Goal: Information Seeking & Learning: Compare options

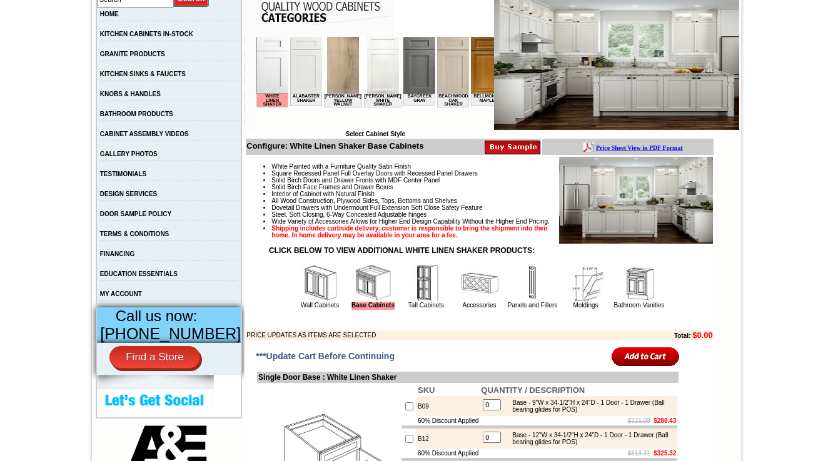
click at [306, 302] on img at bounding box center [320, 283] width 38 height 38
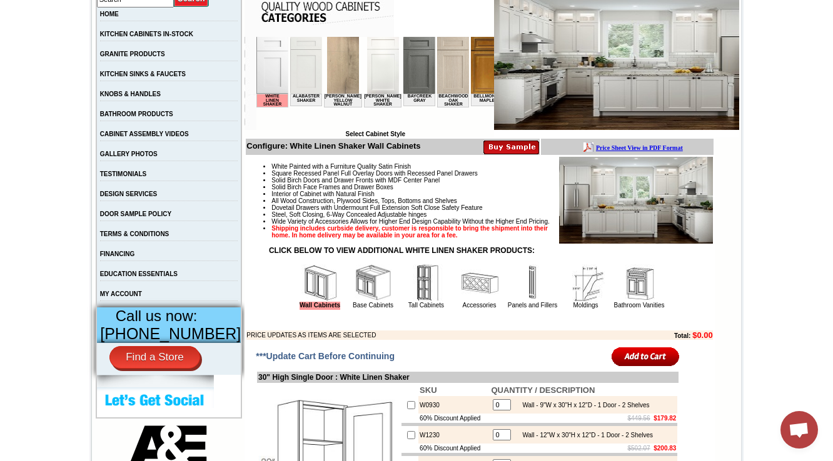
scroll to position [0, 134]
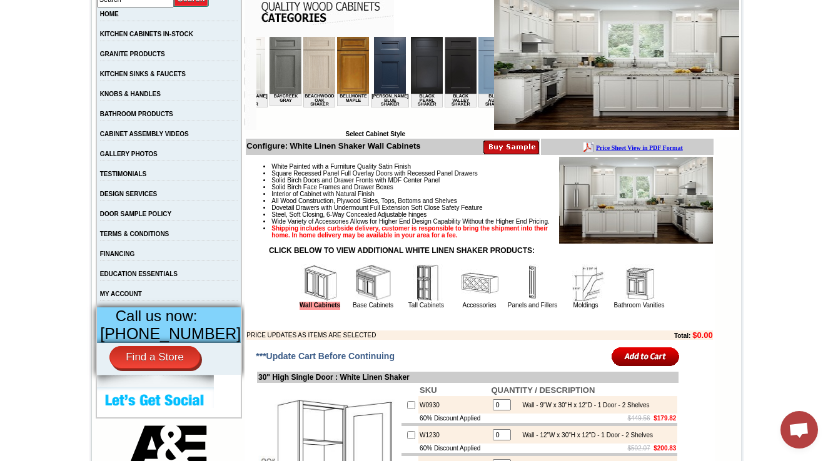
drag, startPoint x: 532, startPoint y: 167, endPoint x: 323, endPoint y: 130, distance: 212.7
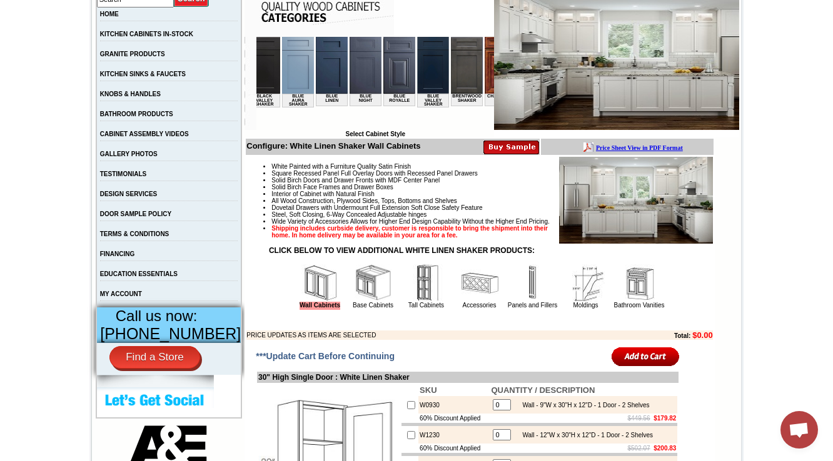
scroll to position [0, 319]
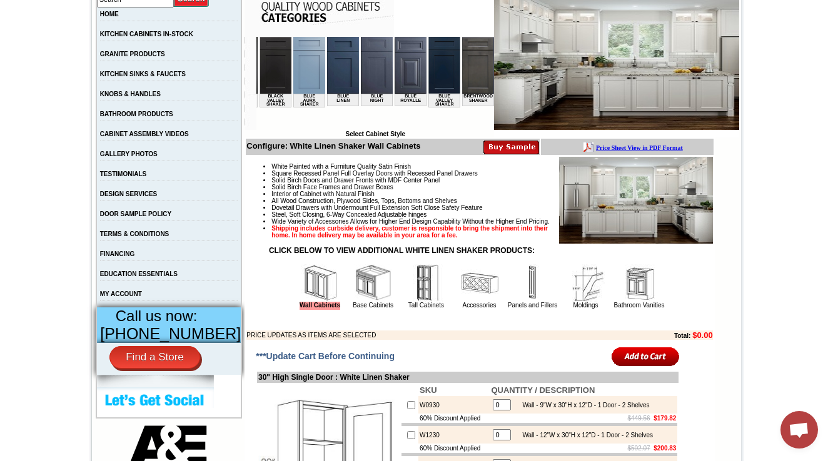
drag, startPoint x: 310, startPoint y: 119, endPoint x: 408, endPoint y: 123, distance: 97.6
click at [175, 123] on html "White Linen Shaker Alabaster Shaker Altmann Yellow Walnut Ashton White Shaker B…" at bounding box center [56, 84] width 238 height 94
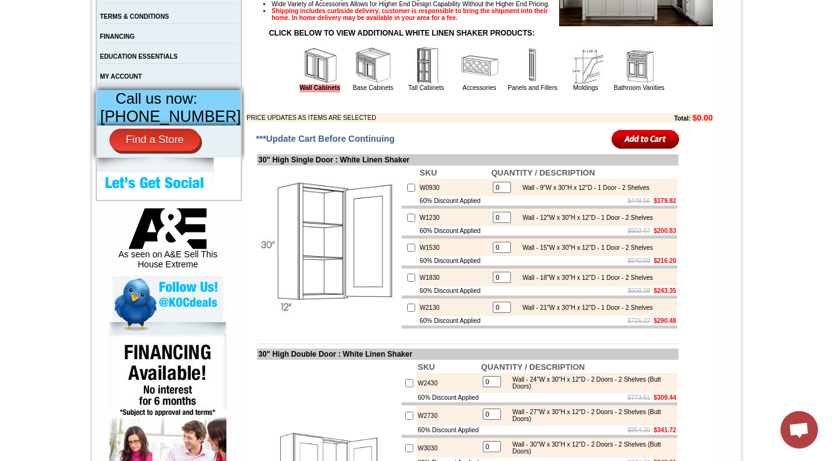
scroll to position [600, 0]
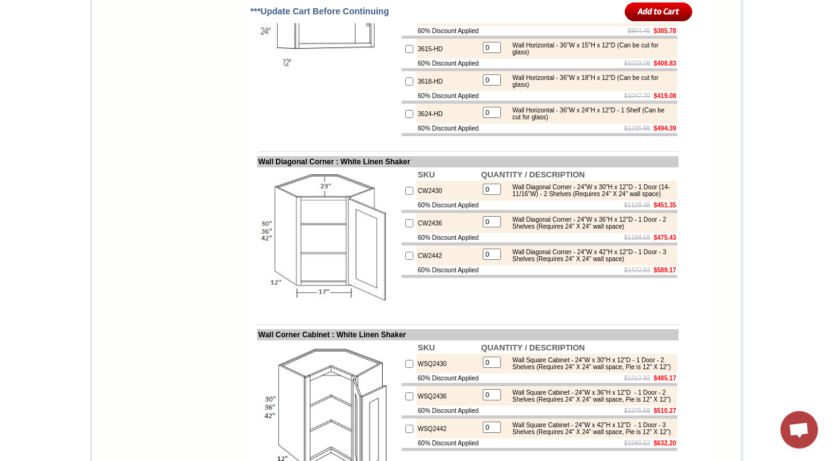
scroll to position [3645, 0]
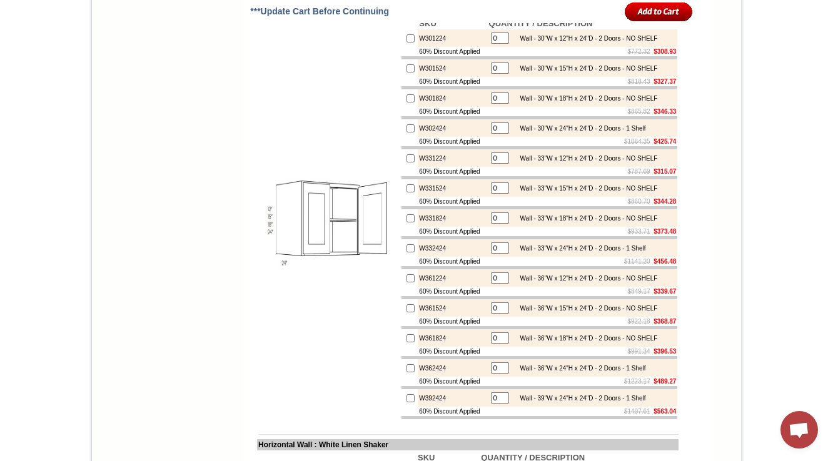
drag, startPoint x: 575, startPoint y: 156, endPoint x: 509, endPoint y: 160, distance: 66.4
copy div "(Can be cut for glass)"
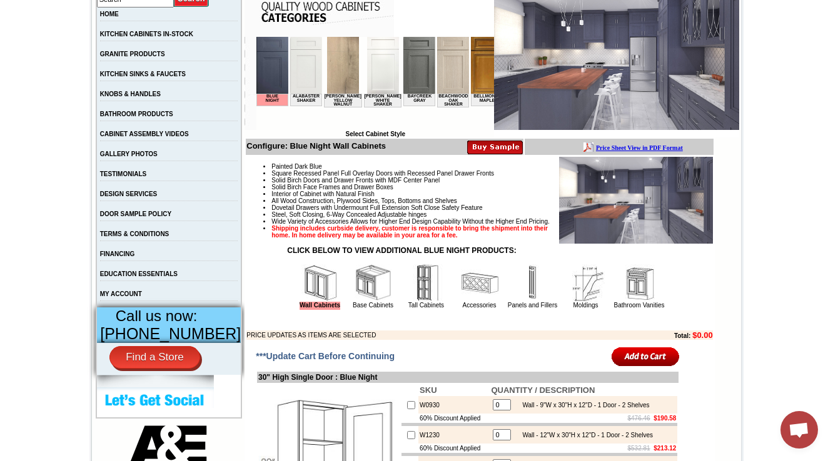
scroll to position [0, 1652]
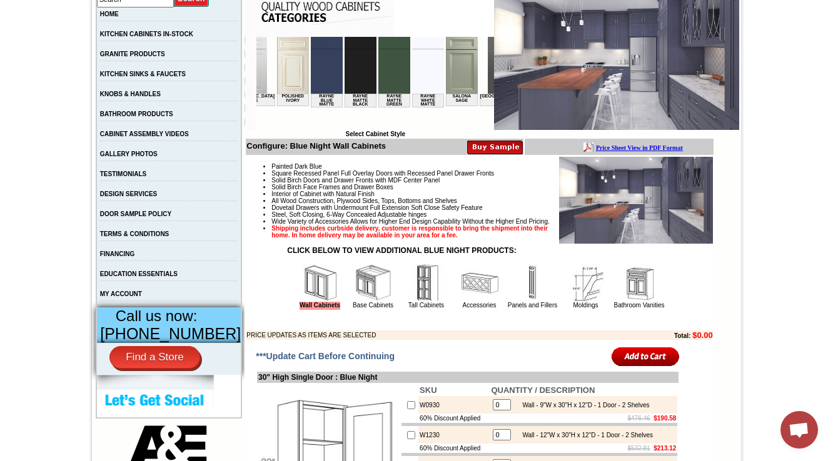
drag, startPoint x: 378, startPoint y: 76, endPoint x: 360, endPoint y: 119, distance: 46.8
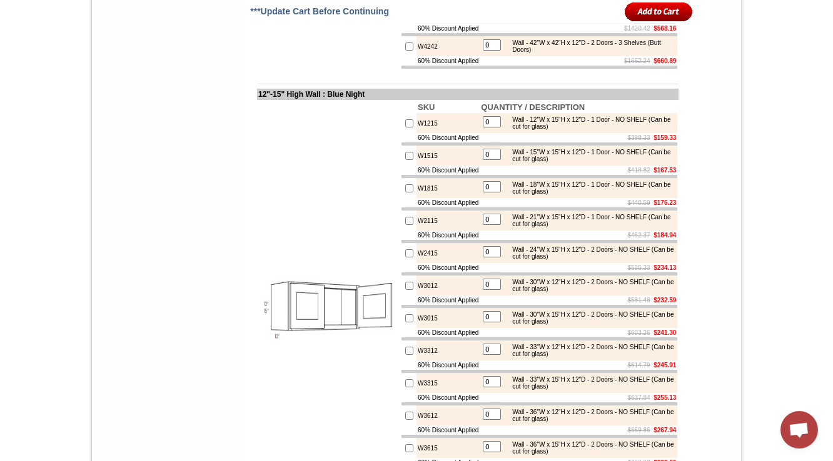
scroll to position [3644, 0]
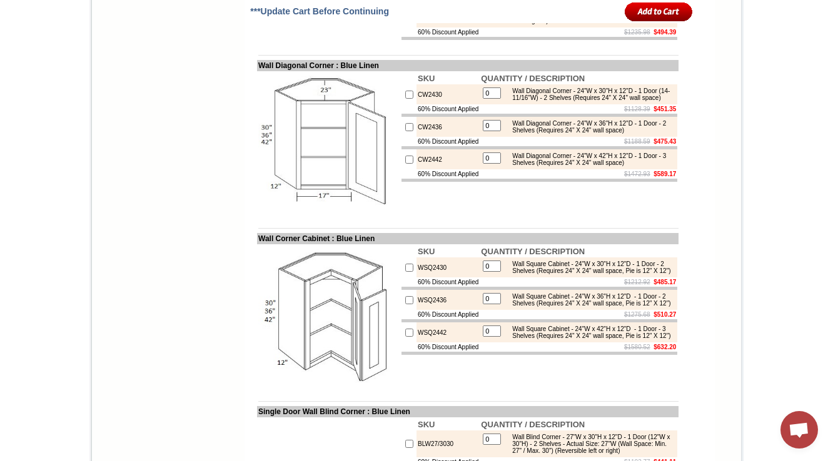
scroll to position [3594, 0]
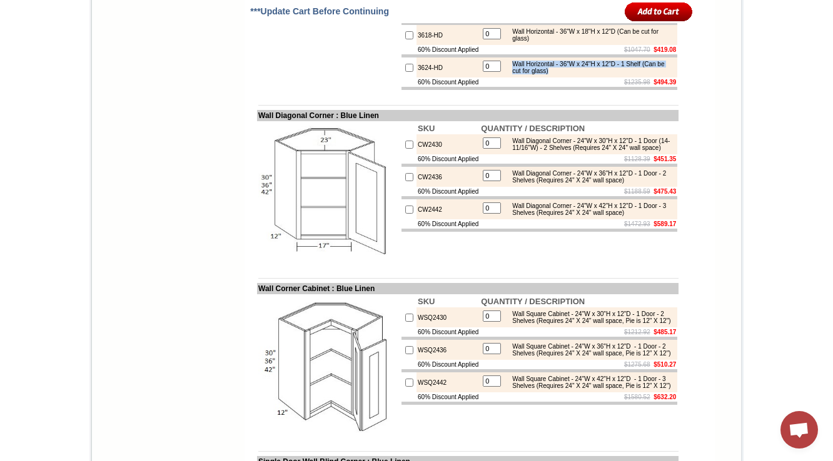
drag, startPoint x: 595, startPoint y: 283, endPoint x: 0, endPoint y: 3, distance: 657.3
click at [598, 74] on div "Wall Horizontal - 36"W x 24"H x 12"D - 1 Shelf (Can be cut for glass)" at bounding box center [590, 68] width 168 height 14
click at [593, 74] on div "Wall Horizontal - 36"W x 24"H x 12"D - 1 Shelf (Can be cut for glass)" at bounding box center [590, 68] width 168 height 14
click at [516, 74] on div "Wall Horizontal - 36"W x 24"H x 12"D - 1 Shelf (Can be cut for glass)" at bounding box center [590, 68] width 168 height 14
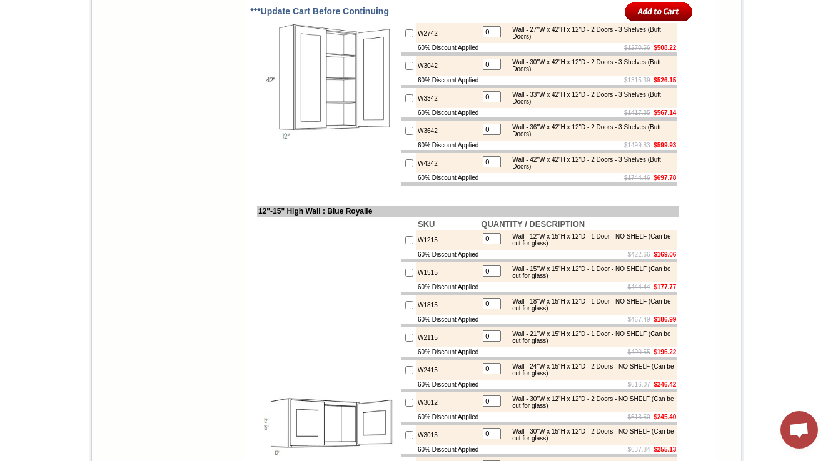
scroll to position [2051, 0]
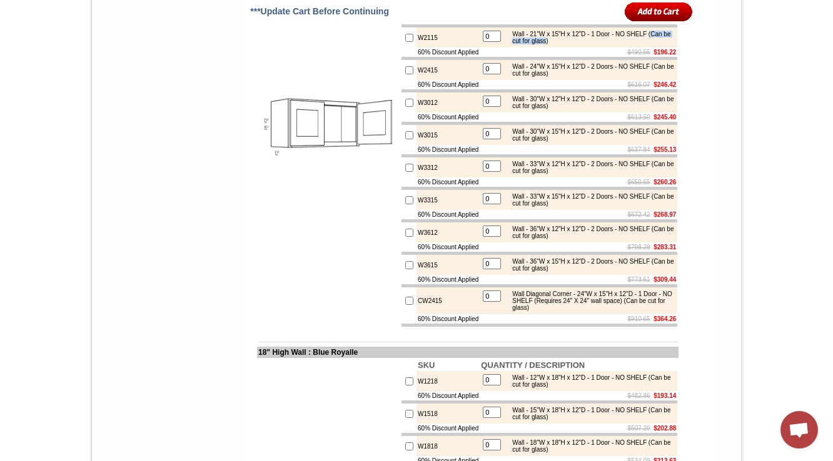
drag, startPoint x: 578, startPoint y: 154, endPoint x: 516, endPoint y: 155, distance: 61.9
click at [516, 44] on div "Wall - 21"W x 15"H x 12"D - 1 Door - NO SHELF (Can be cut for glass)" at bounding box center [590, 38] width 168 height 14
copy div "Can be cut for glass"
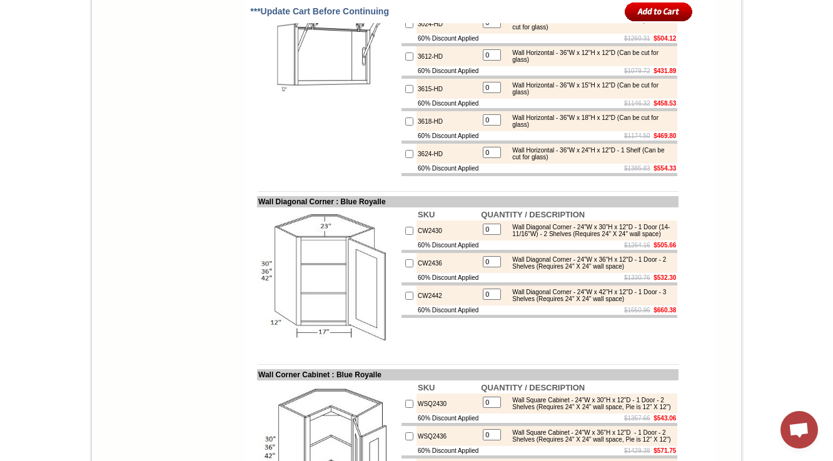
scroll to position [3544, 0]
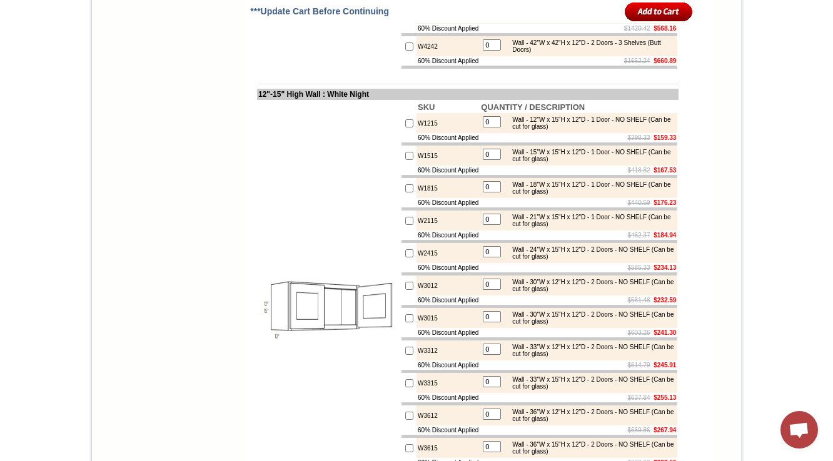
scroll to position [3644, 0]
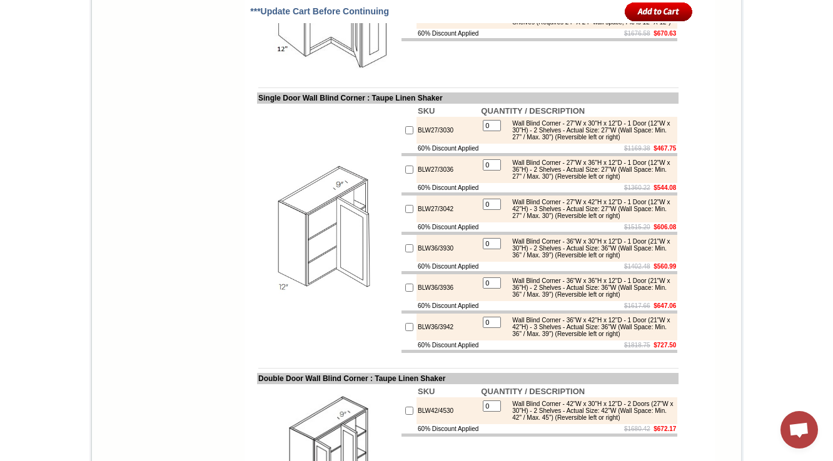
scroll to position [4194, 0]
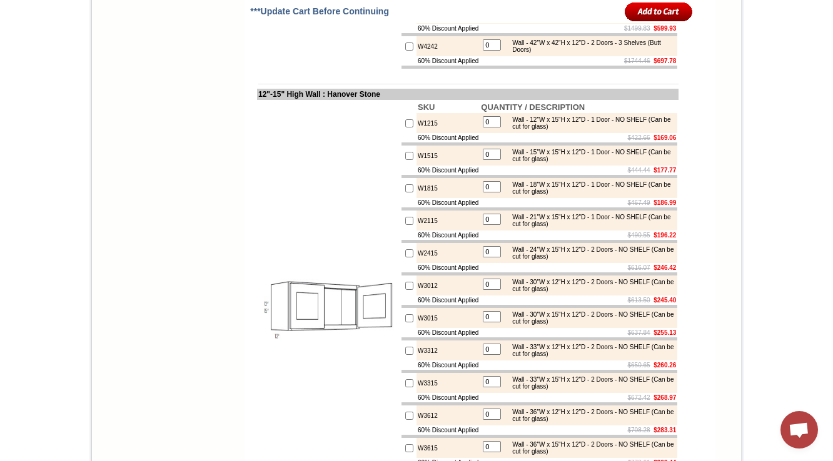
scroll to position [3644, 0]
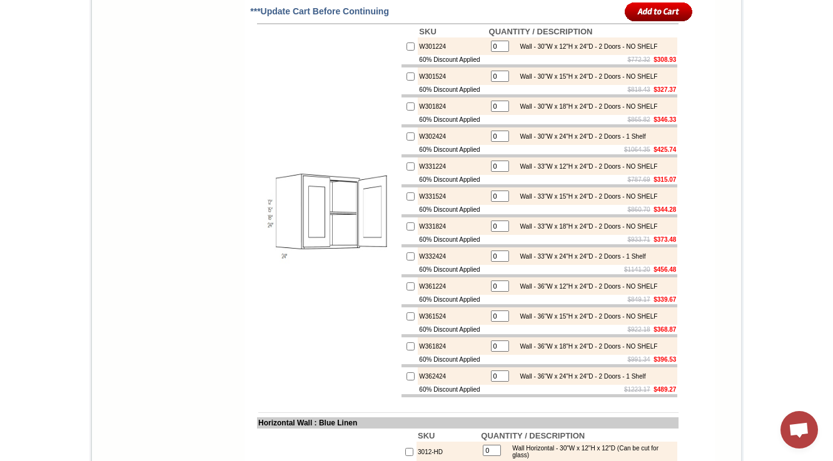
scroll to position [3021, 0]
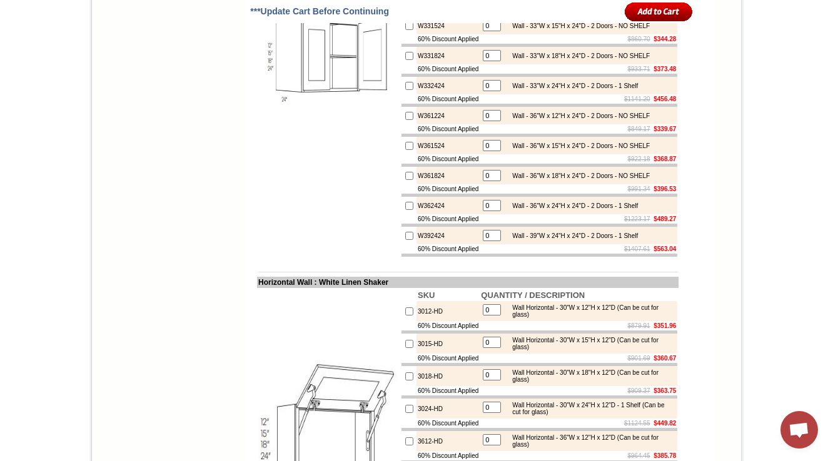
scroll to position [3191, 0]
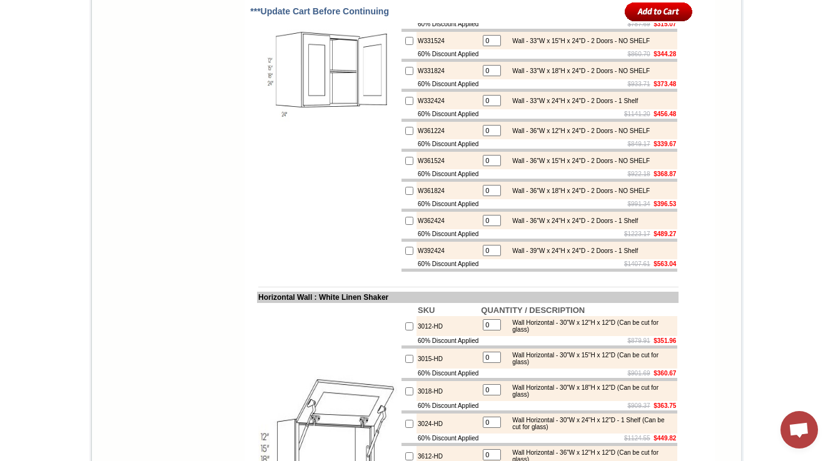
drag, startPoint x: 588, startPoint y: 90, endPoint x: 513, endPoint y: 86, distance: 75.1
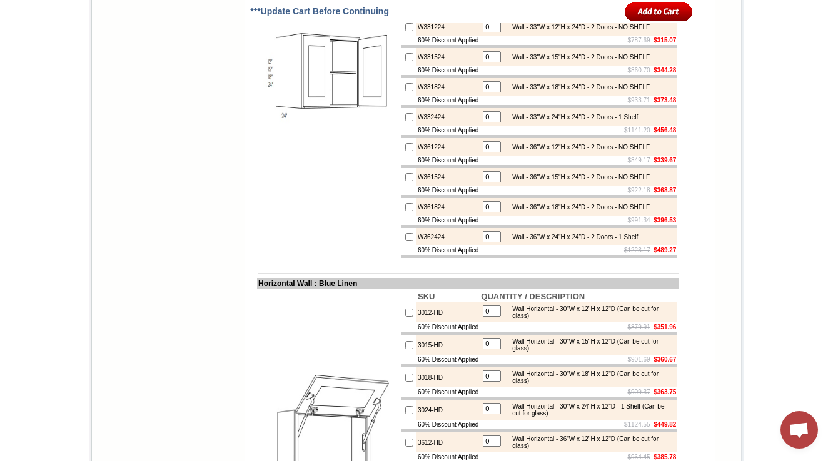
scroll to position [3123, 0]
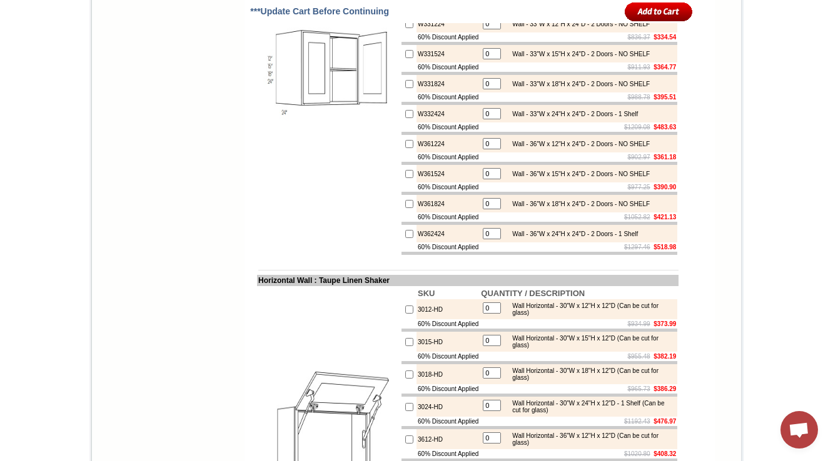
scroll to position [3122, 0]
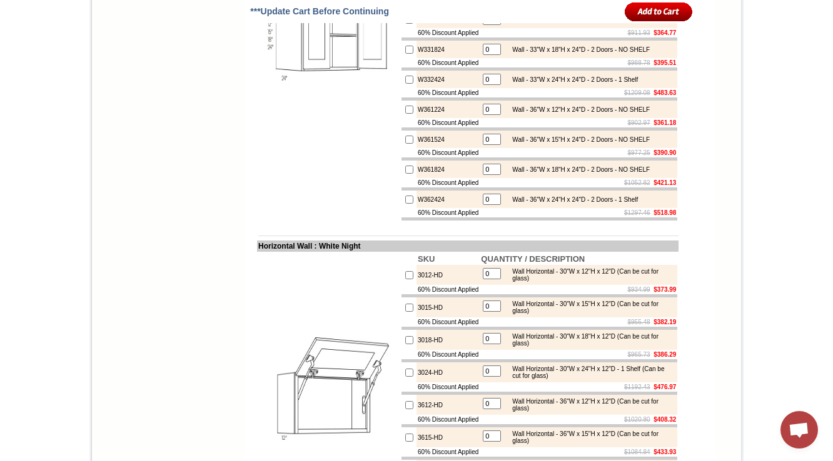
scroll to position [3122, 0]
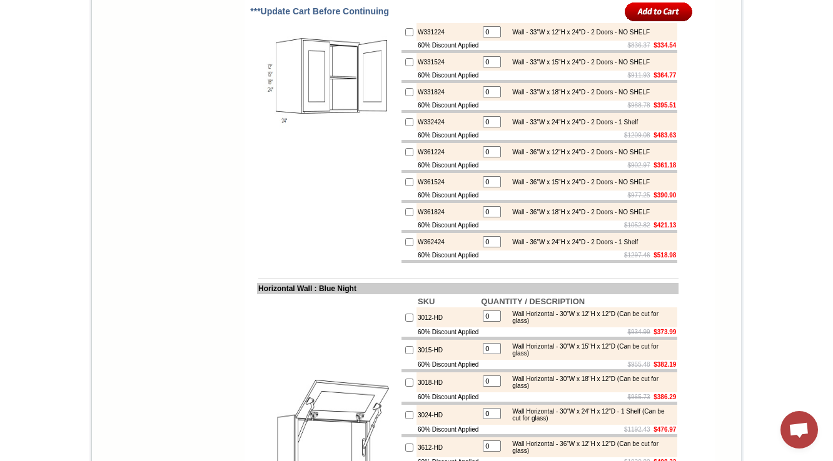
scroll to position [3122, 0]
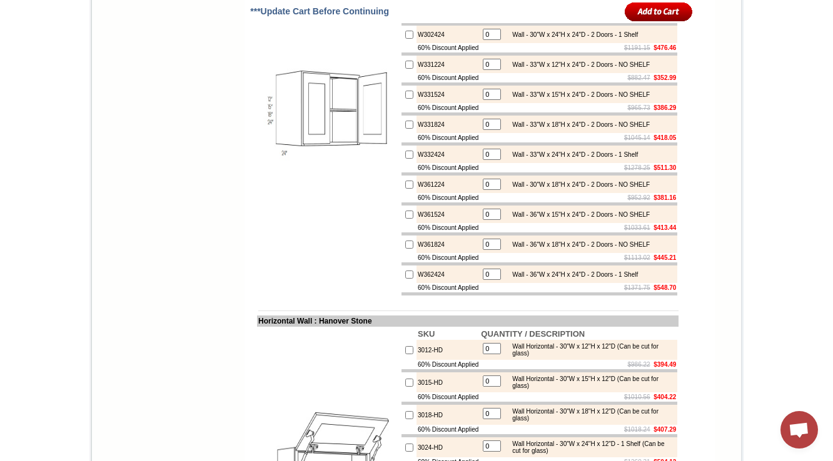
scroll to position [3122, 0]
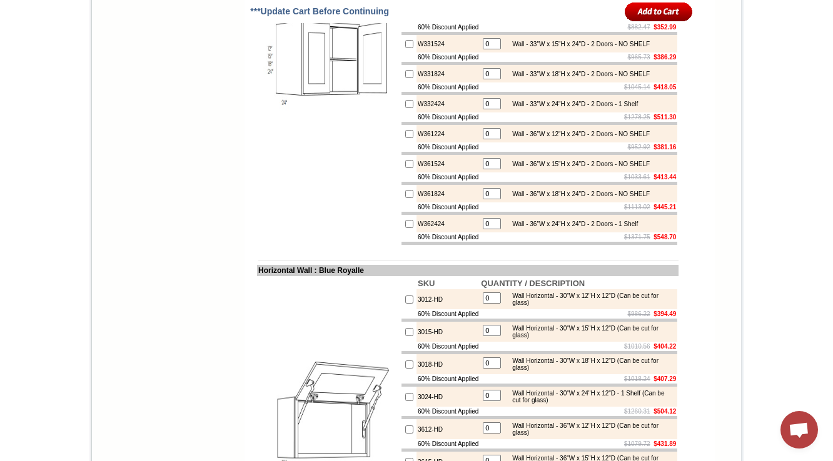
scroll to position [3122, 0]
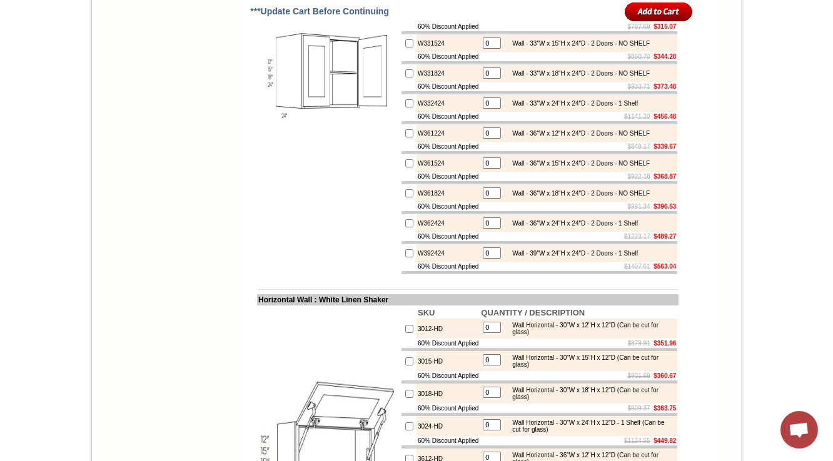
drag, startPoint x: 580, startPoint y: 121, endPoint x: 511, endPoint y: 121, distance: 69.4
copy div "(Can be cut for glass)"
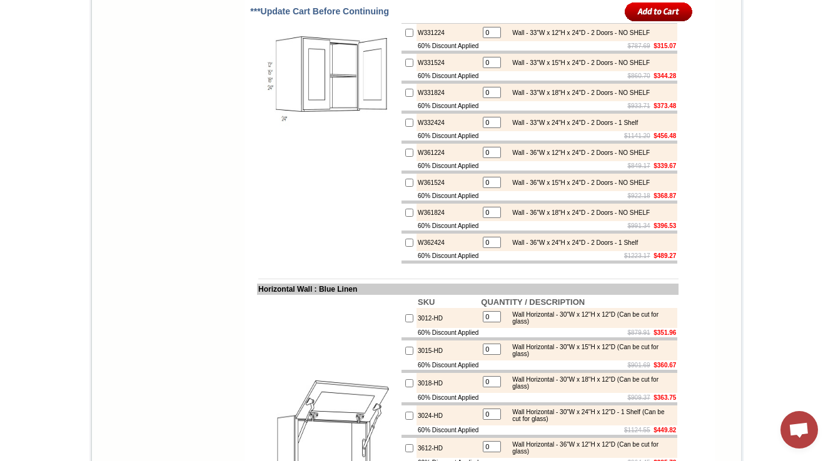
drag, startPoint x: 588, startPoint y: 154, endPoint x: 512, endPoint y: 159, distance: 75.8
copy div "(Can be cut for glass)"
drag, startPoint x: 586, startPoint y: 121, endPoint x: 508, endPoint y: 121, distance: 78.2
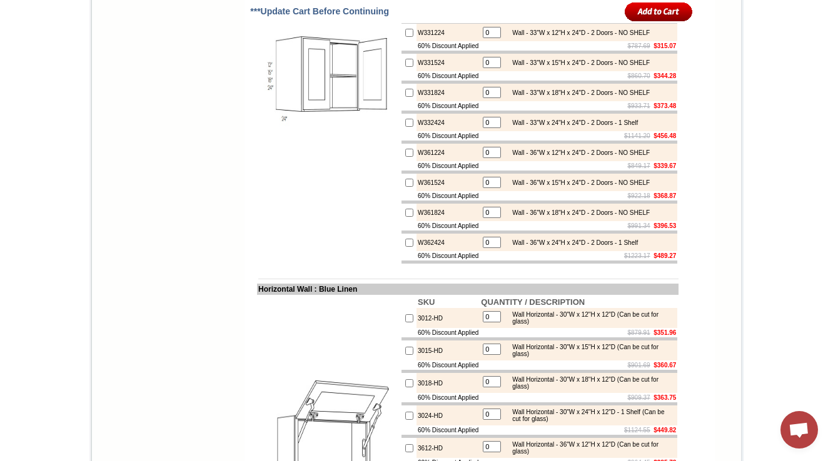
copy div "(Can be cut for glass)"
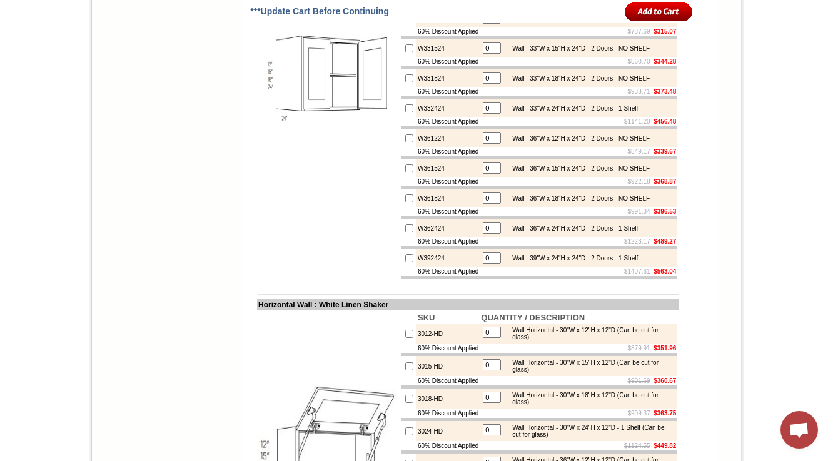
scroll to position [3241, 0]
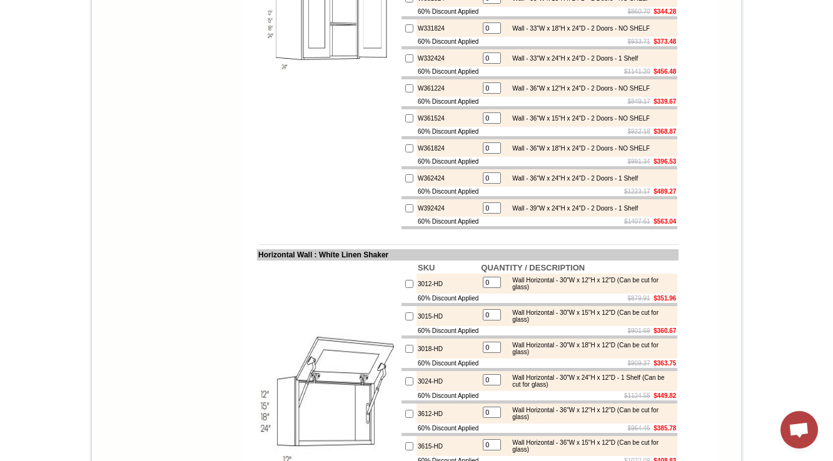
drag, startPoint x: 581, startPoint y: 174, endPoint x: 511, endPoint y: 178, distance: 70.7
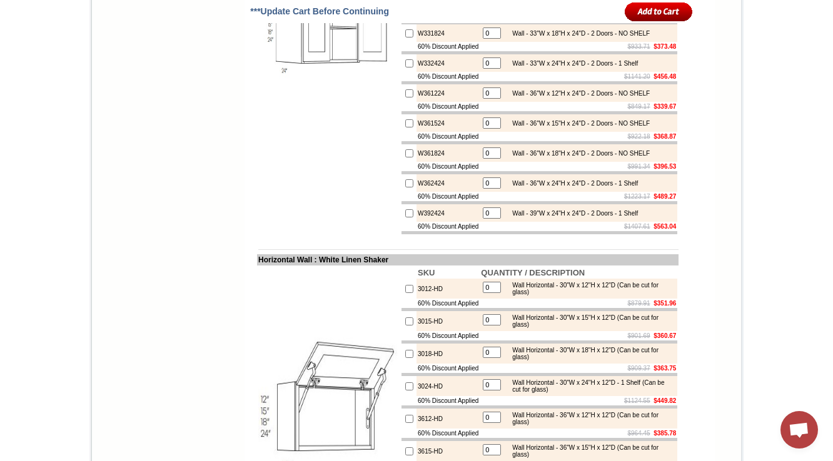
drag, startPoint x: 586, startPoint y: 213, endPoint x: 510, endPoint y: 213, distance: 75.7
click at [510, 9] on div "Wall - 33"W x 15"H x 24"D - 2 Doors - NO SHELF (Can be cut for glass)" at bounding box center [590, 2] width 168 height 14
copy div "(Can be cut for glass)"
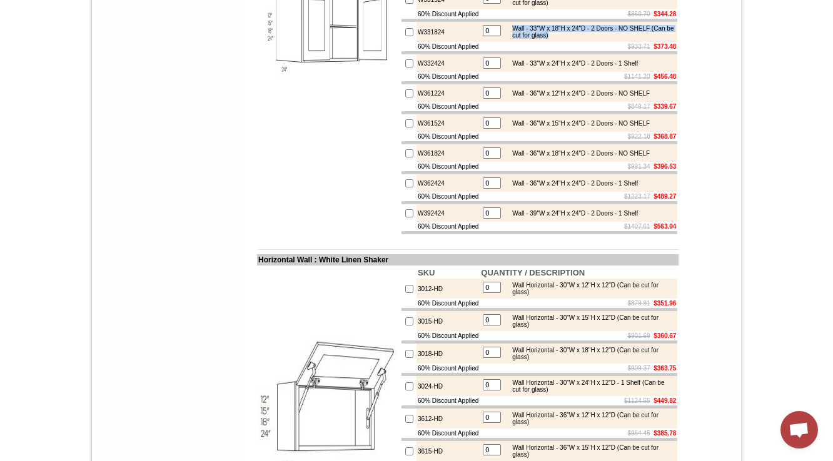
drag, startPoint x: 518, startPoint y: 239, endPoint x: 584, endPoint y: 245, distance: 65.9
click at [584, 39] on div "Wall - 33"W x 18"H x 24"D - 2 Doors - NO SHELF (Can be cut for glass)" at bounding box center [590, 32] width 168 height 14
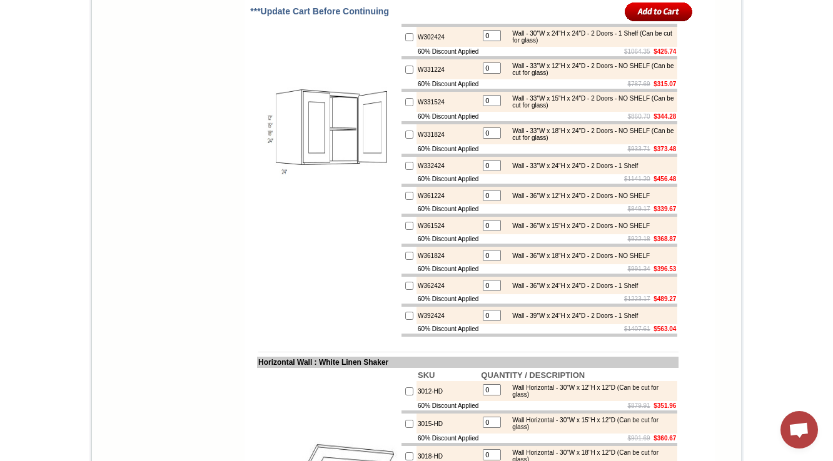
scroll to position [3191, 0]
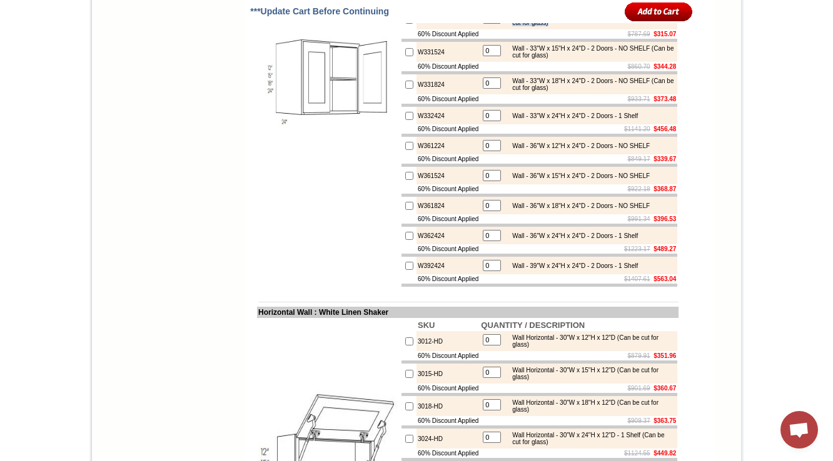
drag, startPoint x: 585, startPoint y: 229, endPoint x: 510, endPoint y: 229, distance: 75.0
click at [510, 26] on div "Wall - 33"W x 12"H x 24"D - 2 Doors - NO SHELF (Can be cut for glass)" at bounding box center [590, 20] width 168 height 14
copy div "(Can be cut for glass)"
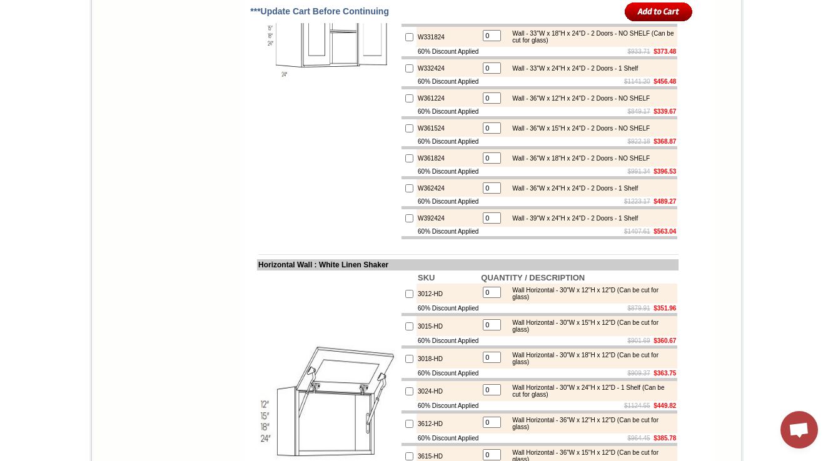
scroll to position [3241, 0]
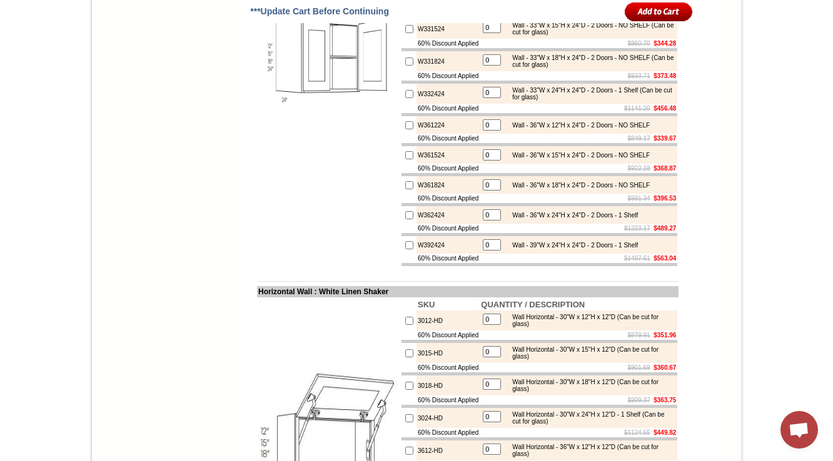
scroll to position [3244, 0]
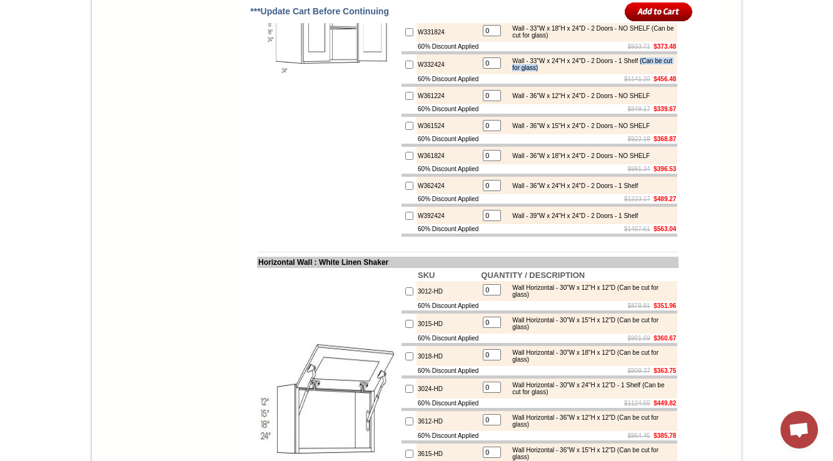
drag, startPoint x: 582, startPoint y: 283, endPoint x: 510, endPoint y: 284, distance: 71.9
click at [510, 71] on div "Wall - 33"W x 24"H x 24"D - 2 Doors - 1 Shelf (Can be cut for glass)" at bounding box center [590, 65] width 168 height 14
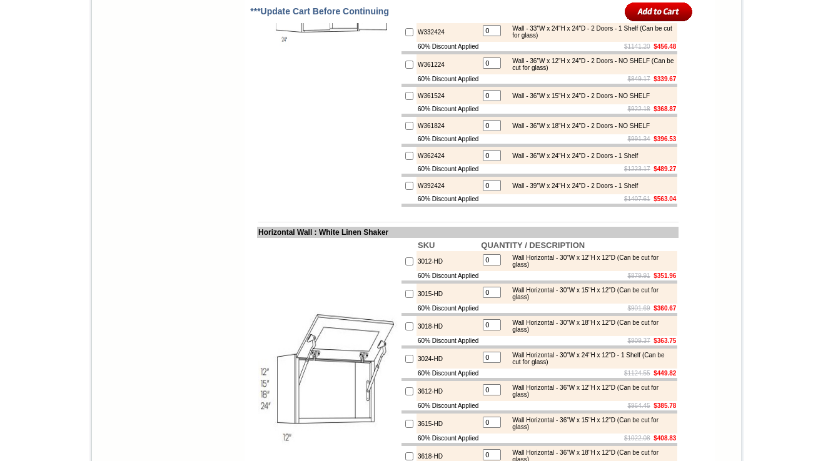
scroll to position [3261, 0]
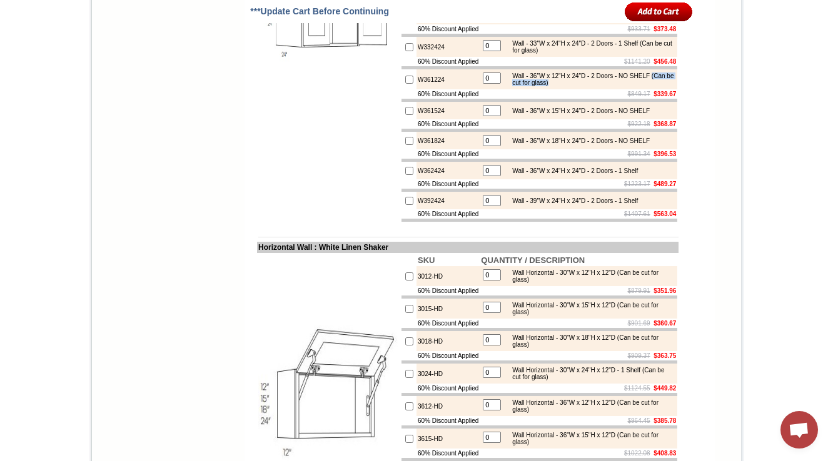
drag, startPoint x: 580, startPoint y: 297, endPoint x: 505, endPoint y: 299, distance: 75.1
click at [505, 87] on td "Wall - 36"W x 12"H x 24"D - 2 Doors - NO SHELF (Can be cut for glass)" at bounding box center [589, 79] width 169 height 15
copy div "(Can be cut for glass)"
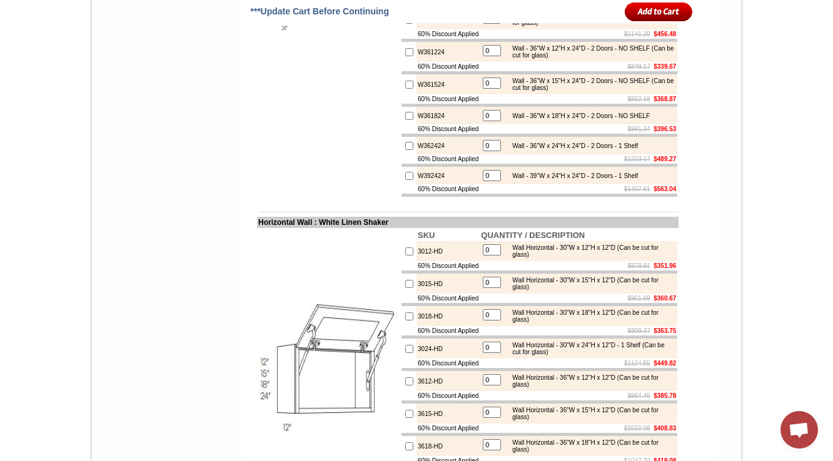
scroll to position [3309, 0]
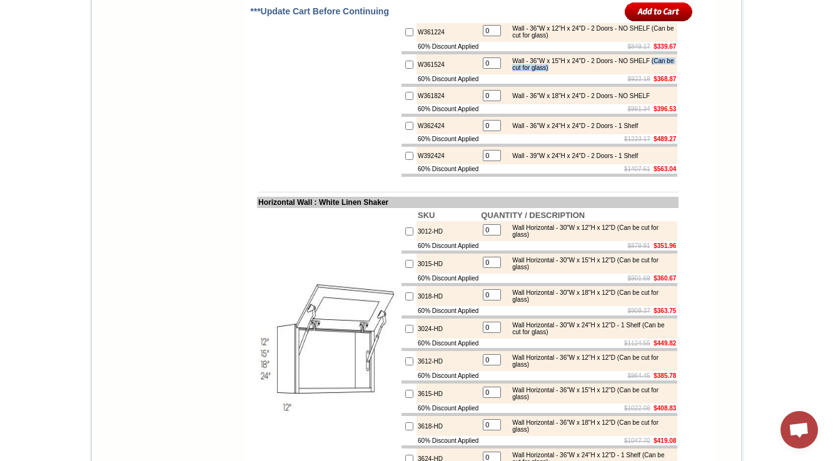
drag, startPoint x: 586, startPoint y: 289, endPoint x: 509, endPoint y: 291, distance: 76.9
click at [509, 72] on td "Wall - 36"W x 15"H x 24"D - 2 Doors - NO SHELF (Can be cut for glass)" at bounding box center [589, 64] width 169 height 15
copy div "(Can be cut for glass)"
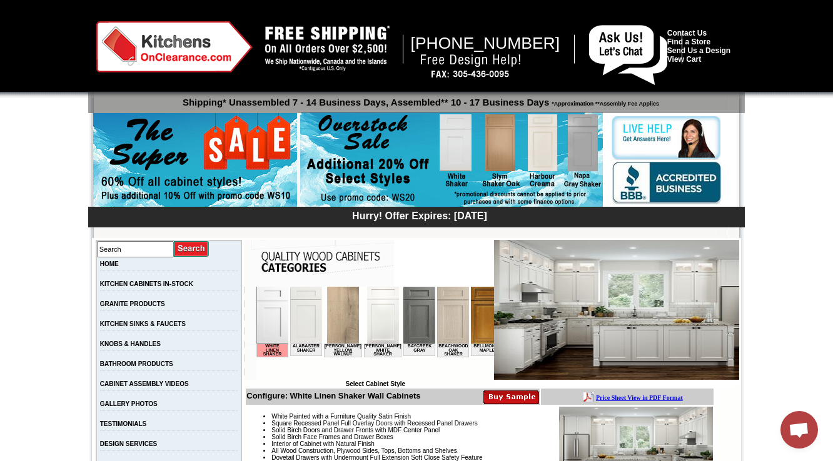
scroll to position [3397, 0]
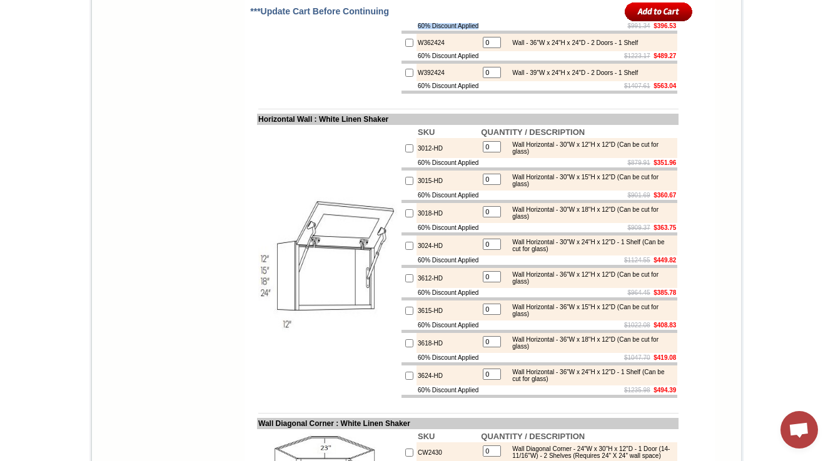
drag, startPoint x: 590, startPoint y: 243, endPoint x: 485, endPoint y: 236, distance: 104.6
drag, startPoint x: 485, startPoint y: 236, endPoint x: 511, endPoint y: 237, distance: 25.6
click at [486, 19] on td "0" at bounding box center [491, 11] width 19 height 15
drag, startPoint x: 511, startPoint y: 237, endPoint x: 298, endPoint y: 233, distance: 213.9
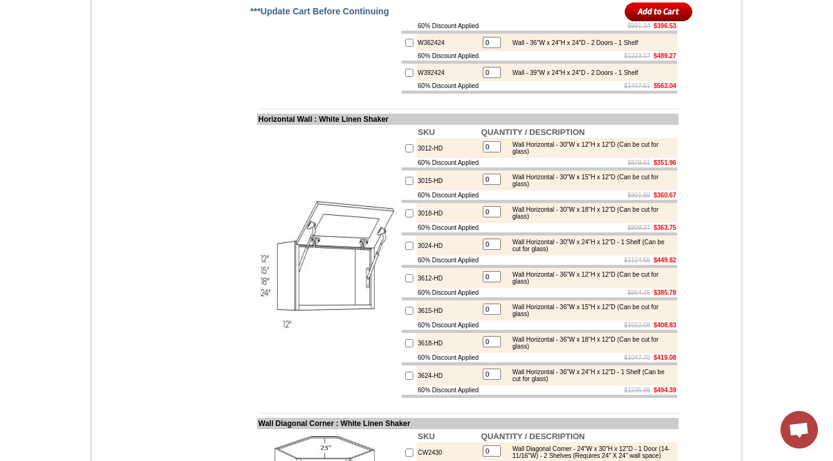
click at [586, 18] on div "Wall - 36"W x 18"H x 24"D - 2 Doors - NO SHELF (Can be cut for glass)" at bounding box center [590, 11] width 168 height 14
copy div "(Can be cut for glass)"
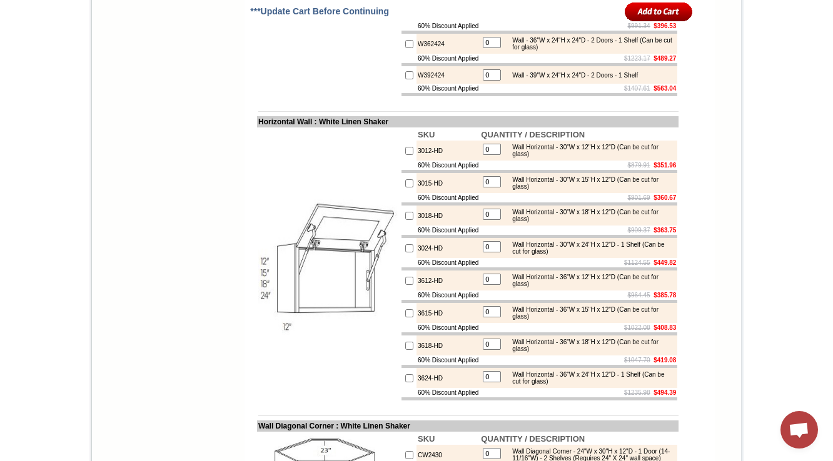
drag, startPoint x: 585, startPoint y: 239, endPoint x: 510, endPoint y: 237, distance: 75.7
click at [510, 18] on div "Wall - 36"W x 18"H x 24"D - 2 Doors - NO SHELF (Can be cut for glass)" at bounding box center [590, 11] width 168 height 14
copy div "(Can be cut for glass)"
drag, startPoint x: 596, startPoint y: 278, endPoint x: 510, endPoint y: 275, distance: 86.3
click at [510, 53] on table "0 Wall - 36"W x 24"H x 24"D - 2 Doors - 1 Shelf (Can be cut for glass)" at bounding box center [578, 44] width 195 height 18
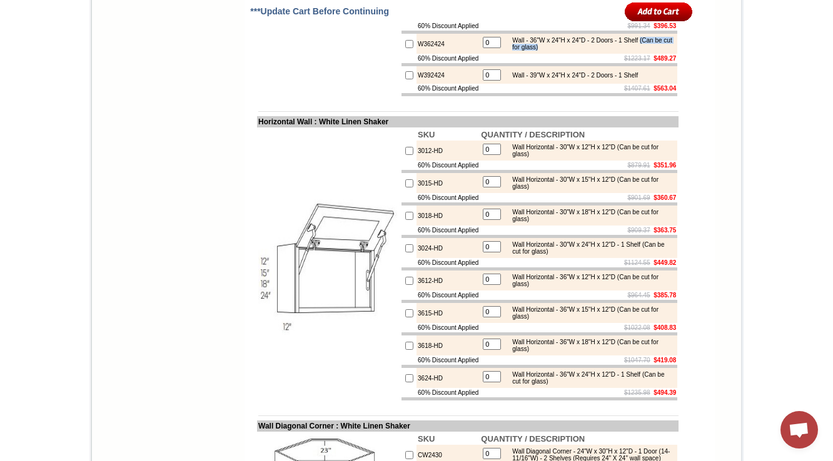
copy div "(Can be cut for glass)"
click at [596, 51] on div "Wall - 36"W x 24"H x 24"D - 2 Doors - 1 Shelf (Can be cut for glass)" at bounding box center [590, 44] width 168 height 14
drag, startPoint x: 589, startPoint y: 238, endPoint x: 511, endPoint y: 236, distance: 77.6
click at [511, 18] on div "Wall - 36"W x 18"H x 24"D - 2 Doors - NO SHELF (Can be cut for glass)" at bounding box center [590, 11] width 168 height 14
drag, startPoint x: 588, startPoint y: 275, endPoint x: 333, endPoint y: 240, distance: 256.9
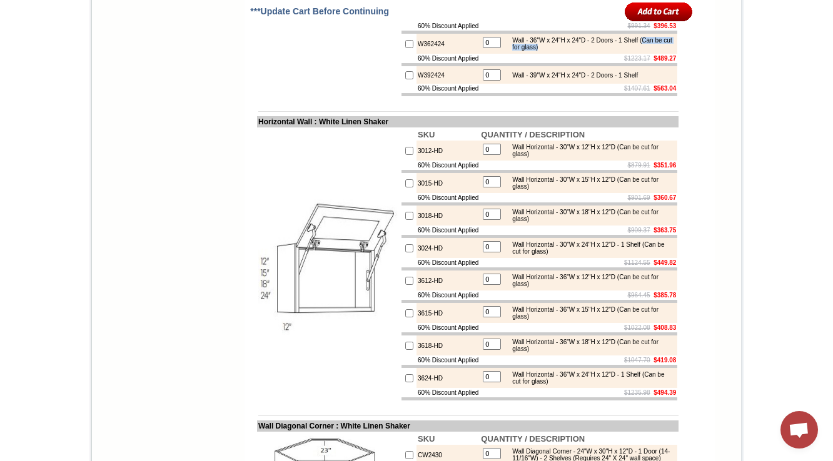
click at [513, 53] on table "0 Wall - 36"W x 24"H x 24"D - 2 Doors - 1 Shelf (Can be cut for glass)" at bounding box center [578, 44] width 195 height 18
copy div "Can be cut for glass)"
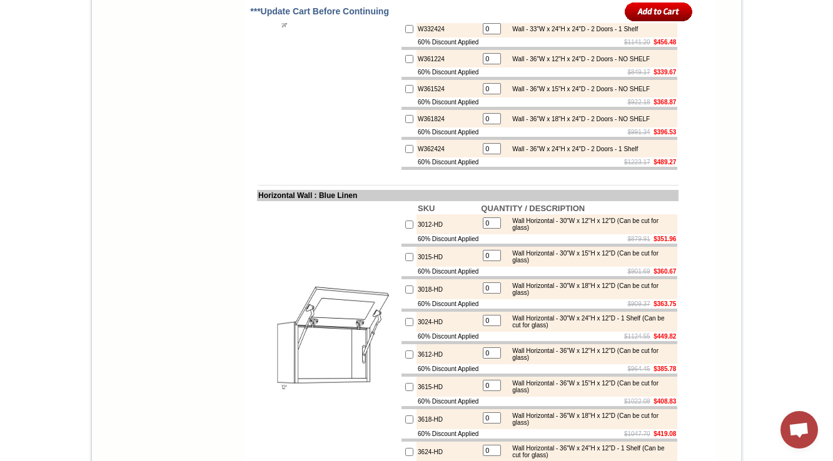
scroll to position [3173, 0]
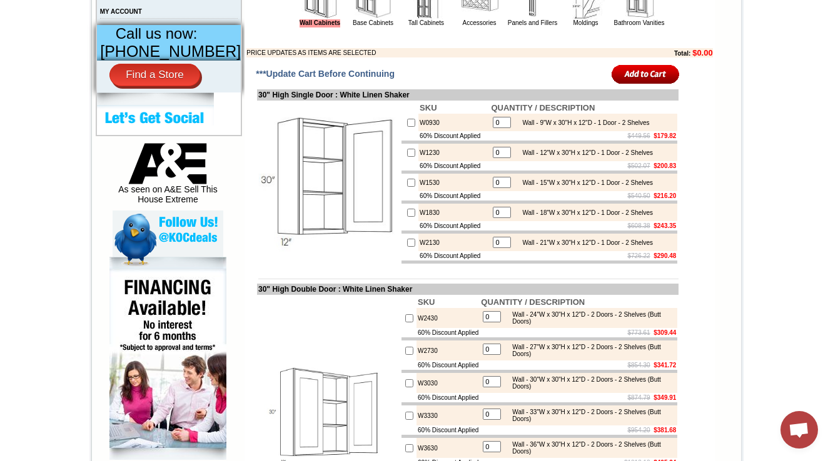
scroll to position [550, 0]
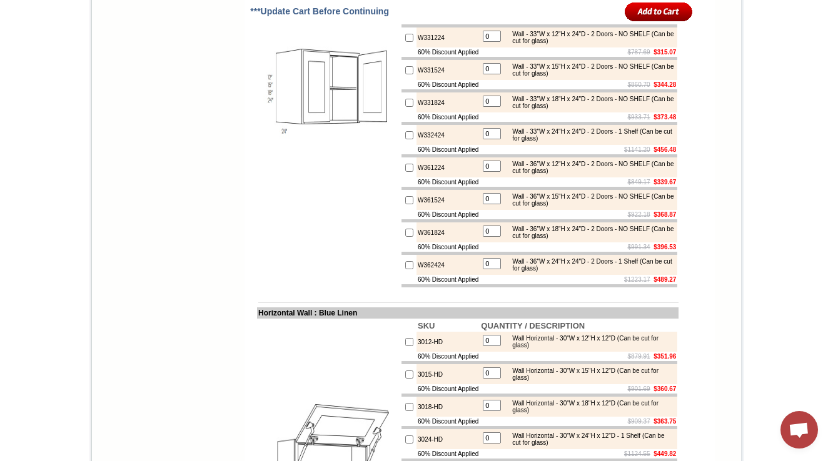
scroll to position [478, 0]
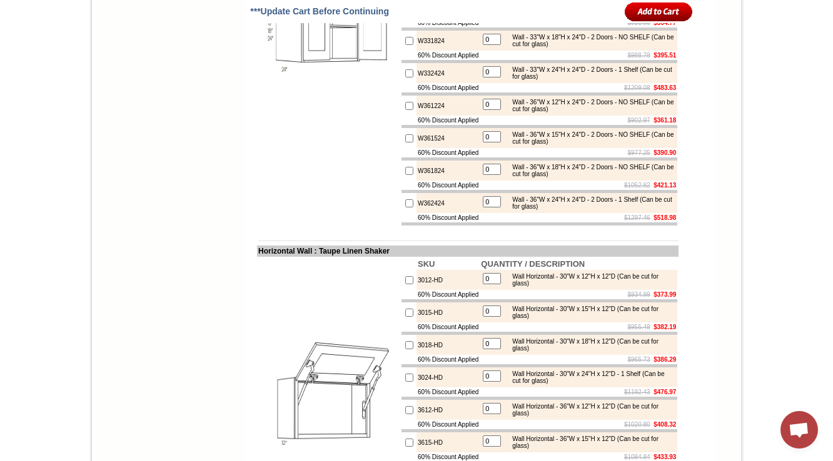
scroll to position [478, 0]
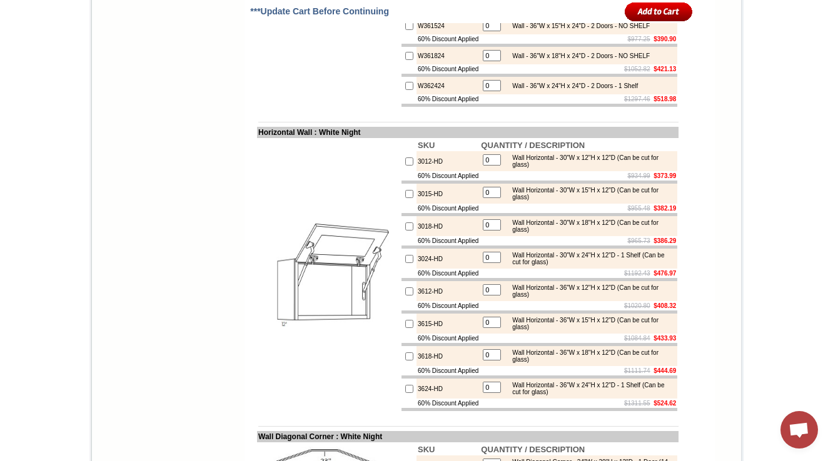
scroll to position [3272, 0]
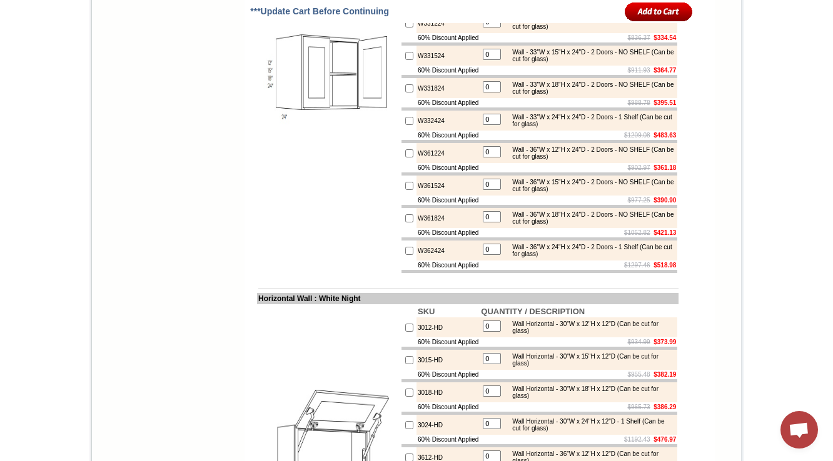
scroll to position [478, 0]
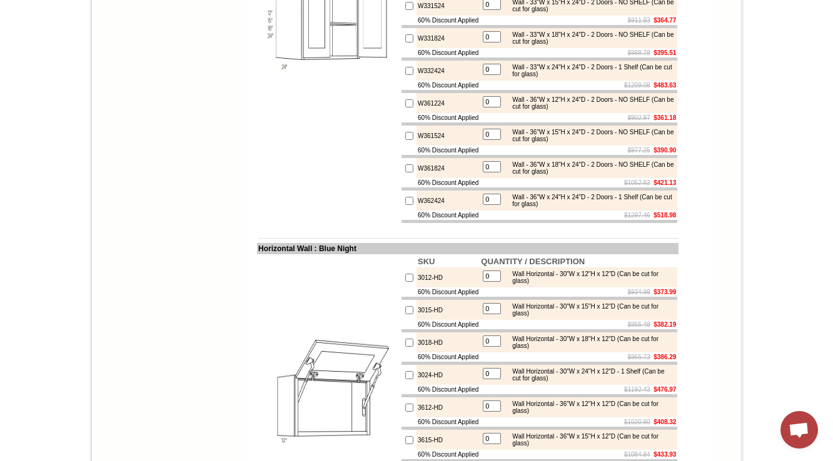
scroll to position [478, 0]
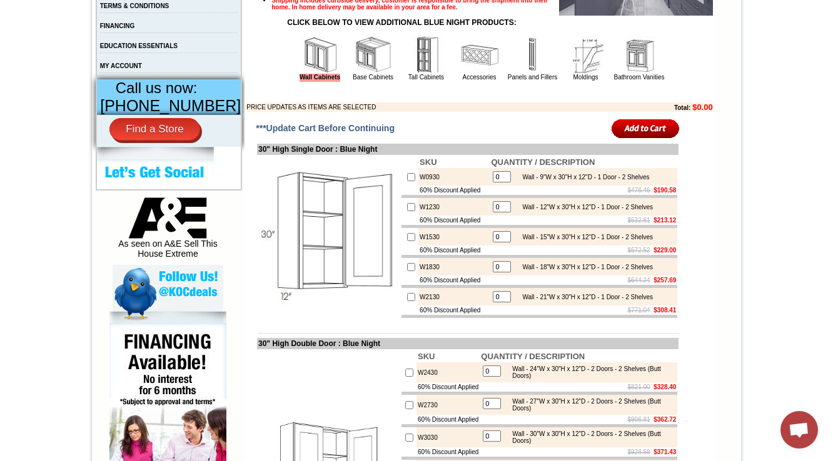
drag, startPoint x: 89, startPoint y: 70, endPoint x: 103, endPoint y: 58, distance: 18.6
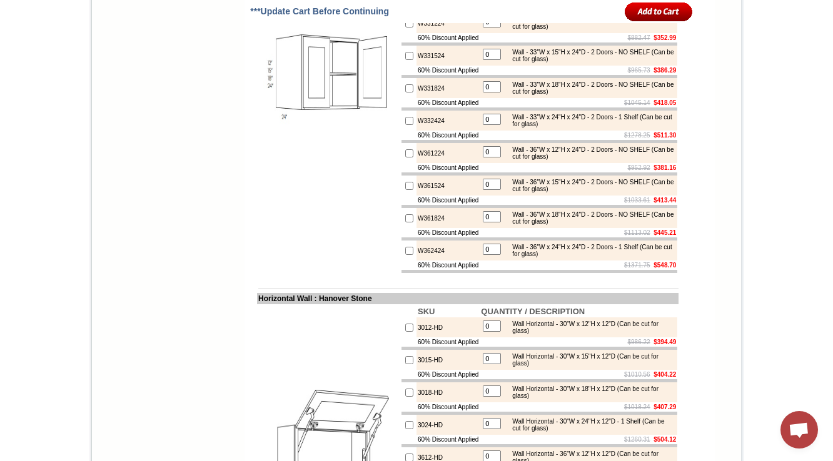
scroll to position [478, 0]
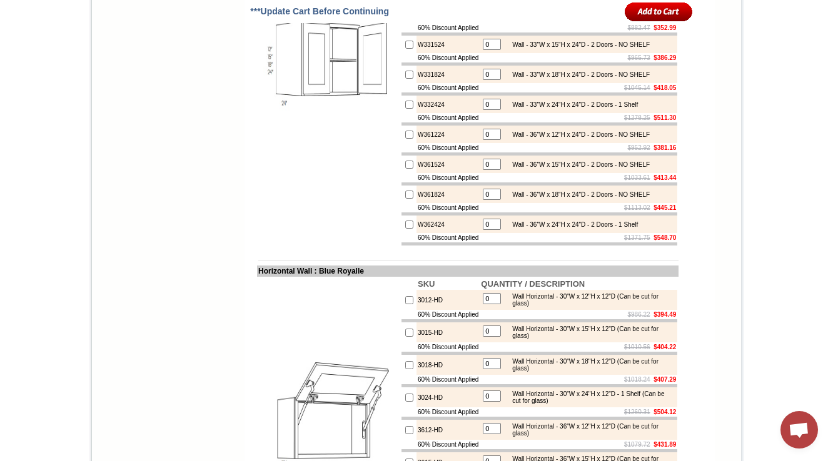
scroll to position [3122, 0]
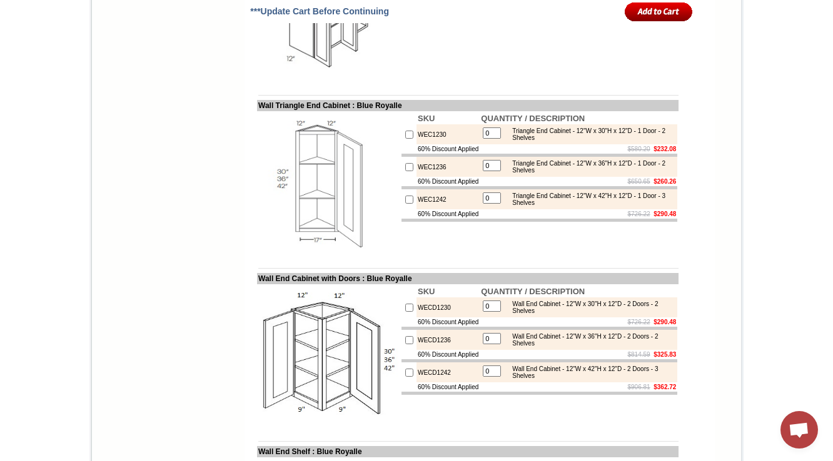
scroll to position [478, 0]
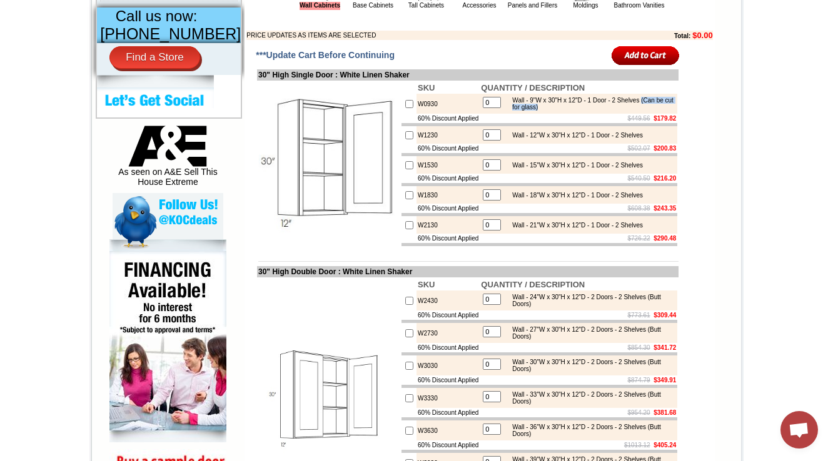
drag, startPoint x: 585, startPoint y: 134, endPoint x: 509, endPoint y: 131, distance: 76.3
click at [509, 111] on div "Wall - 9"W x 30"H x 12"D - 1 Door - 2 Shelves (Can be cut for glass)" at bounding box center [590, 104] width 168 height 14
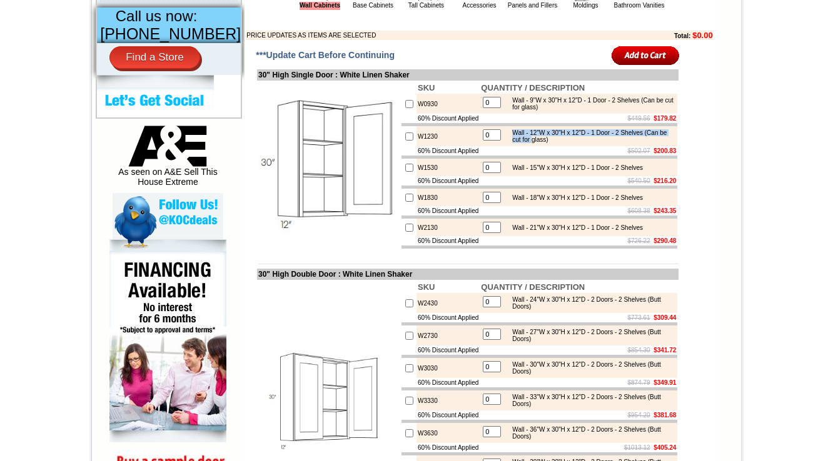
drag, startPoint x: 581, startPoint y: 171, endPoint x: 562, endPoint y: 167, distance: 19.7
click at [562, 143] on div "Wall - 12"W x 30"H x 12"D - 1 Door - 2 Shelves (Can be cut for glass)" at bounding box center [590, 136] width 168 height 14
click at [563, 156] on td "$502.07 $200.83" at bounding box center [579, 150] width 198 height 9
drag, startPoint x: 585, startPoint y: 133, endPoint x: 511, endPoint y: 133, distance: 74.4
click at [511, 111] on div "Wall - 9"W x 30"H x 12"D - 1 Door - 2 Shelves (Can be cut for glass)" at bounding box center [590, 104] width 168 height 14
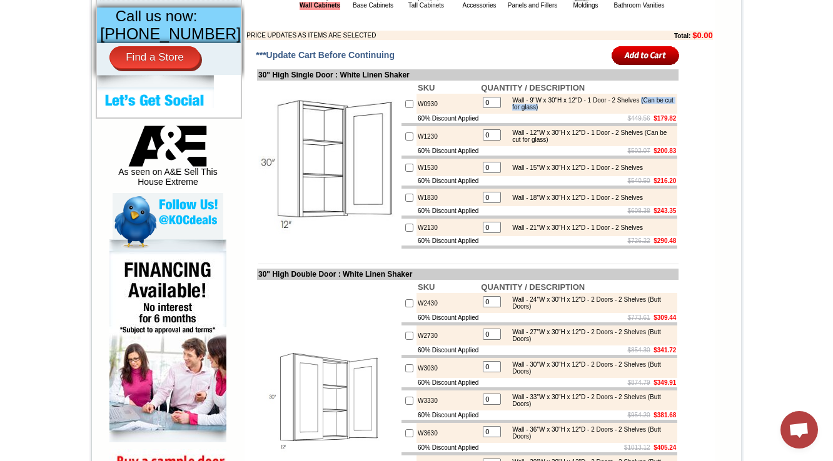
copy div "(Can be cut for glass)"
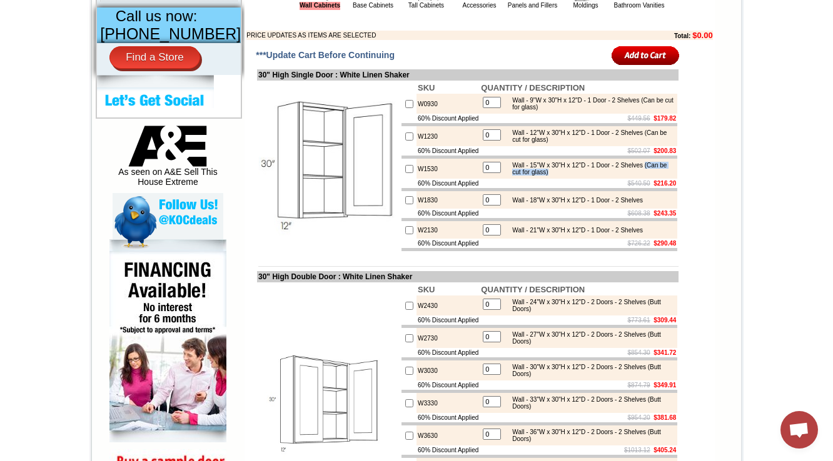
drag, startPoint x: 570, startPoint y: 203, endPoint x: 513, endPoint y: 201, distance: 57.0
click at [513, 176] on div "Wall - 15"W x 30"H x 12"D - 1 Door - 2 Shelves (Can be cut for glass)" at bounding box center [590, 169] width 168 height 14
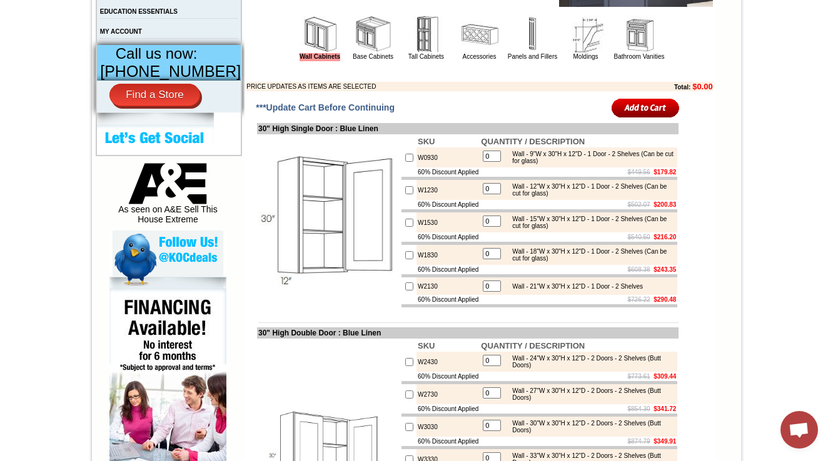
scroll to position [528, 0]
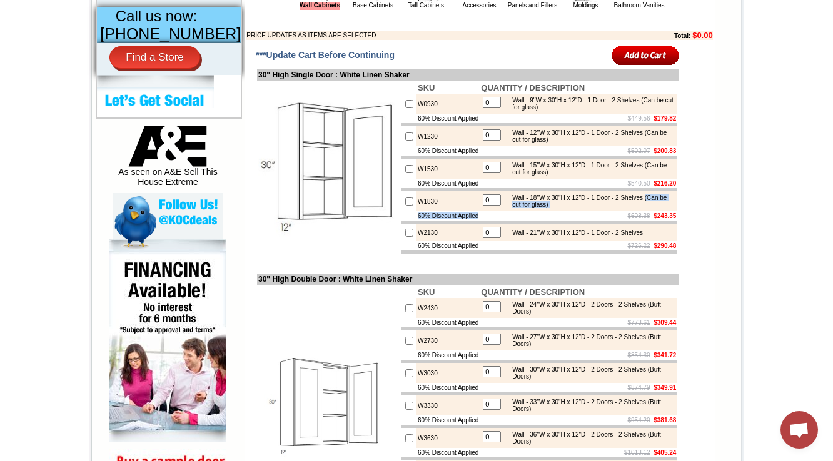
drag, startPoint x: 590, startPoint y: 246, endPoint x: 510, endPoint y: 241, distance: 80.2
click at [510, 241] on tbody "SKU QUANTITY / DESCRIPTION W0930 0 Wall - 9"W x 30"H x 12"D - 1 Door - 2 Shelve…" at bounding box center [539, 168] width 276 height 172
click at [510, 221] on td "$608.38 $243.35" at bounding box center [579, 215] width 198 height 9
drag, startPoint x: 509, startPoint y: 238, endPoint x: 598, endPoint y: 239, distance: 89.4
click at [598, 208] on div "Wall - 18"W x 30"H x 12"D - 1 Door - 2 Shelves (Can be cut for glass)" at bounding box center [590, 201] width 168 height 14
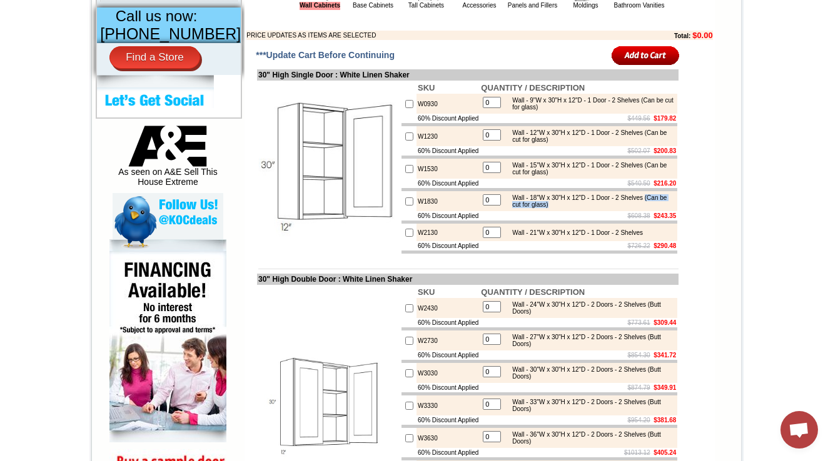
copy div "(Can be cut for glass)"
drag, startPoint x: 580, startPoint y: 133, endPoint x: 506, endPoint y: 133, distance: 73.8
click at [506, 111] on div "Wall - 9"W x 30"H x 12"D - 1 Door - 2 Shelves (Can be cut for glass)" at bounding box center [590, 104] width 168 height 14
copy div "(Can be cut for glass)"
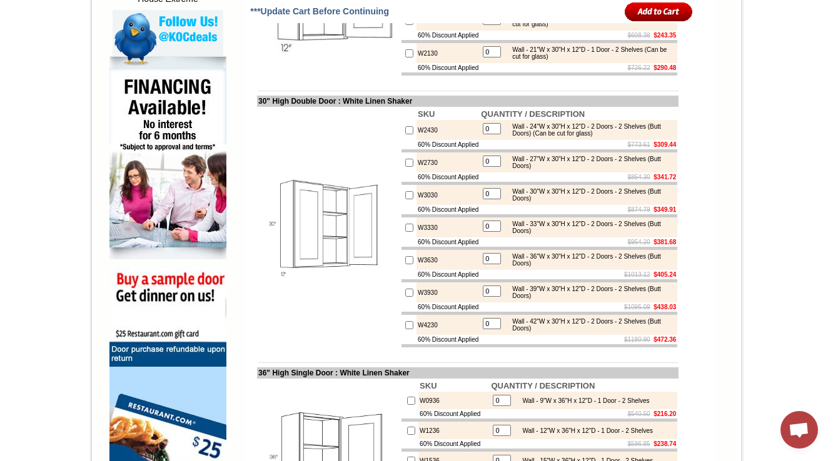
scroll to position [750, 0]
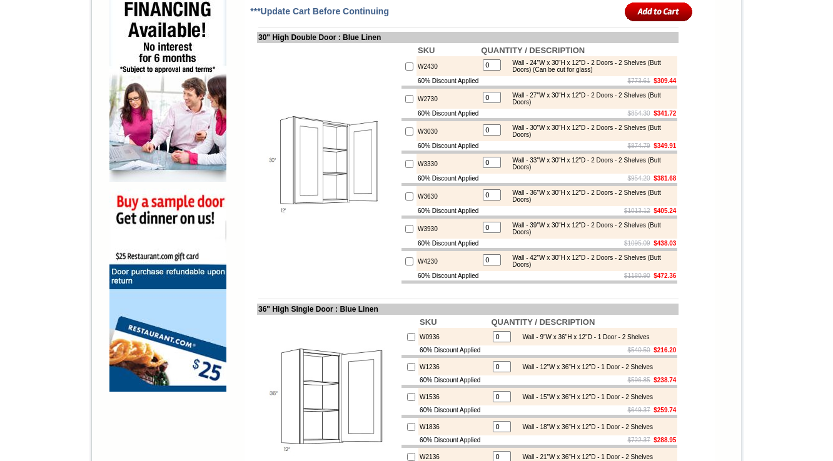
scroll to position [828, 0]
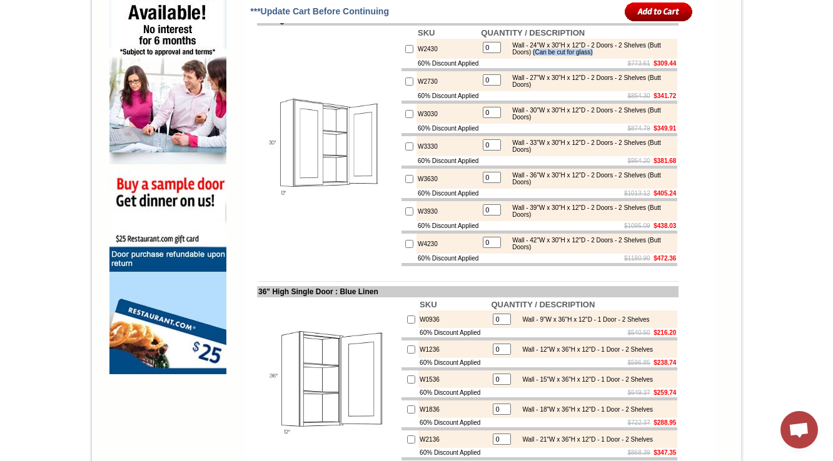
drag, startPoint x: 630, startPoint y: 80, endPoint x: 555, endPoint y: 84, distance: 75.1
click at [555, 59] on td "0 Wall - 24"W x 30"H x 12"D - 2 Doors - 2 Shelves (Butt Doors) (Can be cut for …" at bounding box center [579, 49] width 198 height 20
copy div "(Can be cut for glass)"
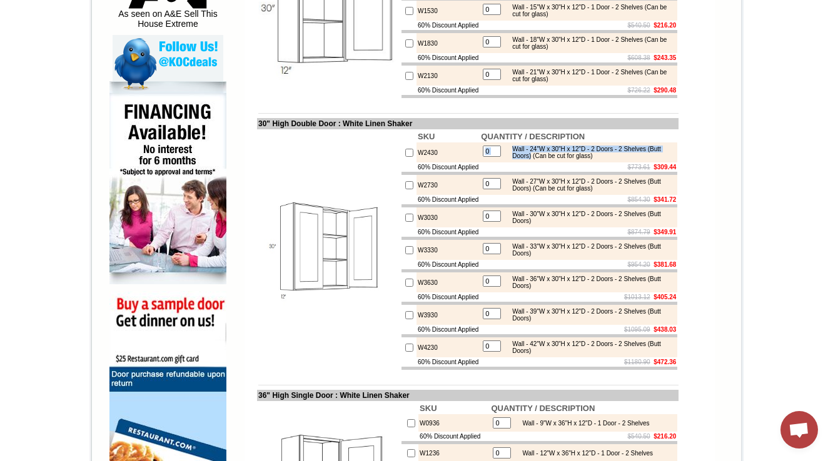
drag, startPoint x: 631, startPoint y: 202, endPoint x: 550, endPoint y: 194, distance: 81.6
click at [550, 163] on td "0 Wall - 24"W x 30"H x 12"D - 2 Doors - 2 Shelves (Butt Doors) (Can be cut for …" at bounding box center [579, 153] width 198 height 20
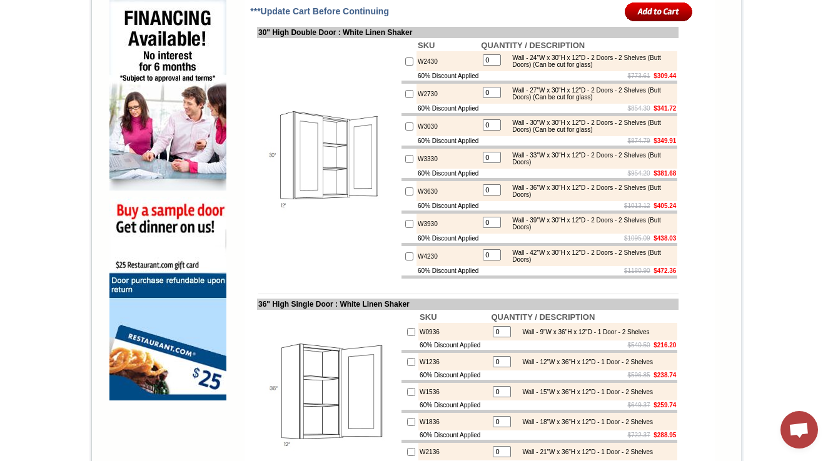
scroll to position [808, 0]
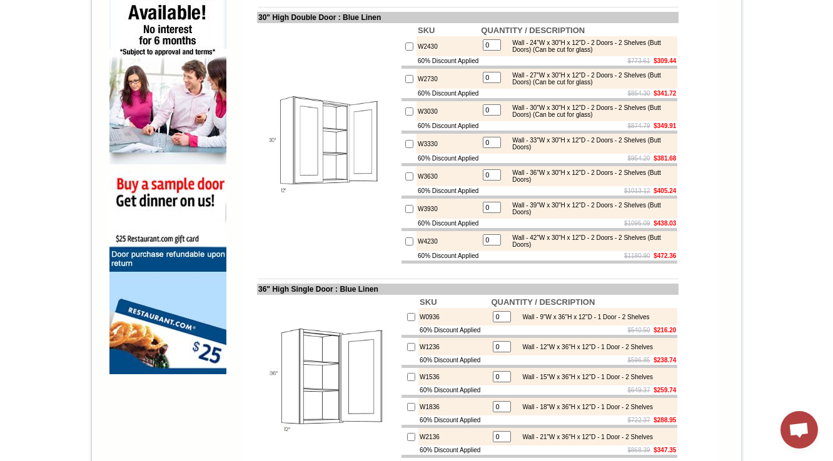
scroll to position [4152, 0]
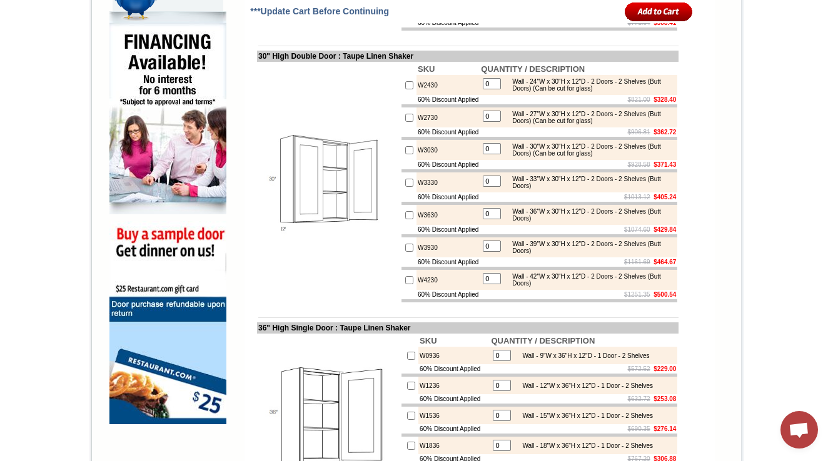
scroll to position [4152, 0]
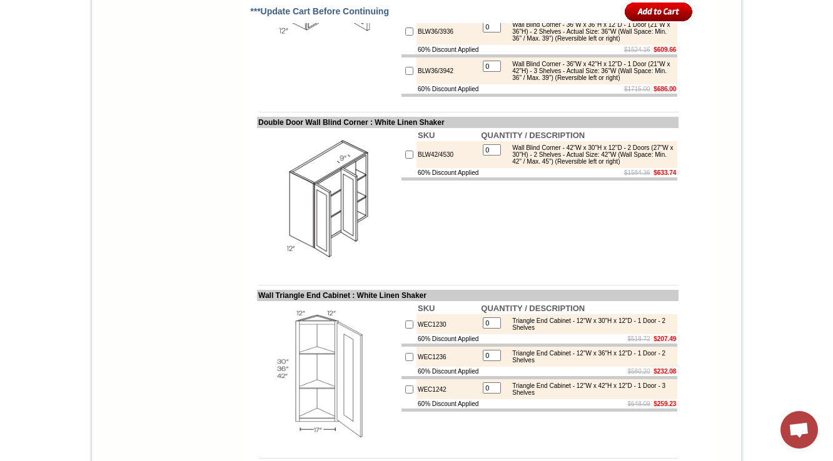
scroll to position [4357, 0]
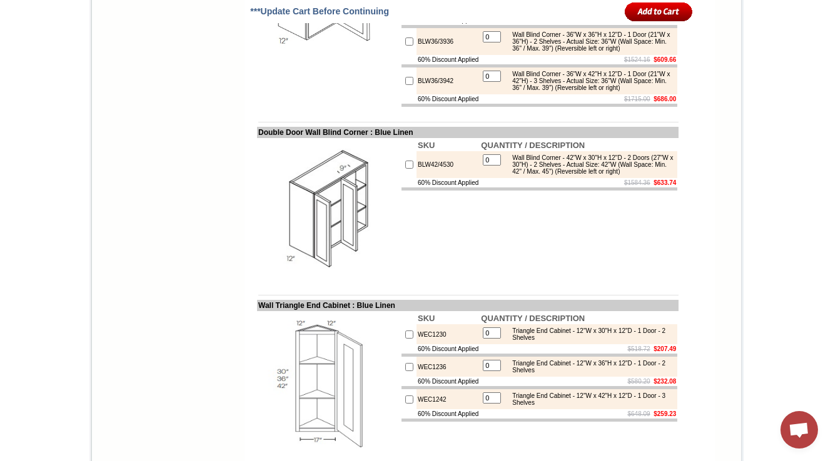
scroll to position [4254, 0]
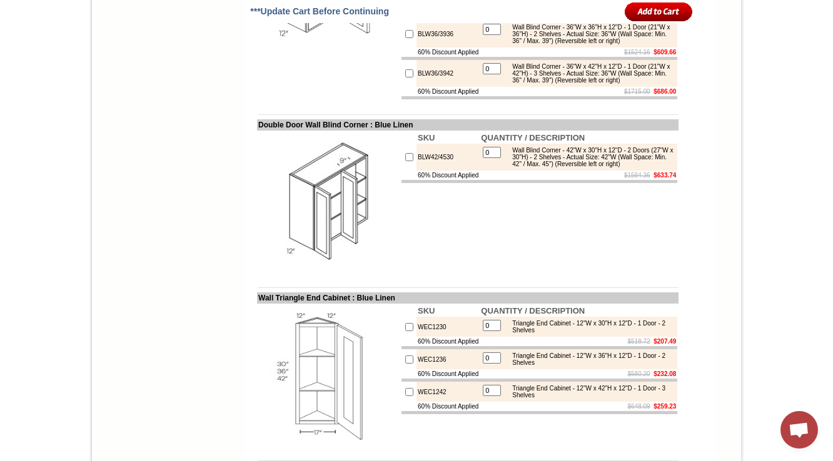
drag, startPoint x: 510, startPoint y: 273, endPoint x: 540, endPoint y: 297, distance: 38.7
copy div "Wall Blind Corner - 36"W x 30"H x 12"D - 1 Door (21"W x 30"H) - 2 Shelves - Act…"
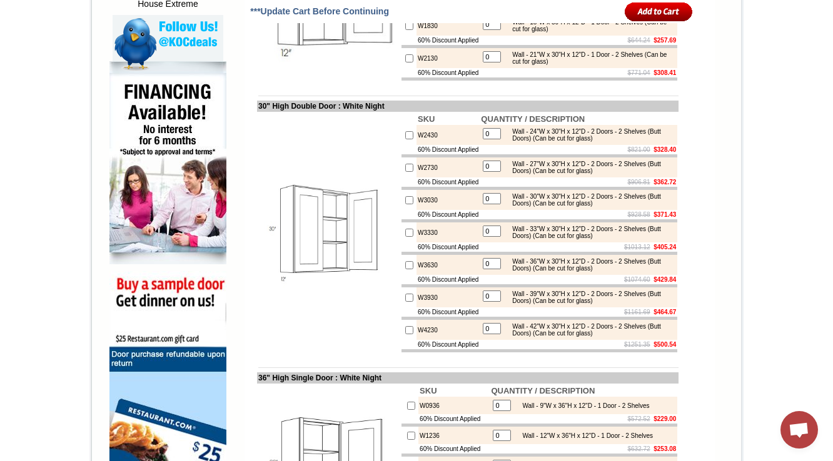
scroll to position [4152, 0]
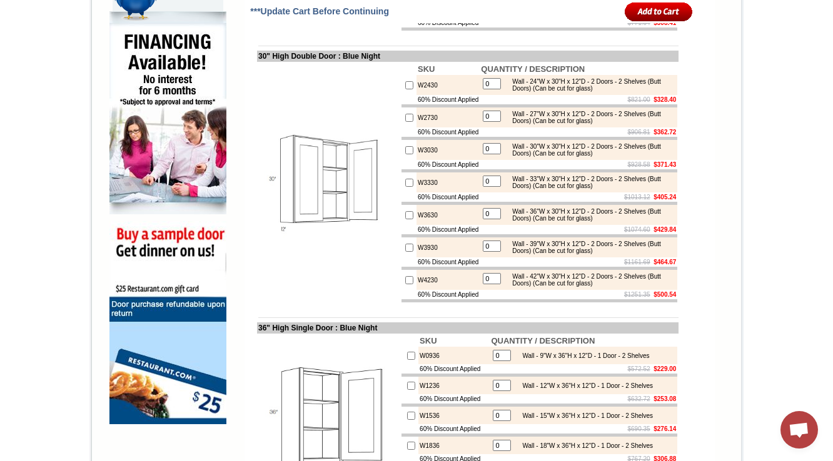
scroll to position [4152, 0]
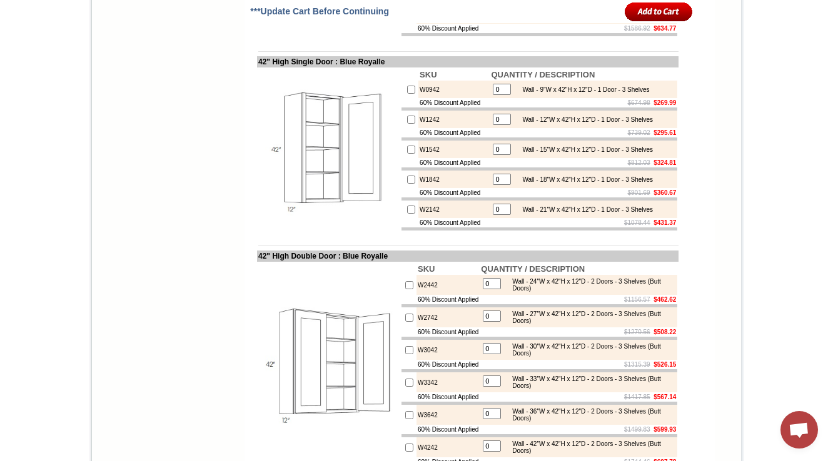
scroll to position [4152, 0]
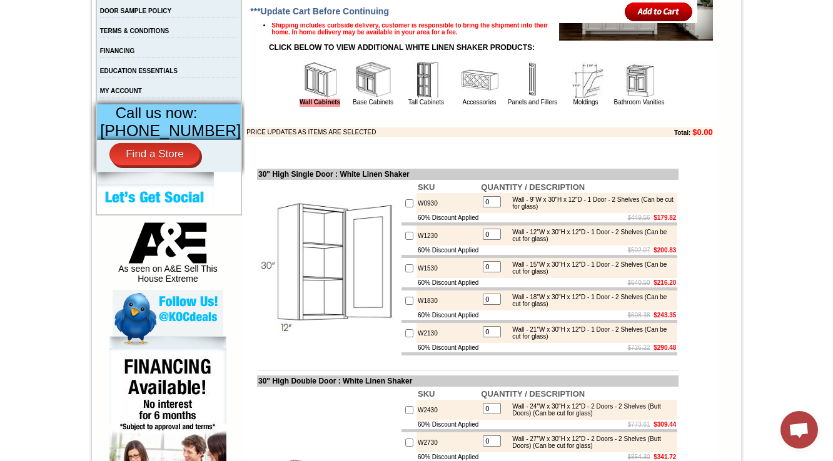
scroll to position [4269, 0]
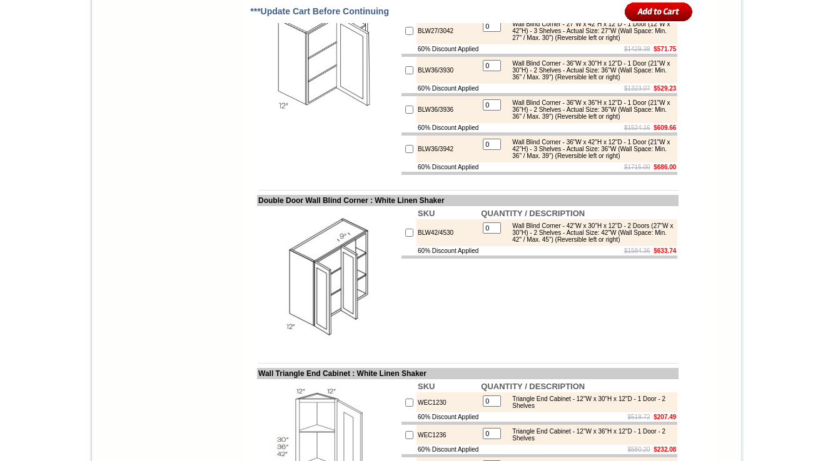
scroll to position [4269, 0]
drag, startPoint x: 620, startPoint y: 235, endPoint x: 540, endPoint y: 231, distance: 79.5
drag, startPoint x: 538, startPoint y: 231, endPoint x: 610, endPoint y: 230, distance: 72.5
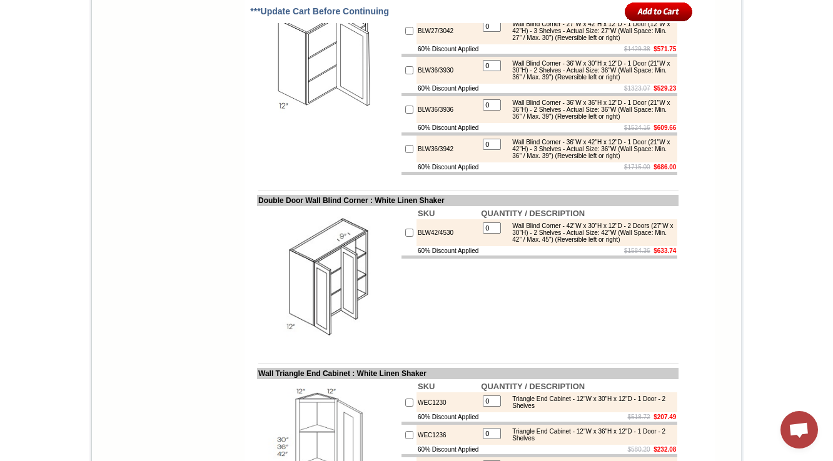
copy div "(Can be cut for glass)"
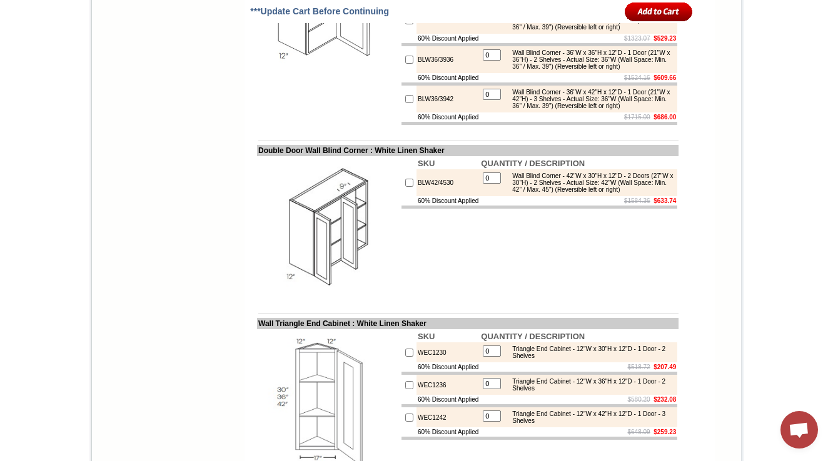
scroll to position [4369, 0]
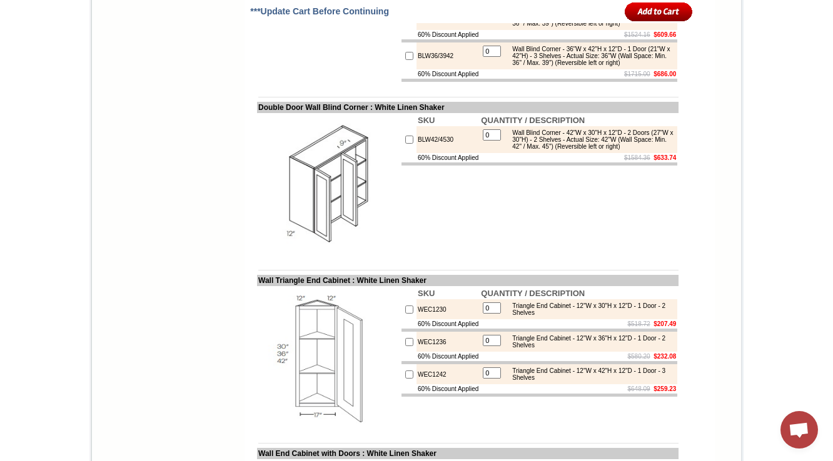
drag, startPoint x: 512, startPoint y: 105, endPoint x: 621, endPoint y: 130, distance: 111.6
copy div "Wall Blind Corner - 27"W x 30"H x 12"D - 1 Door (12"W x 30"H) - 2 Shelves - Act…"
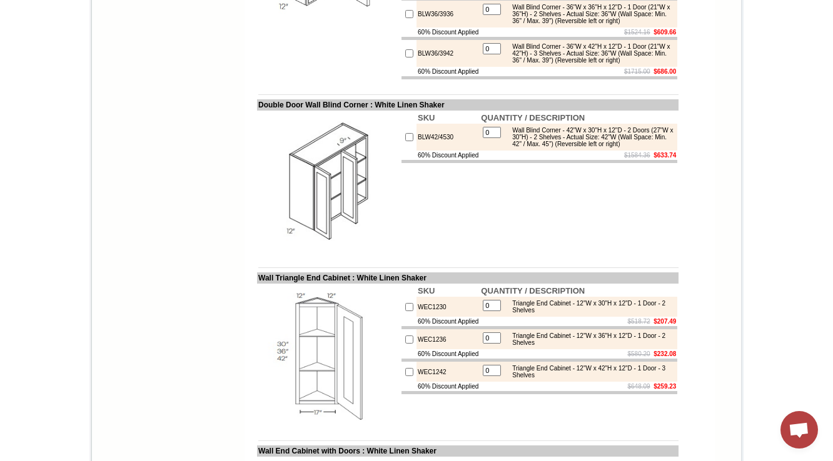
drag, startPoint x: 618, startPoint y: 283, endPoint x: 505, endPoint y: 256, distance: 116.3
copy div "Wall Blind Corner - 36"W x 30"H x 12"D - 1 Door (21"W x 30"H) - 2 Shelves - Act…"
drag, startPoint x: 618, startPoint y: 133, endPoint x: 545, endPoint y: 135, distance: 73.2
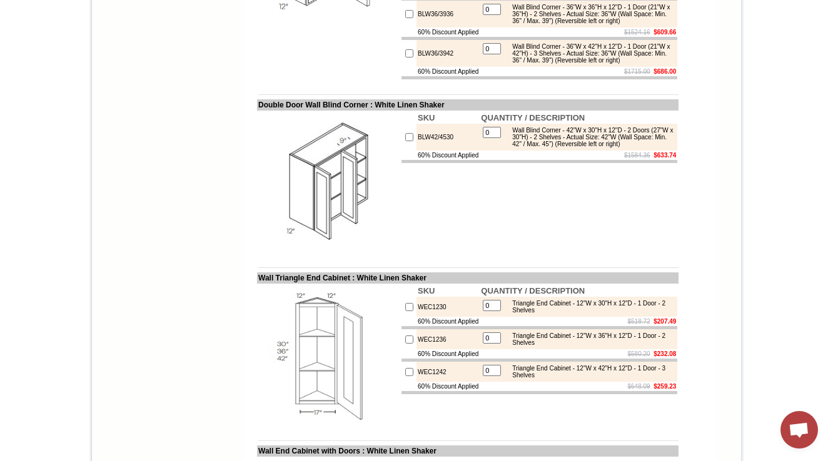
drag, startPoint x: 618, startPoint y: 283, endPoint x: 540, endPoint y: 285, distance: 78.8
copy div "(Can be cut for glass)"
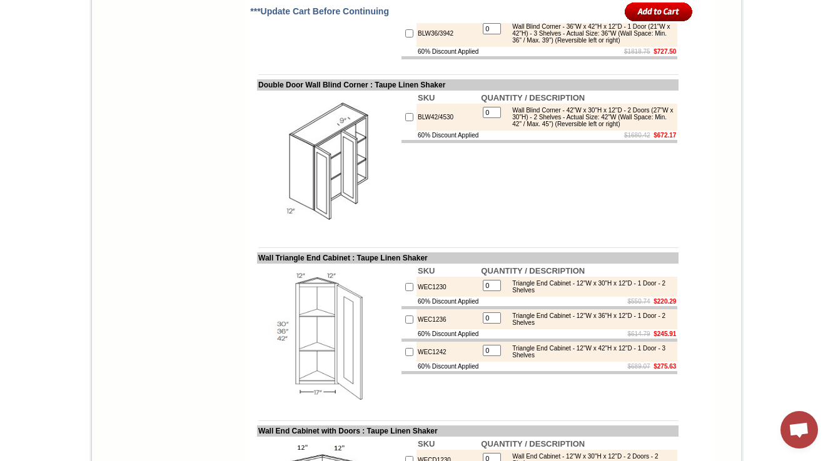
scroll to position [4304, 0]
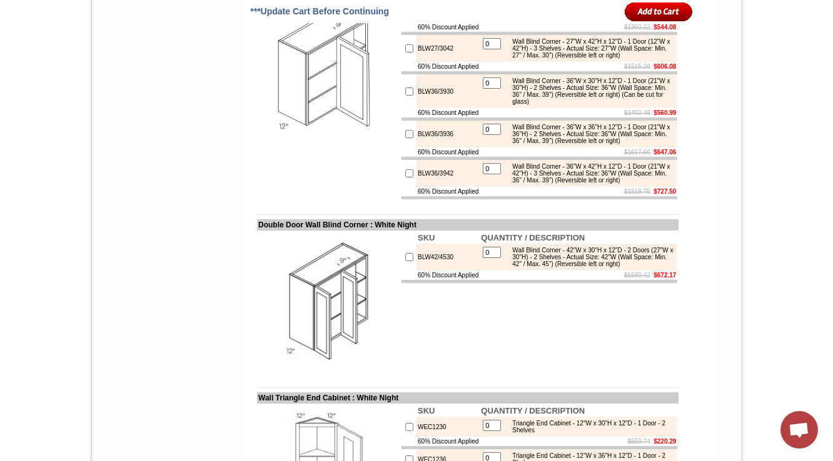
scroll to position [4202, 0]
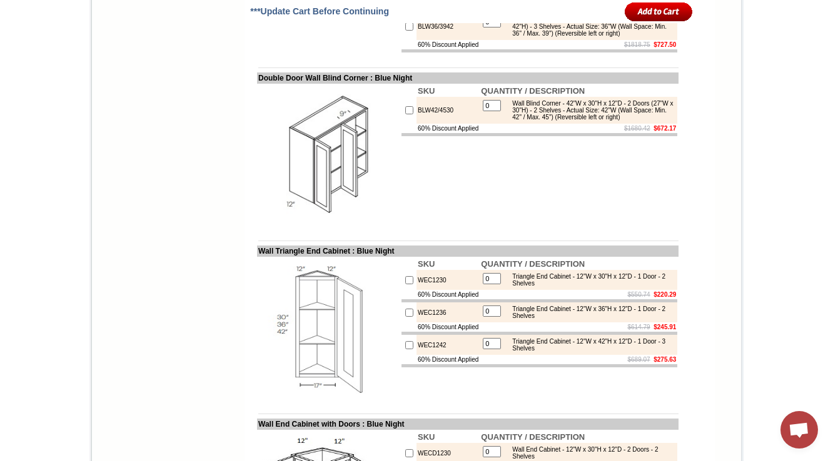
scroll to position [4302, 0]
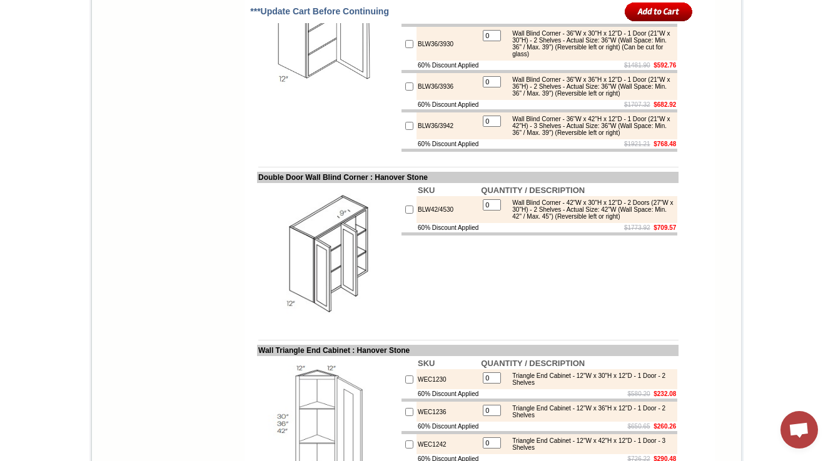
scroll to position [4252, 0]
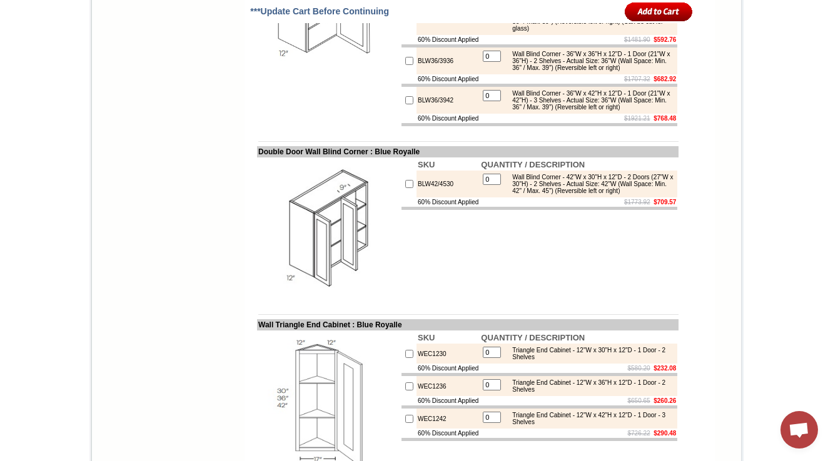
scroll to position [4252, 0]
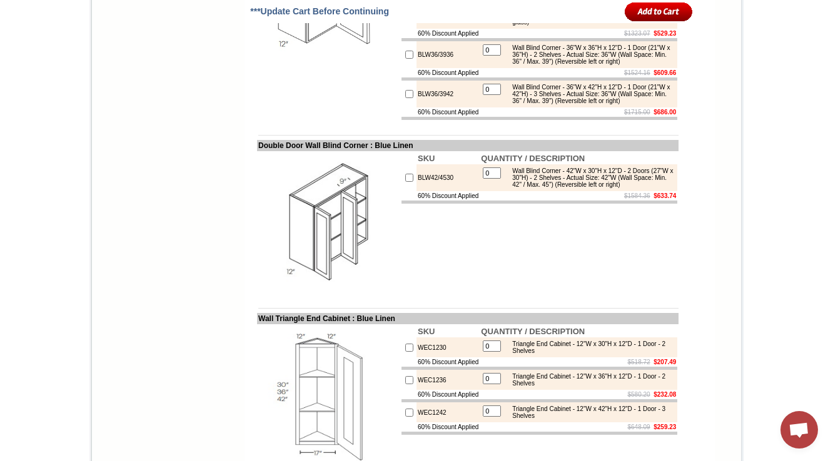
drag, startPoint x: 511, startPoint y: 168, endPoint x: 609, endPoint y: 193, distance: 100.8
copy div "Wall Blind Corner - 27"W x 36"H x 12"D - 1 Door (12"W x 36"H) - 2 Shelves - Act…"
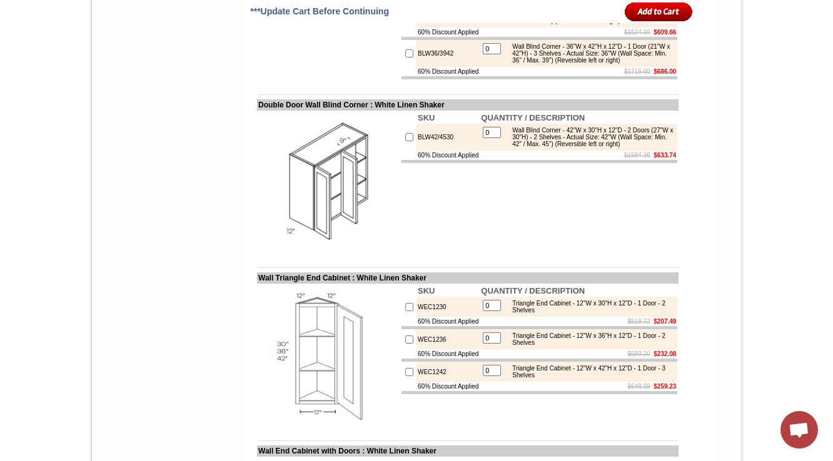
scroll to position [4372, 0]
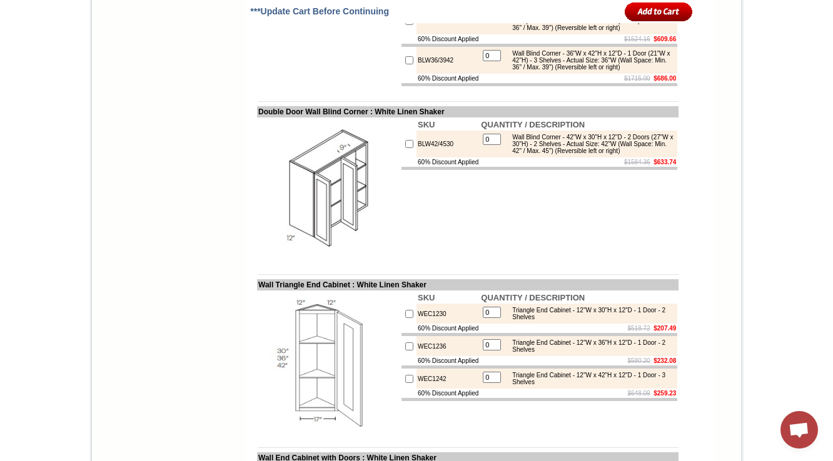
drag, startPoint x: 616, startPoint y: 184, endPoint x: 538, endPoint y: 184, distance: 78.2
copy div "(Can be cut for glass)"
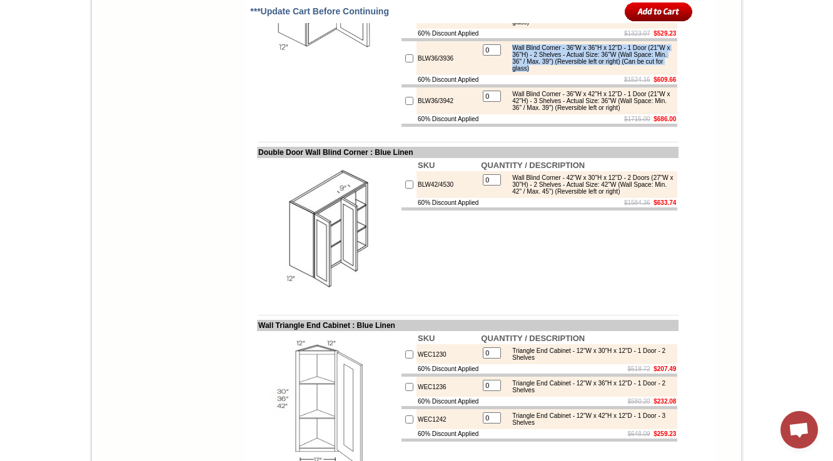
drag, startPoint x: 513, startPoint y: 323, endPoint x: 613, endPoint y: 342, distance: 101.9
click at [613, 72] on div "Wall Blind Corner - 36"W x 36"H x 12"D - 1 Door (21"W x 36"H) - 2 Shelves - Act…" at bounding box center [590, 58] width 168 height 28
copy div "Wall Blind Corner - 36"W x 36"H x 12"D - 1 Door (21"W x 36"H) - 2 Shelves - Act…"
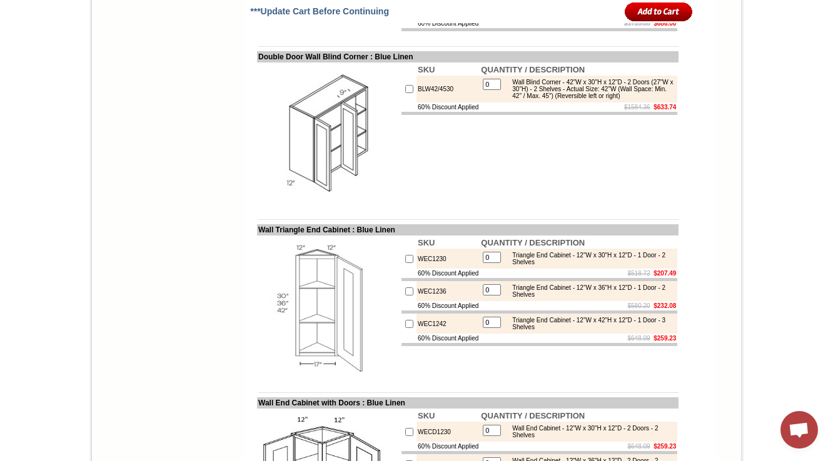
scroll to position [4354, 0]
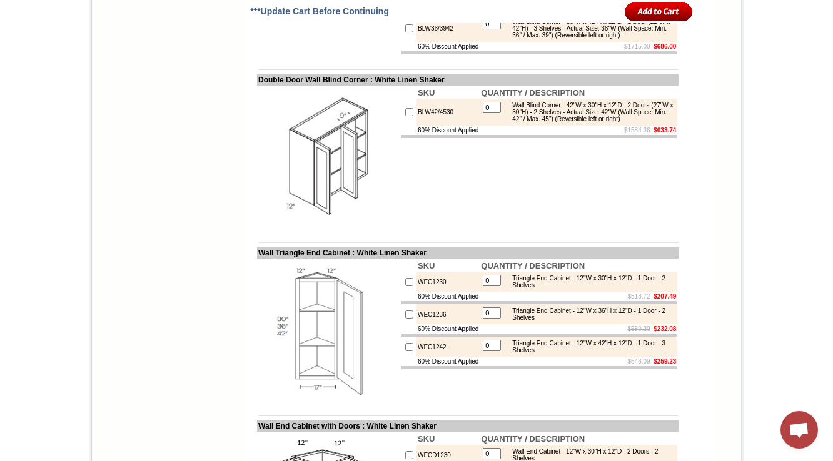
scroll to position [4422, 0]
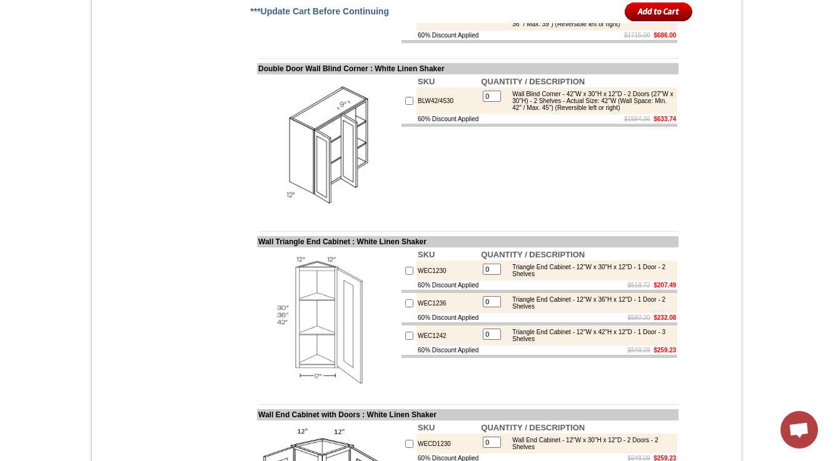
drag, startPoint x: 613, startPoint y: 236, endPoint x: 540, endPoint y: 238, distance: 73.2
copy div "(Can be cut for glass)"
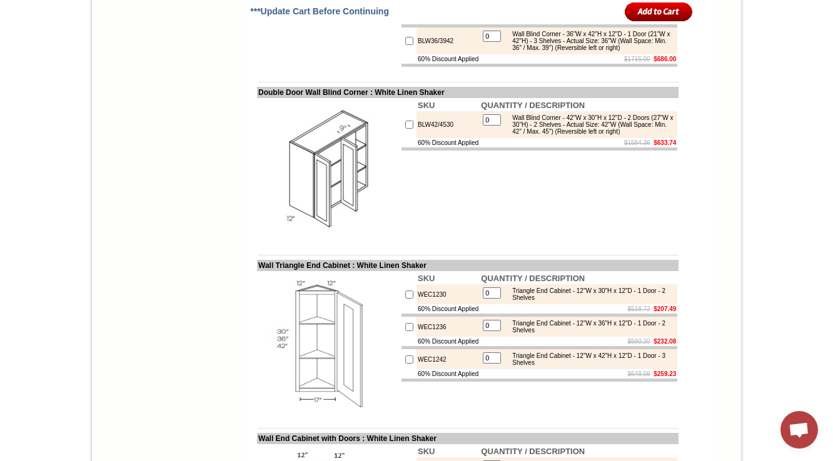
scroll to position [4422, 0]
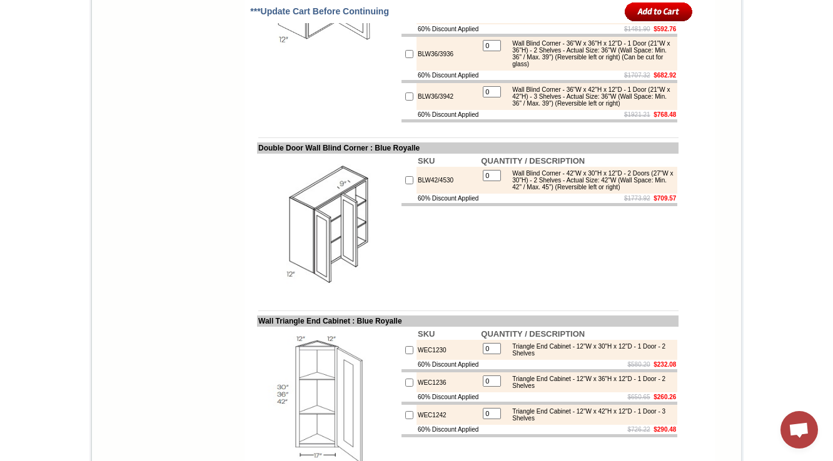
drag, startPoint x: 624, startPoint y: 259, endPoint x: 538, endPoint y: 258, distance: 86.3
copy div "(Can be cut for glass)"
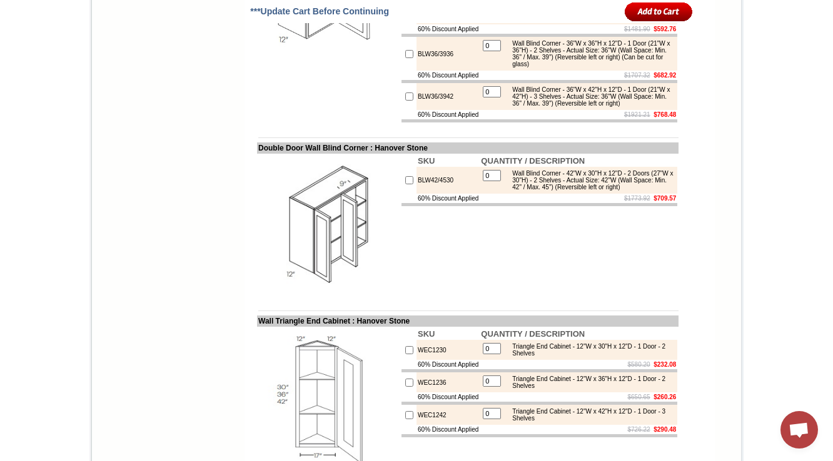
drag, startPoint x: 621, startPoint y: 256, endPoint x: 538, endPoint y: 257, distance: 83.2
copy div "(Can be cut for glass)"
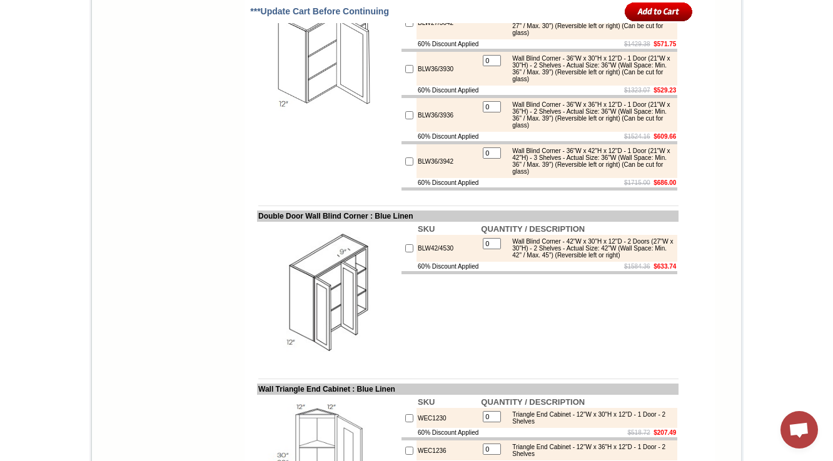
scroll to position [4254, 0]
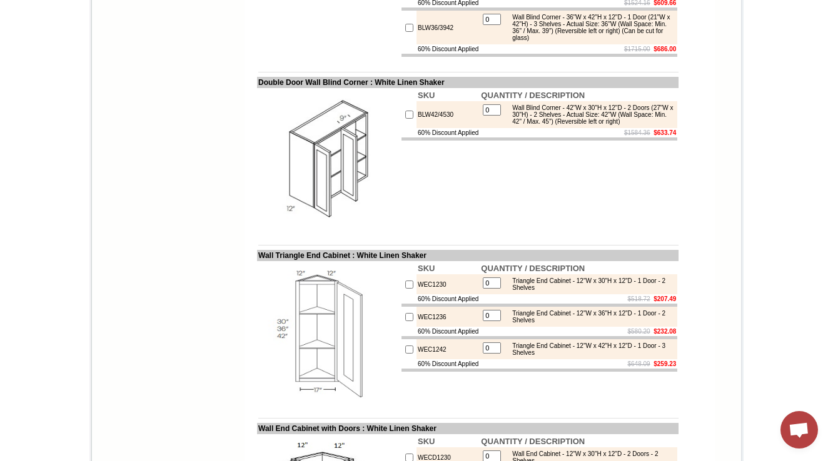
drag, startPoint x: 616, startPoint y: 131, endPoint x: 538, endPoint y: 132, distance: 77.5
copy div "(Can be cut for glass)"
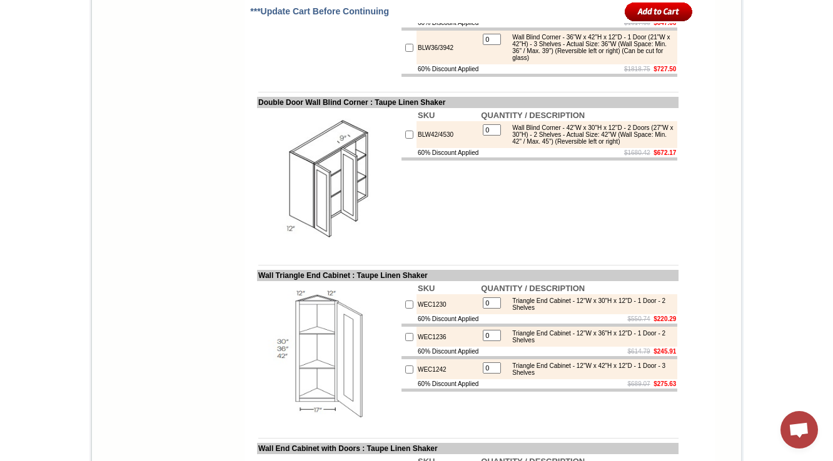
scroll to position [3796, 0]
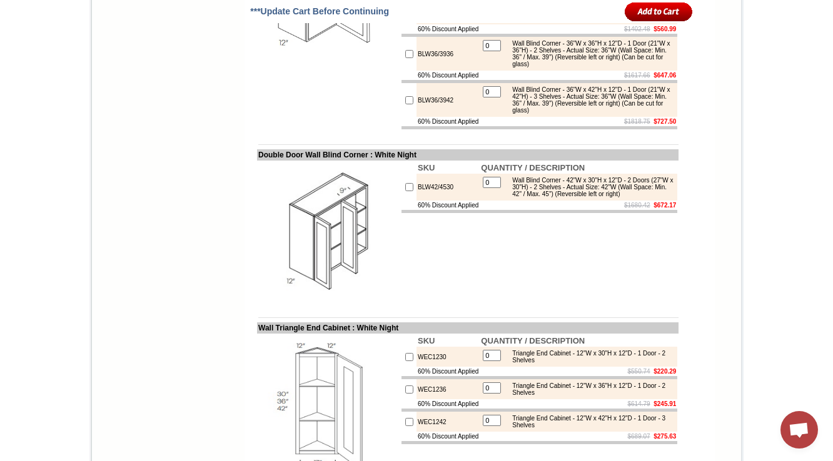
scroll to position [3796, 0]
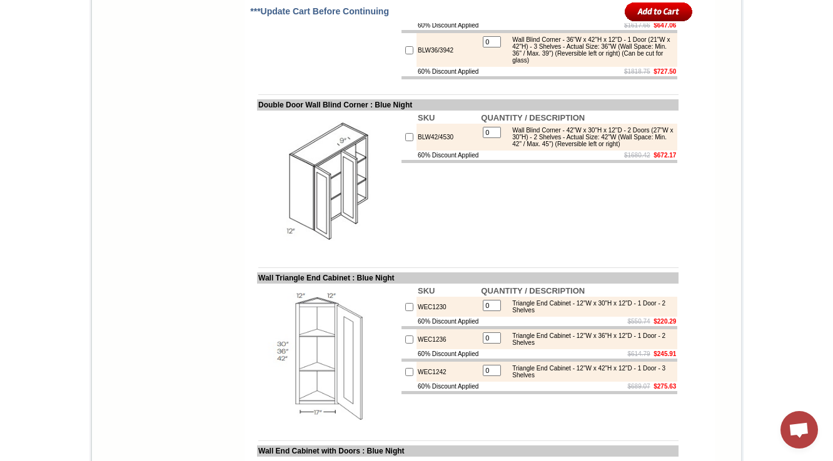
scroll to position [3796, 0]
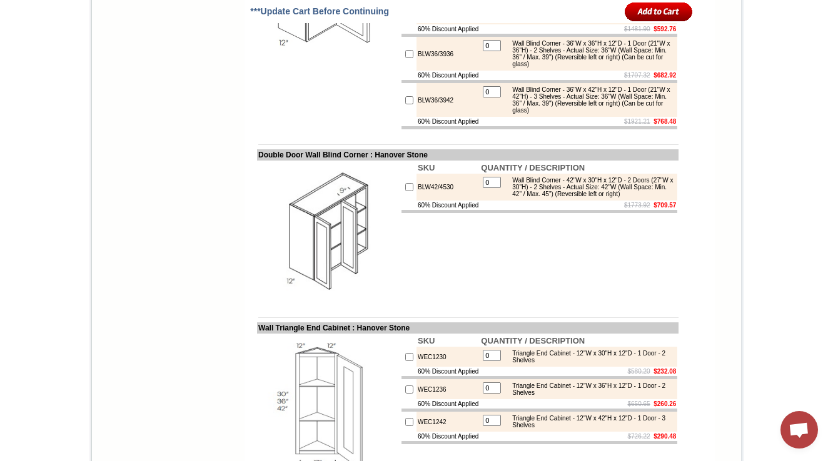
scroll to position [3796, 0]
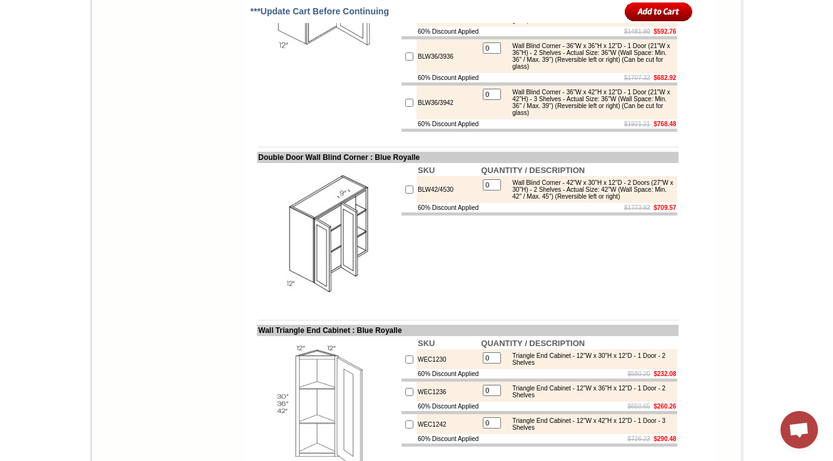
drag, startPoint x: 625, startPoint y: 149, endPoint x: 538, endPoint y: 149, distance: 86.9
copy div "(Can be cut for glass)"
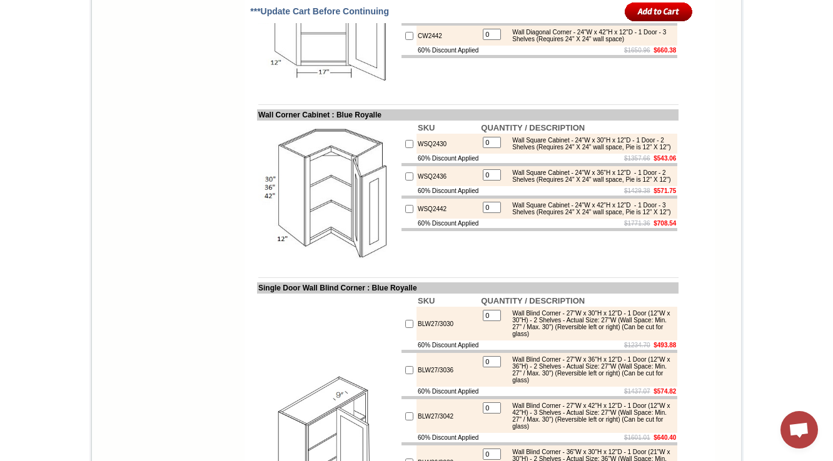
click at [418, 13] on td "CW2436" at bounding box center [447, 3] width 63 height 20
drag, startPoint x: 431, startPoint y: 233, endPoint x: 405, endPoint y: 233, distance: 26.3
copy td "CW2430"
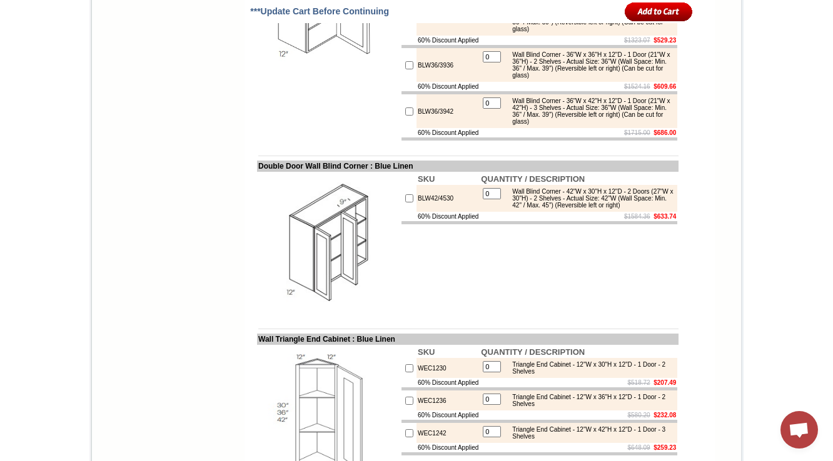
scroll to position [3796, 0]
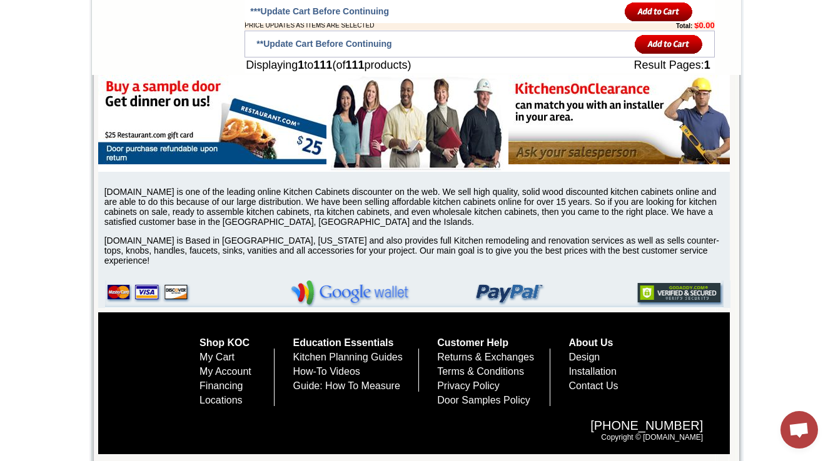
scroll to position [3903, 0]
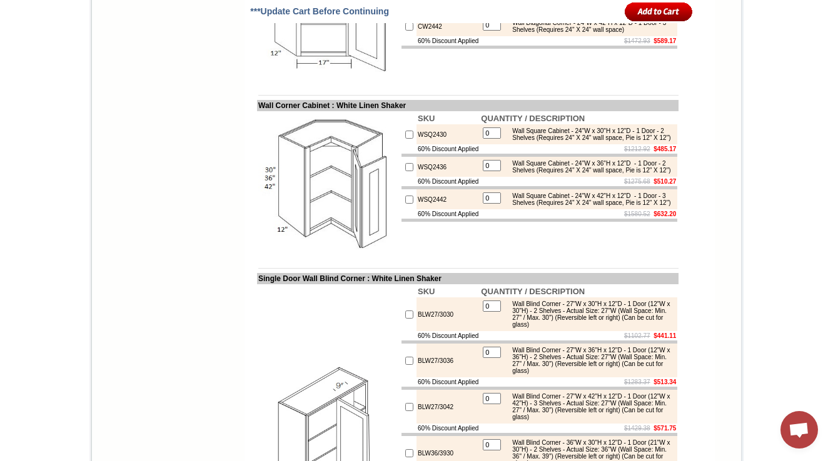
drag, startPoint x: 585, startPoint y: 149, endPoint x: 505, endPoint y: 150, distance: 79.4
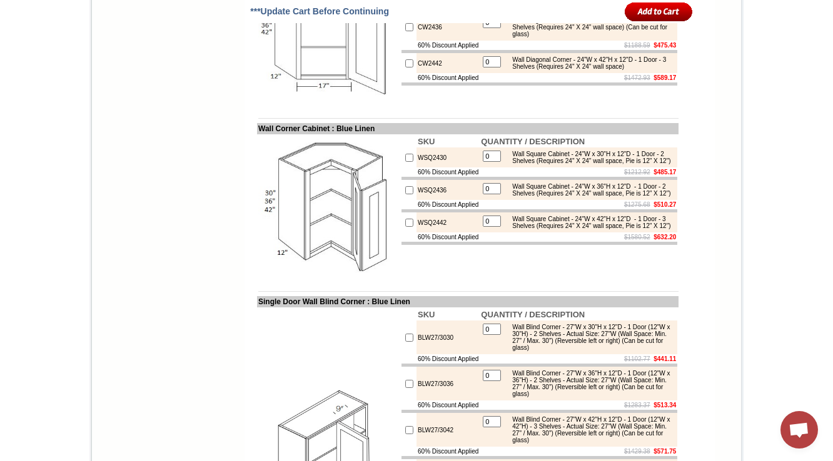
drag, startPoint x: 631, startPoint y: 237, endPoint x: 563, endPoint y: 241, distance: 68.3
copy div "(Can be cut for glass)"
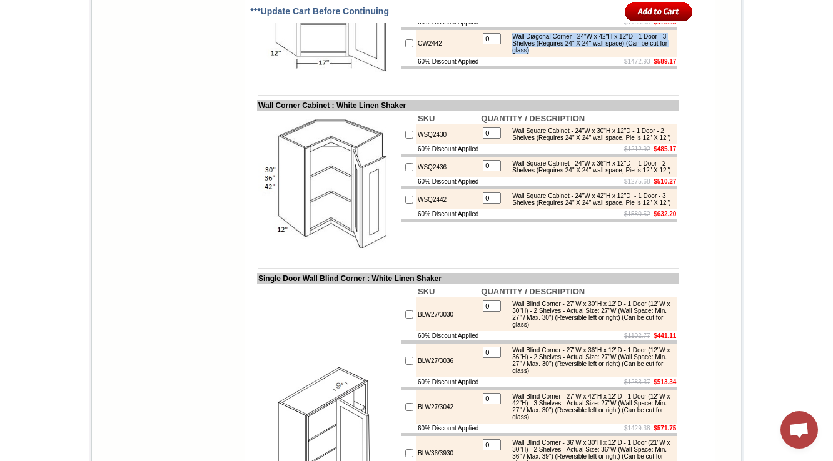
drag, startPoint x: 514, startPoint y: 309, endPoint x: 585, endPoint y: 324, distance: 72.2
click at [585, 54] on div "Wall Diagonal Corner - 24"W x 42"H x 12"D - 1 Door - 3 Shelves (Requires 24" X …" at bounding box center [590, 43] width 168 height 21
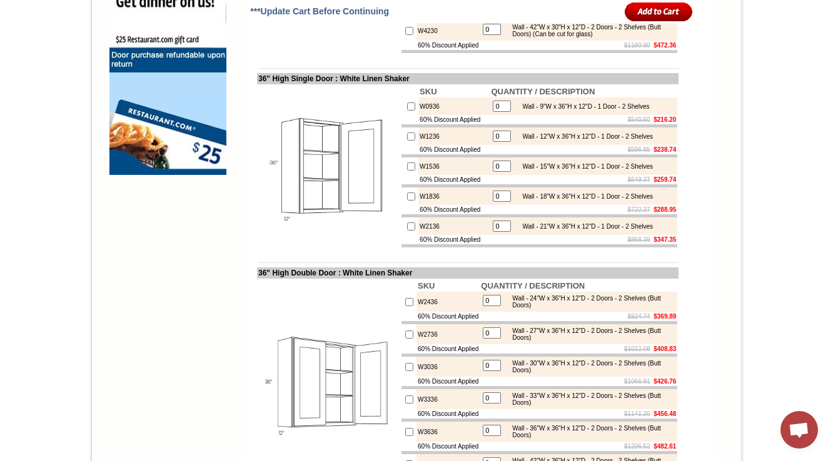
scroll to position [1045, 0]
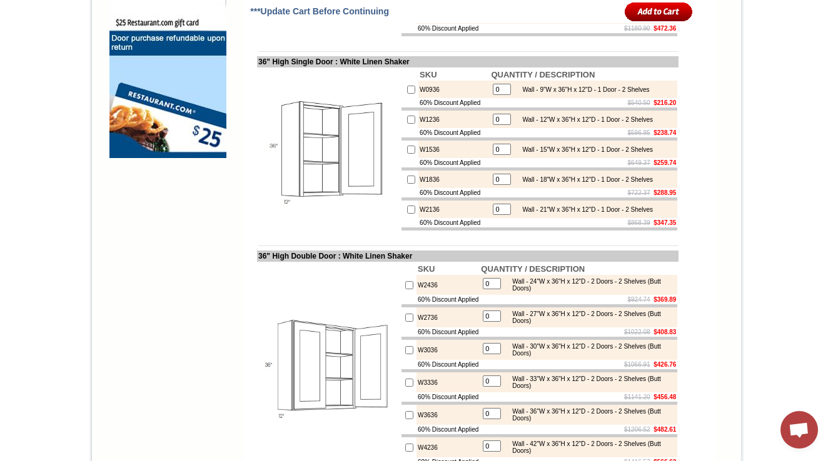
drag, startPoint x: 630, startPoint y: 75, endPoint x: 555, endPoint y: 42, distance: 82.0
click at [556, 21] on div "Wall - 42"W x 30"H x 12"D - 2 Doors - 2 Shelves (Butt Doors) (Can be cut for gl…" at bounding box center [590, 14] width 168 height 14
click at [601, 21] on div "Wall - 42"W x 30"H x 12"D - 2 Doors - 2 Shelves (Butt Doors) (Can be cut for gl…" at bounding box center [590, 14] width 168 height 14
click at [590, 24] on td "0 Wall - 42"W x 30"H x 12"D - 2 Doors - 2 Shelves (Butt Doors) (Can be cut for …" at bounding box center [579, 14] width 198 height 20
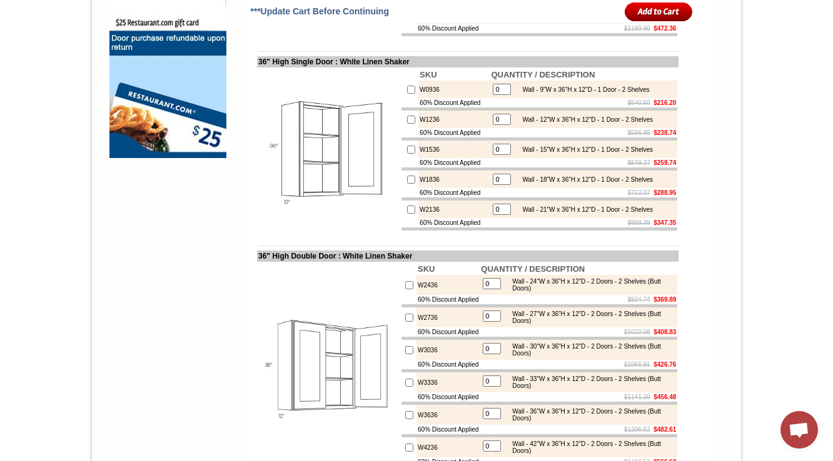
drag, startPoint x: 553, startPoint y: 41, endPoint x: 622, endPoint y: 39, distance: 69.4
copy div "(Can be cut for glass)"
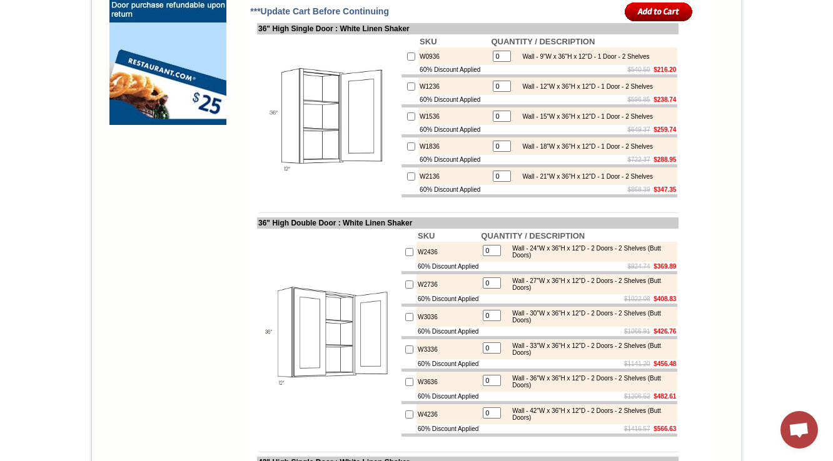
scroll to position [1095, 0]
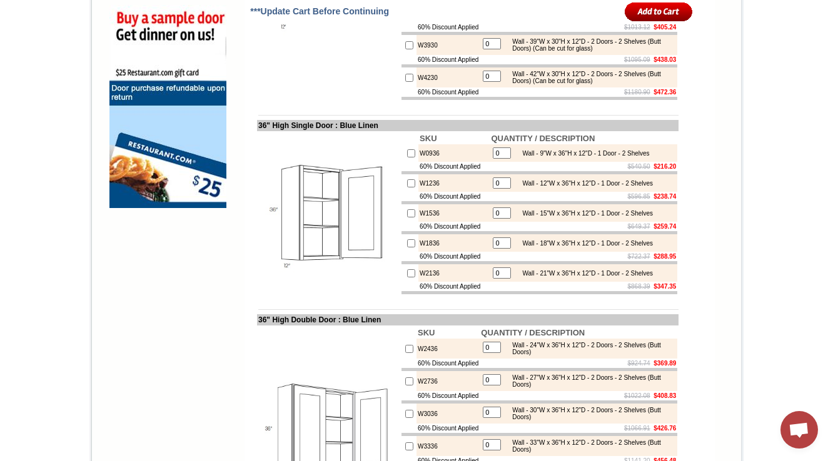
scroll to position [1027, 0]
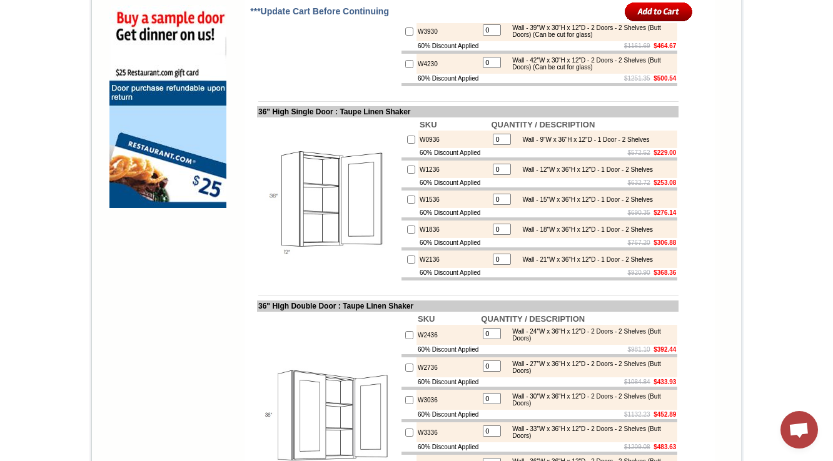
scroll to position [1045, 0]
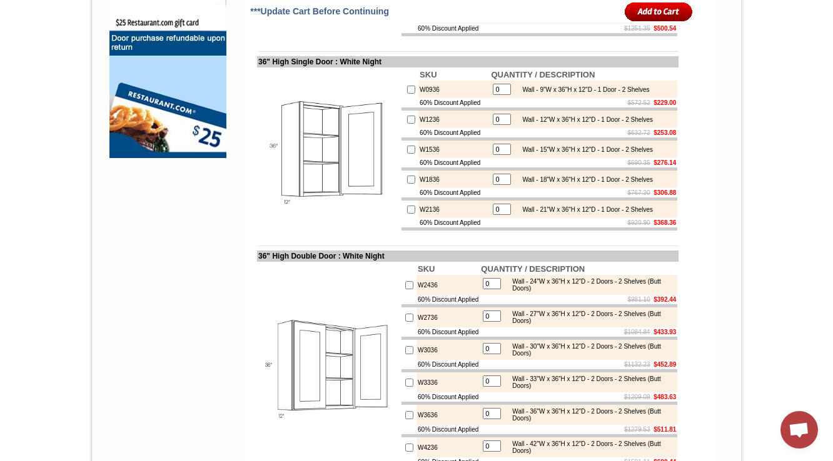
scroll to position [1012, 0]
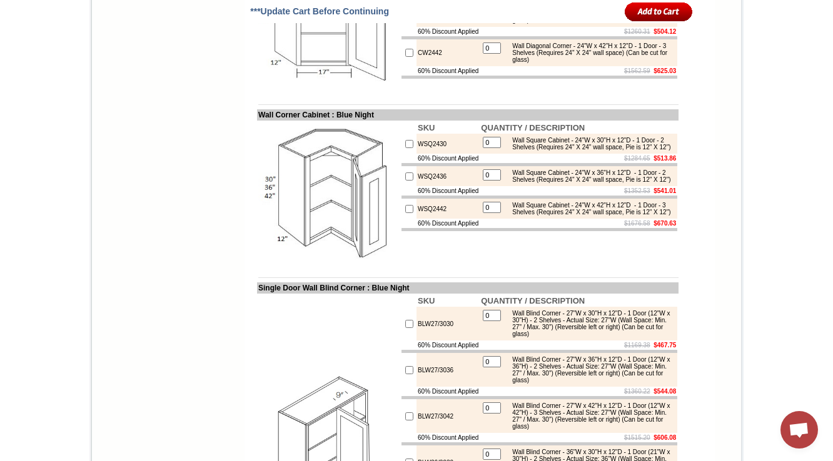
scroll to position [995, 0]
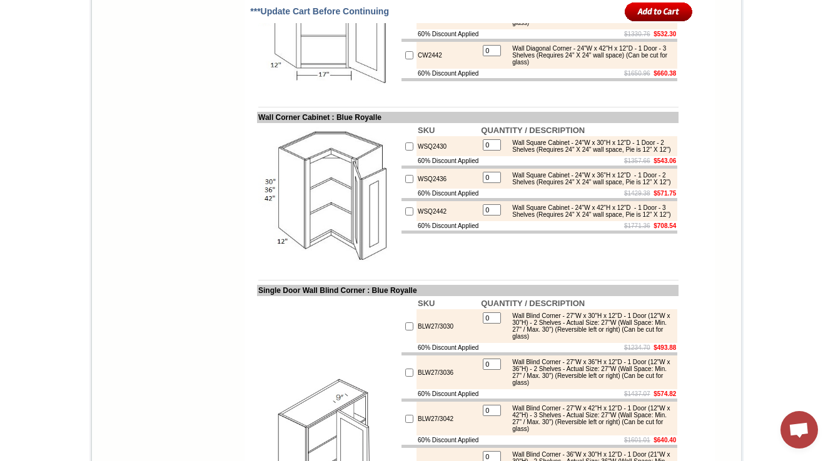
scroll to position [995, 0]
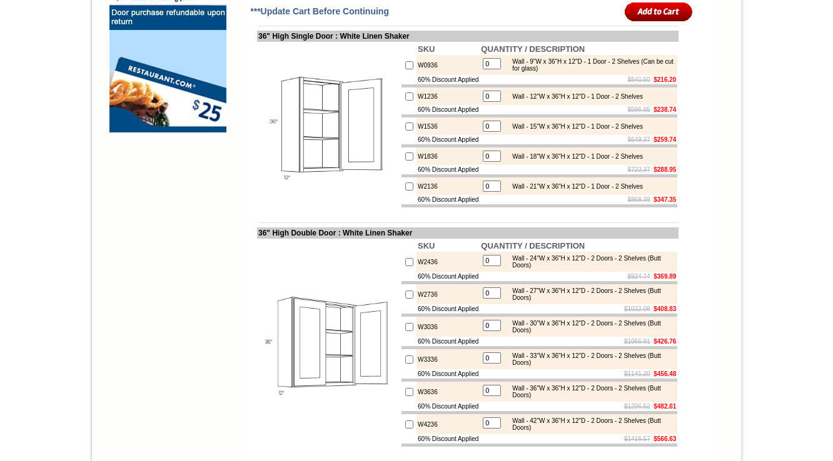
scroll to position [1095, 0]
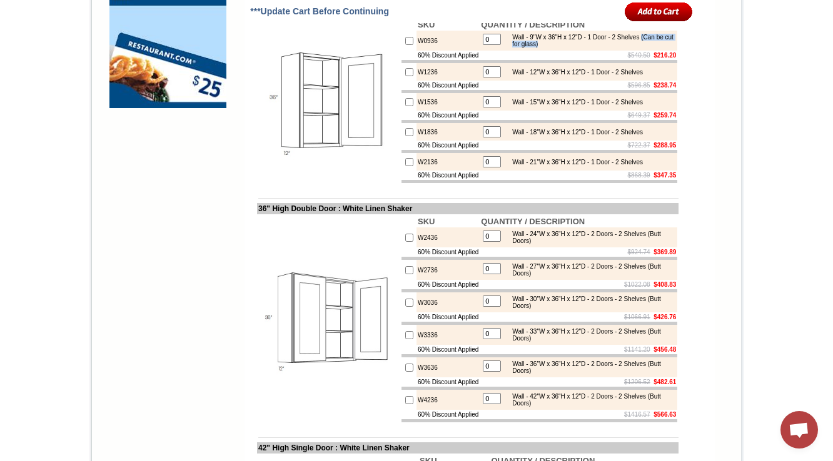
drag, startPoint x: 586, startPoint y: 106, endPoint x: 508, endPoint y: 105, distance: 78.8
click at [508, 48] on div "Wall - 9"W x 36"H x 12"D - 1 Door - 2 Shelves (Can be cut for glass)" at bounding box center [590, 41] width 168 height 14
copy div "(Can be cut for glass)"
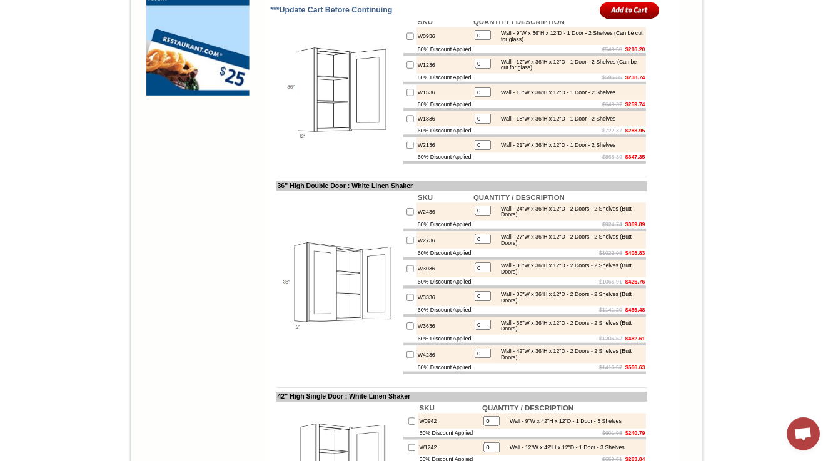
scroll to position [1095, 0]
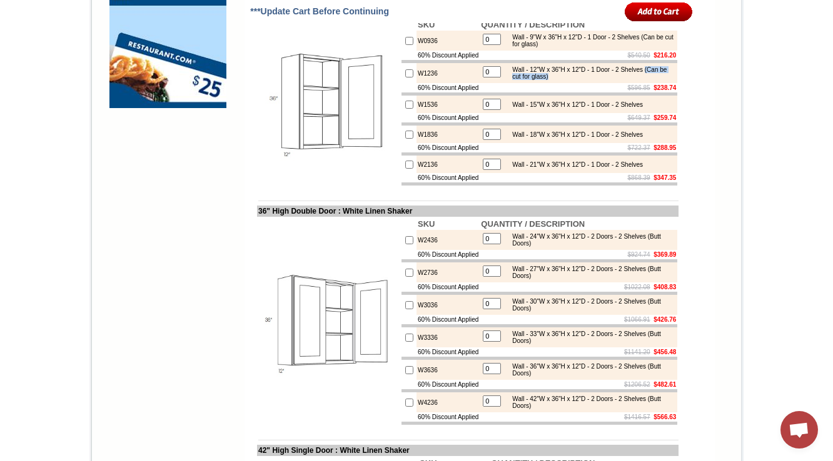
drag, startPoint x: 590, startPoint y: 145, endPoint x: 513, endPoint y: 145, distance: 76.9
click at [513, 80] on div "Wall - 12"W x 36"H x 12"D - 1 Door - 2 Shelves (Can be cut for glass)" at bounding box center [590, 73] width 168 height 14
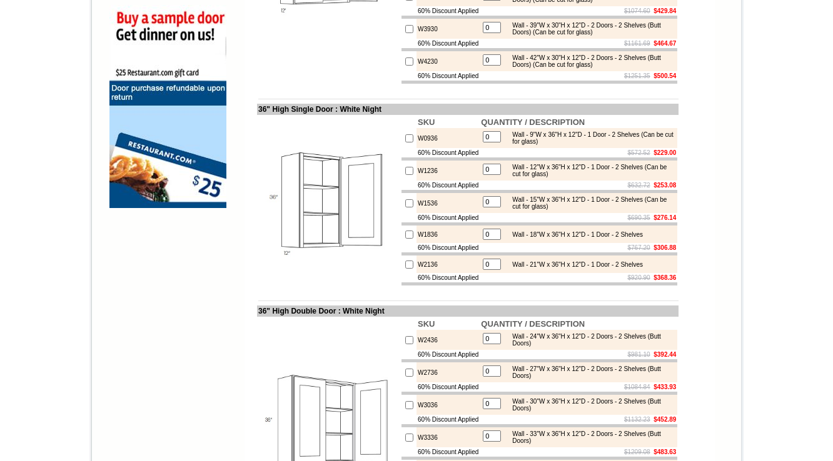
scroll to position [995, 0]
drag, startPoint x: 555, startPoint y: 271, endPoint x: 509, endPoint y: 276, distance: 46.5
click at [509, 210] on div "Wall - 15"W x 36"H x 12"D - 1 Door - 2 Shelves (Can be cut for glass)" at bounding box center [590, 203] width 168 height 14
copy div "(Can be cut for glass)"
drag, startPoint x: 585, startPoint y: 204, endPoint x: 506, endPoint y: 205, distance: 78.2
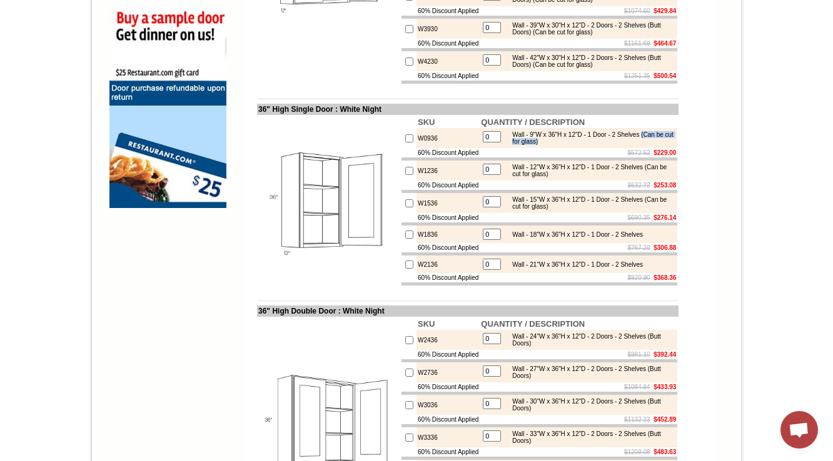
click at [506, 145] on div "Wall - 9"W x 36"H x 12"D - 1 Door - 2 Shelves (Can be cut for glass)" at bounding box center [590, 138] width 168 height 14
copy div "(Can be cut for glass)"
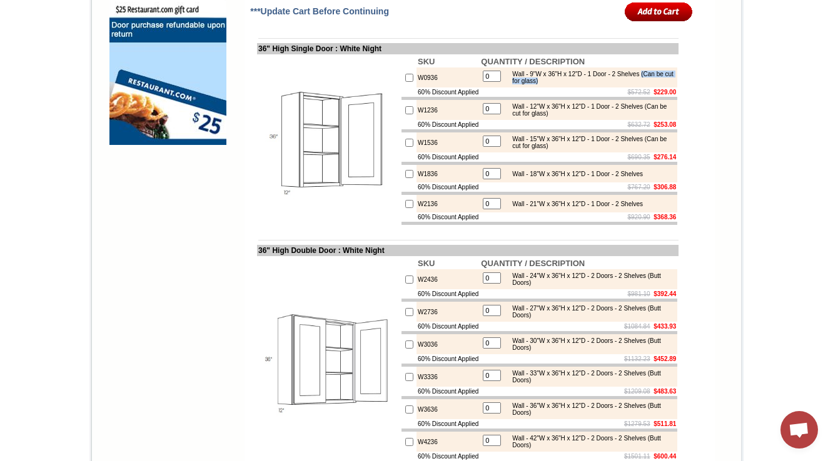
scroll to position [1095, 0]
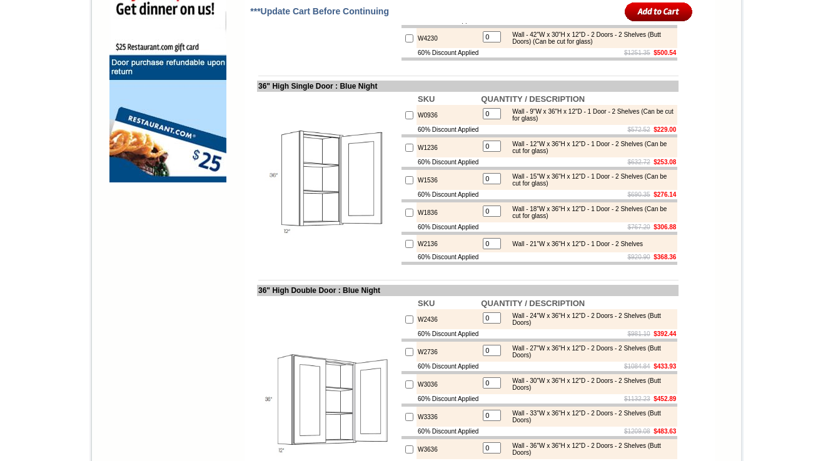
scroll to position [1045, 0]
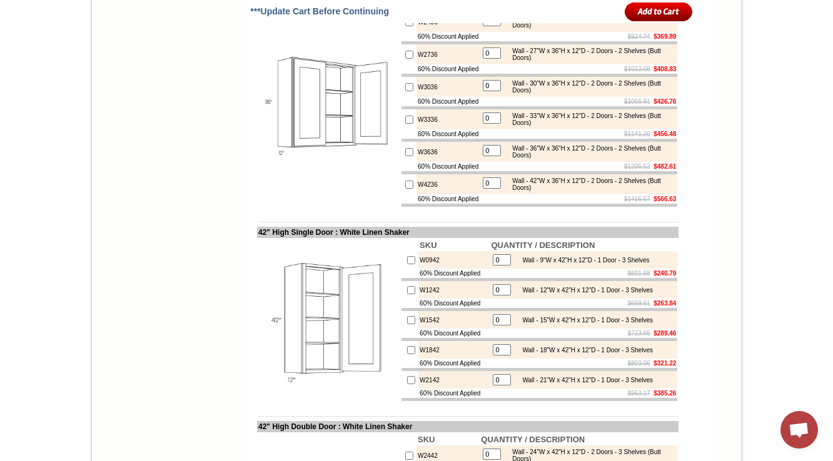
scroll to position [1297, 0]
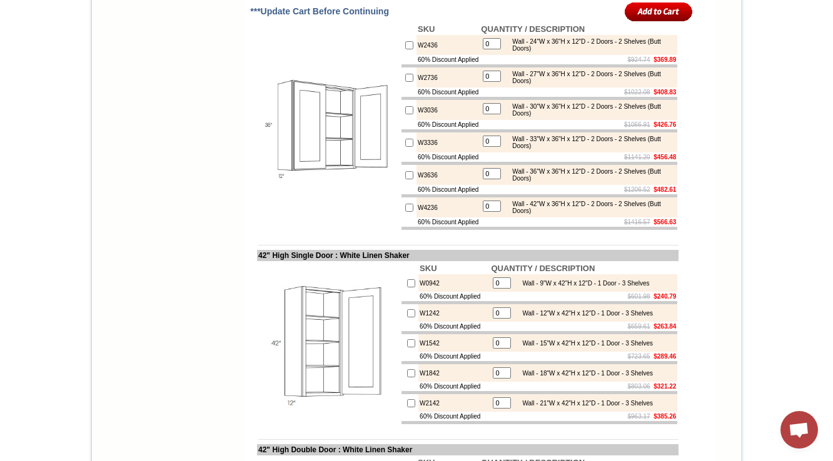
drag, startPoint x: 580, startPoint y: 44, endPoint x: 507, endPoint y: 56, distance: 73.4
copy div "(Can be cut for glass)"
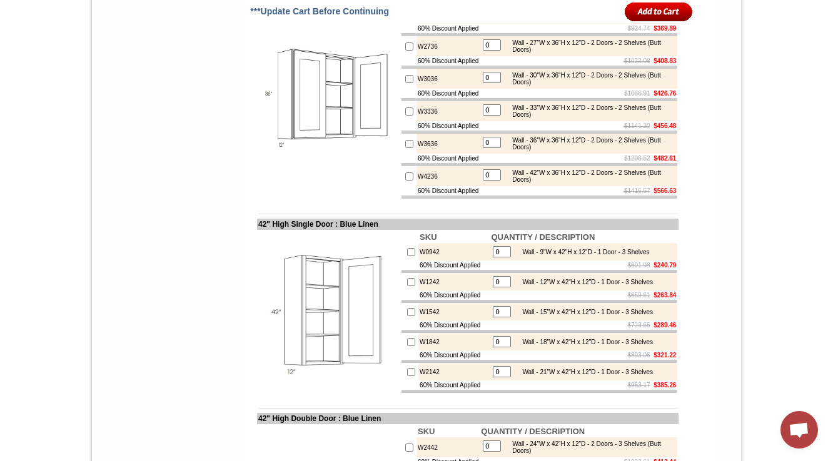
scroll to position [1347, 0]
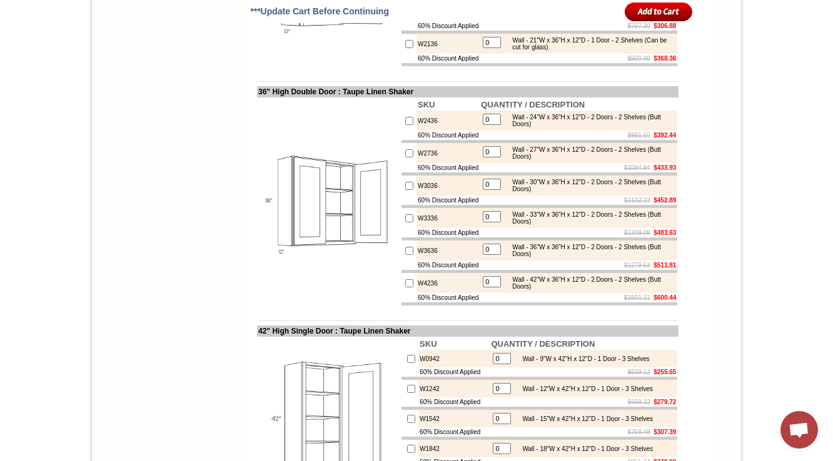
scroll to position [1295, 0]
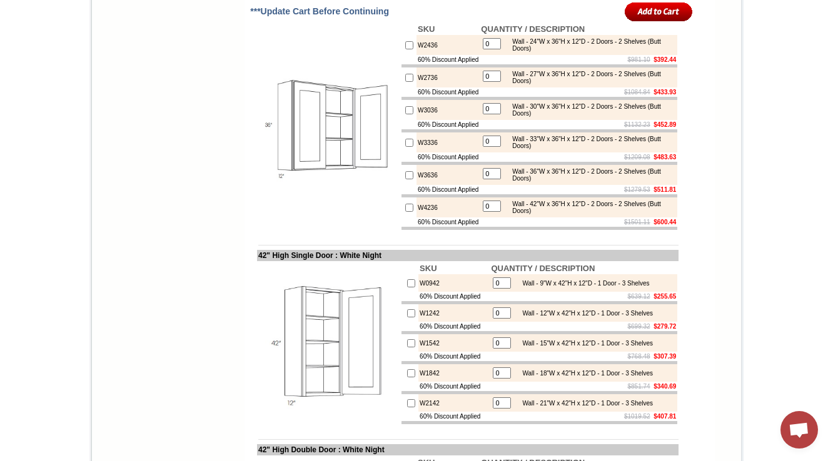
scroll to position [1347, 0]
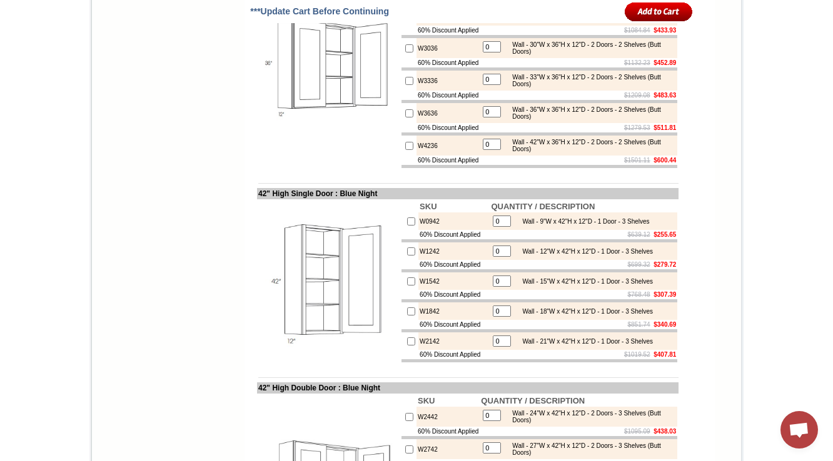
scroll to position [1345, 0]
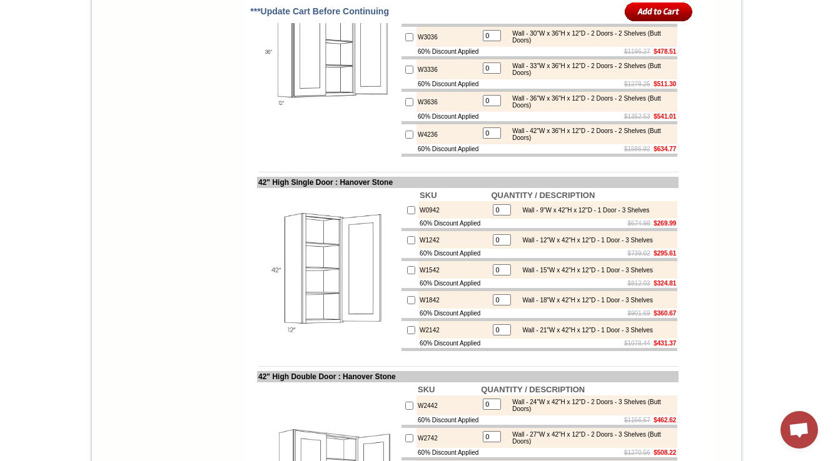
scroll to position [1347, 0]
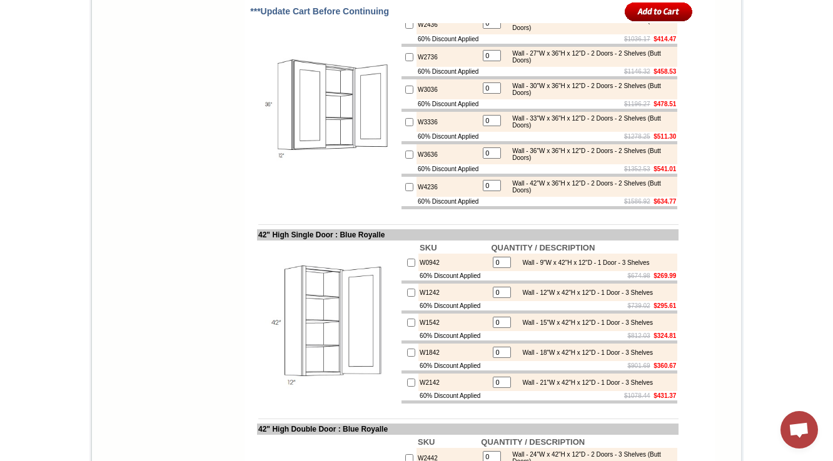
scroll to position [1345, 0]
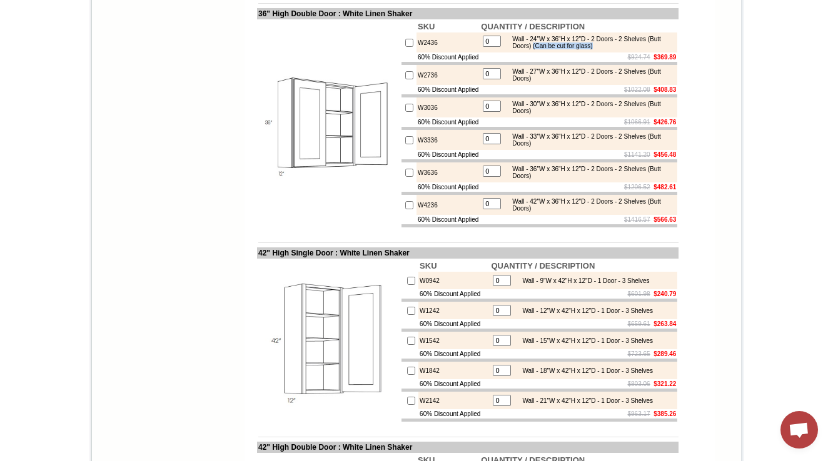
drag, startPoint x: 636, startPoint y: 128, endPoint x: 555, endPoint y: 126, distance: 80.7
click at [555, 51] on table "0 Wall - 24"W x 36"H x 12"D - 2 Doors - 2 Shelves (Butt Doors) (Can be cut for …" at bounding box center [578, 43] width 195 height 18
copy div "(Can be cut for glass)"
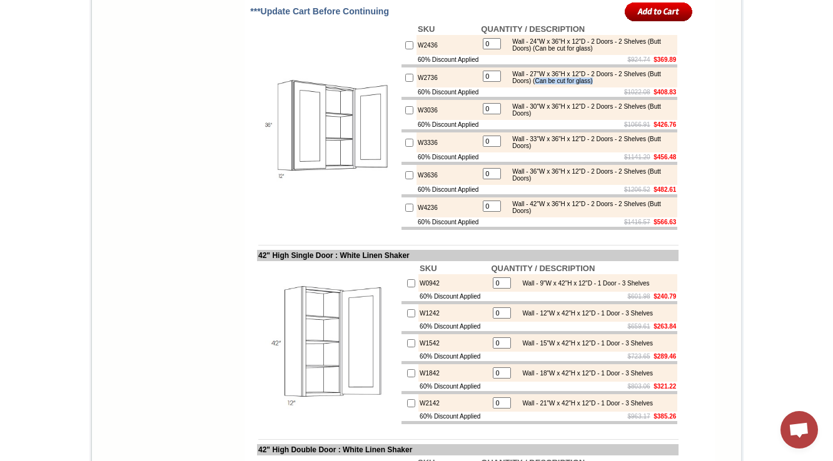
drag, startPoint x: 626, startPoint y: 158, endPoint x: 0, endPoint y: 175, distance: 626.7
click at [555, 84] on div "Wall - 27"W x 36"H x 12"D - 2 Doors - 2 Shelves (Butt Doors) (Can be cut for gl…" at bounding box center [590, 78] width 168 height 14
copy div "Can be cut for glass)"
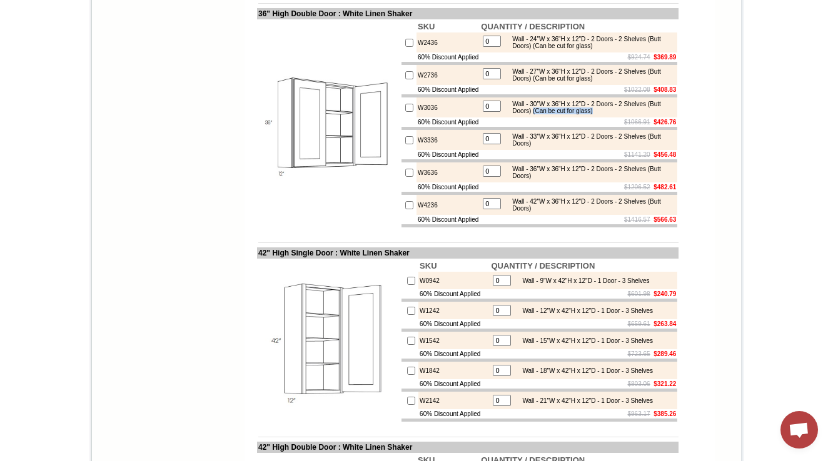
drag, startPoint x: 630, startPoint y: 198, endPoint x: 555, endPoint y: 195, distance: 74.4
click at [555, 114] on div "Wall - 30"W x 36"H x 12"D - 2 Doors - 2 Shelves (Butt Doors) (Can be cut for gl…" at bounding box center [590, 108] width 168 height 14
copy div "(Can be cut for glass)"
drag, startPoint x: 629, startPoint y: 161, endPoint x: 548, endPoint y: 194, distance: 87.2
click at [548, 82] on div "Wall - 27"W x 36"H x 12"D - 2 Doors - 2 Shelves (Butt Doors) (Can be cut for gl…" at bounding box center [590, 75] width 168 height 14
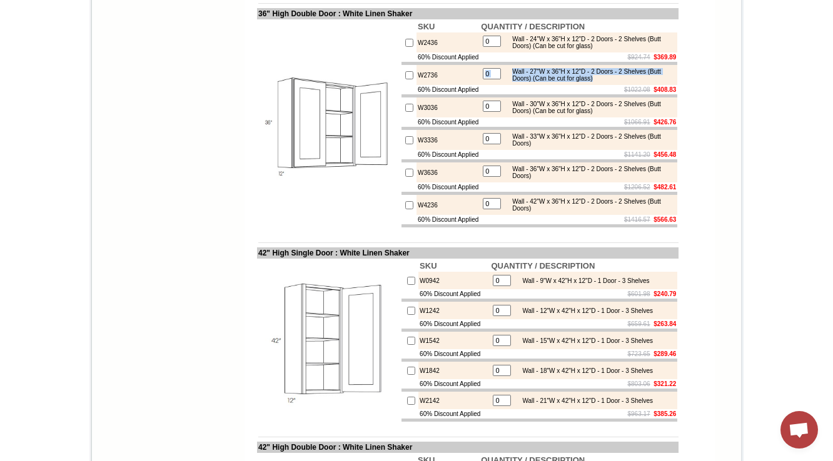
click at [580, 49] on div "Wall - 24"W x 36"H x 12"D - 2 Doors - 2 Shelves (Butt Doors) (Can be cut for gl…" at bounding box center [590, 43] width 168 height 14
click at [565, 82] on div "Wall - 27"W x 36"H x 12"D - 2 Doors - 2 Shelves (Butt Doors) (Can be cut for gl…" at bounding box center [590, 75] width 168 height 14
click at [550, 147] on div "Wall - 33"W x 36"H x 12"D - 2 Doors - 2 Shelves (Butt Doors)" at bounding box center [590, 140] width 168 height 14
click at [498, 112] on input "0" at bounding box center [492, 106] width 18 height 11
click at [550, 114] on div "Wall - 30"W x 36"H x 12"D - 2 Doors - 2 Shelves (Butt Doors) (Can be cut for gl…" at bounding box center [590, 108] width 168 height 14
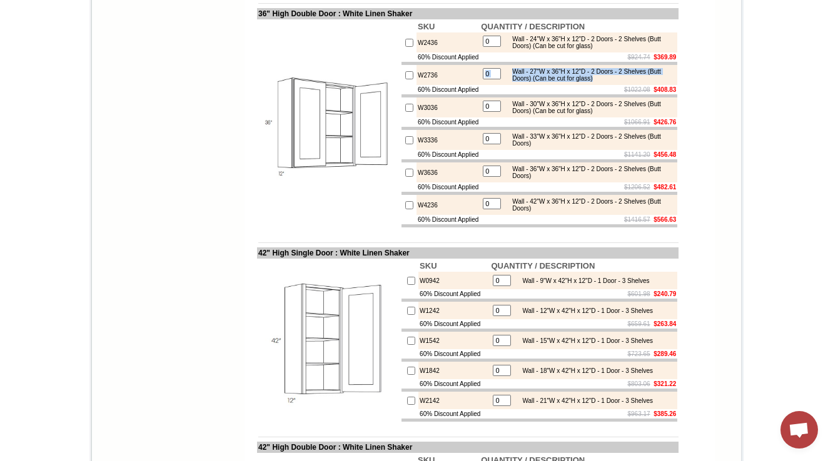
click at [548, 114] on div "Wall - 30"W x 36"H x 12"D - 2 Doors - 2 Shelves (Butt Doors) (Can be cut for gl…" at bounding box center [590, 108] width 168 height 14
click at [547, 114] on div "Wall - 30"W x 36"H x 12"D - 2 Doors - 2 Shelves (Butt Doors) (Can be cut for gl…" at bounding box center [590, 108] width 168 height 14
drag, startPoint x: 556, startPoint y: 194, endPoint x: 549, endPoint y: 198, distance: 8.7
click at [558, 114] on div "Wall - 30"W x 36"H x 12"D - 2 Doors - 2 Shelves (Butt Doors) (Can be cut for gl…" at bounding box center [590, 108] width 168 height 14
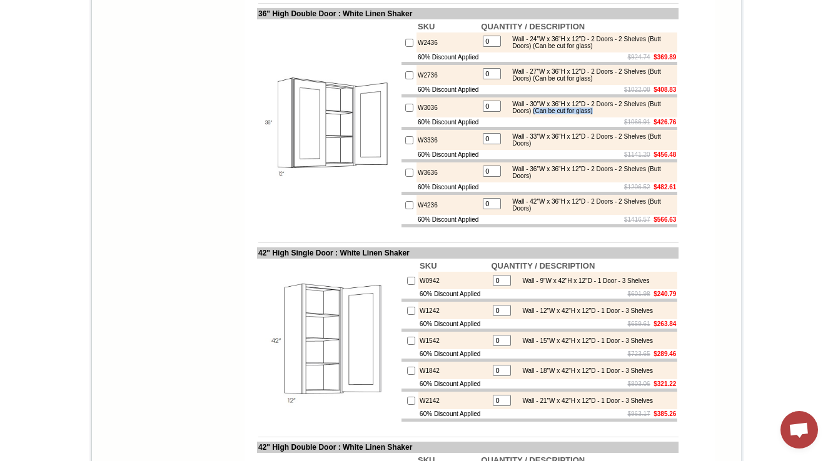
drag, startPoint x: 553, startPoint y: 196, endPoint x: 628, endPoint y: 195, distance: 74.4
click at [628, 114] on div "Wall - 30"W x 36"H x 12"D - 2 Doors - 2 Shelves (Butt Doors) (Can be cut for gl…" at bounding box center [590, 108] width 168 height 14
copy div "(Can be cut for glass)"
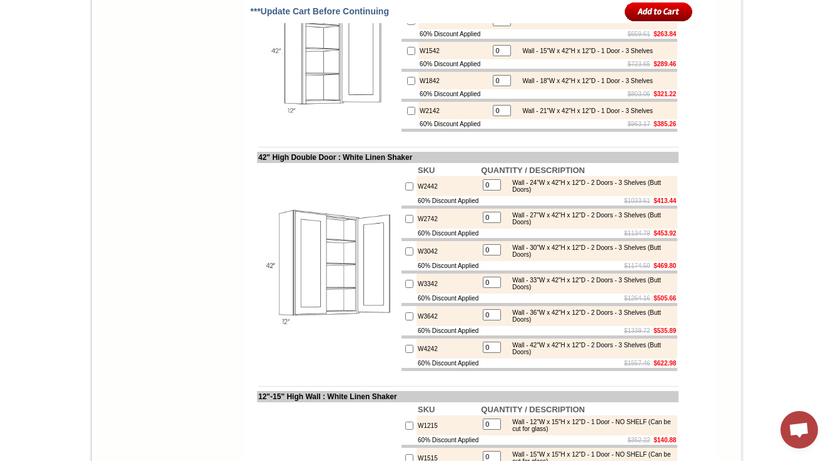
scroll to position [1576, 0]
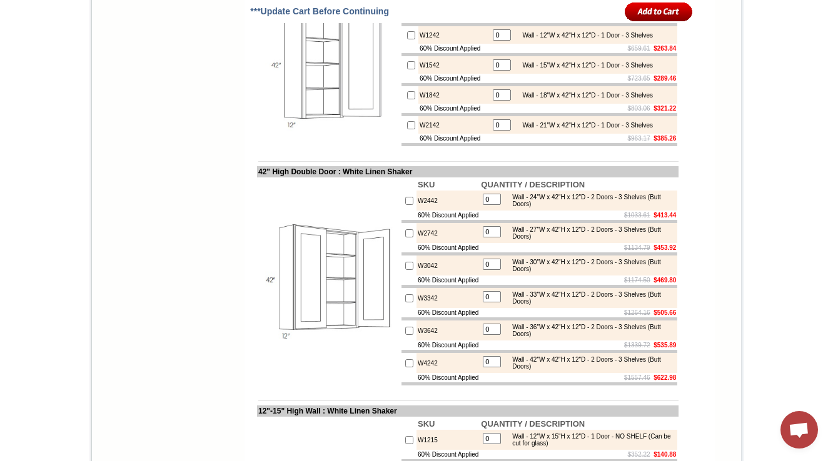
drag, startPoint x: 624, startPoint y: 26, endPoint x: 553, endPoint y: 29, distance: 71.4
copy div "(Can be cut for glass)"
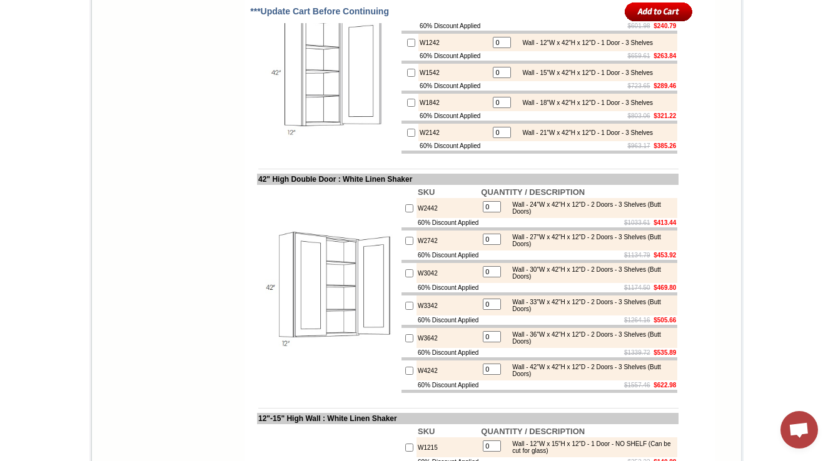
scroll to position [1583, 0]
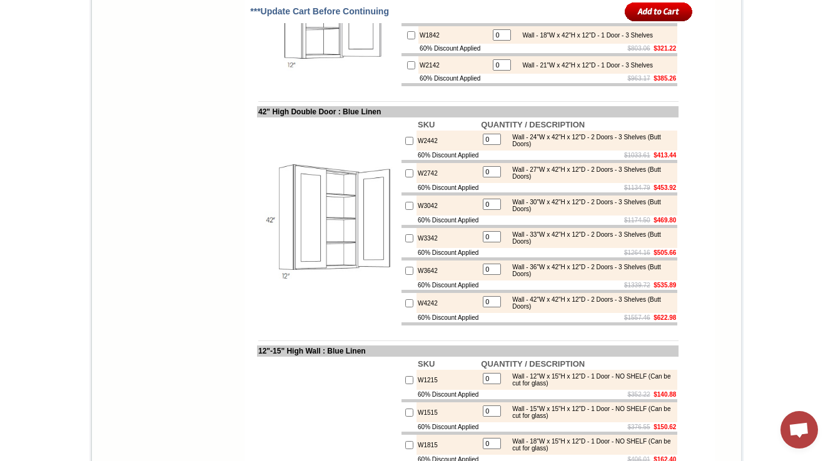
scroll to position [1599, 0]
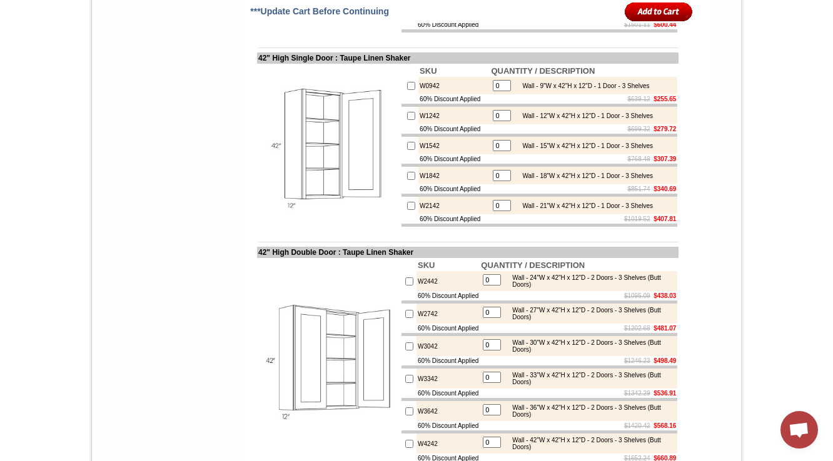
scroll to position [1545, 0]
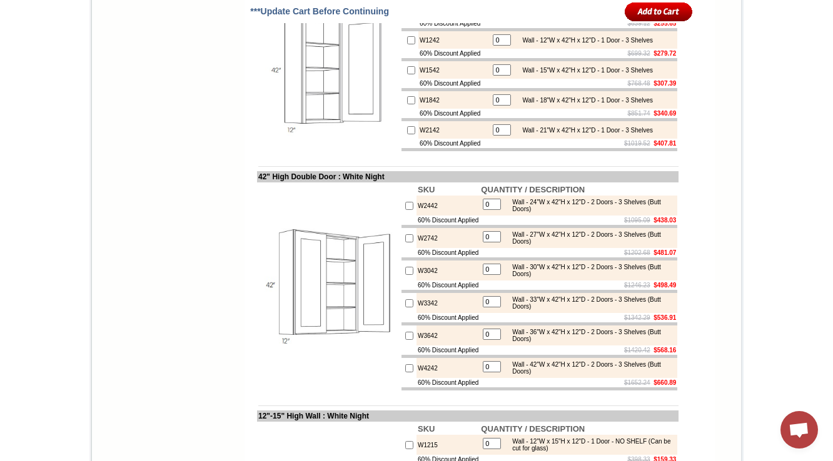
scroll to position [1547, 0]
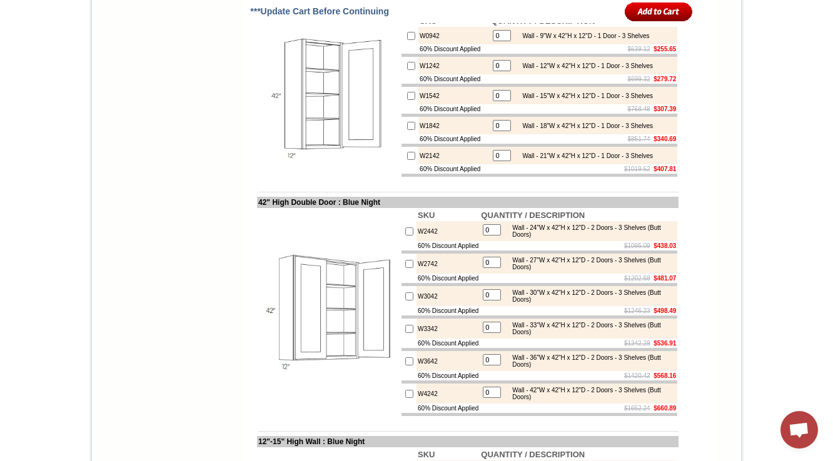
scroll to position [1595, 0]
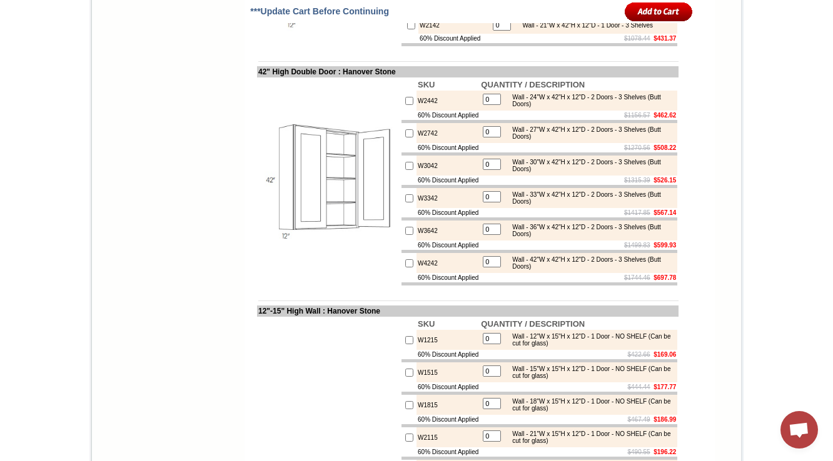
scroll to position [1626, 0]
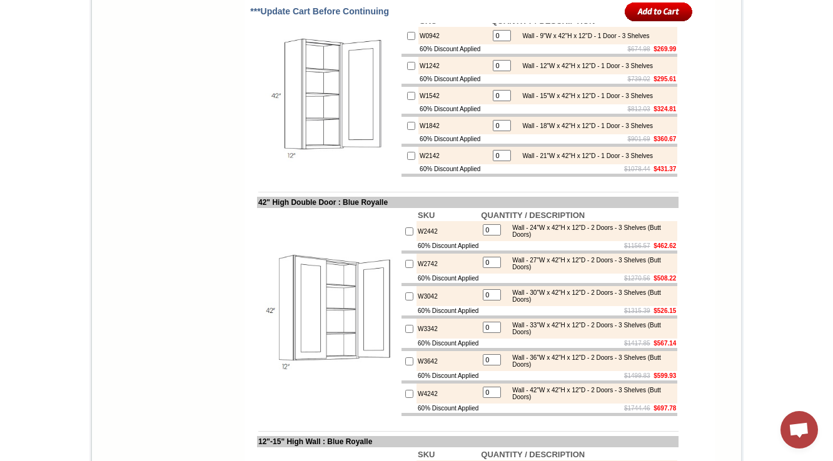
scroll to position [1595, 0]
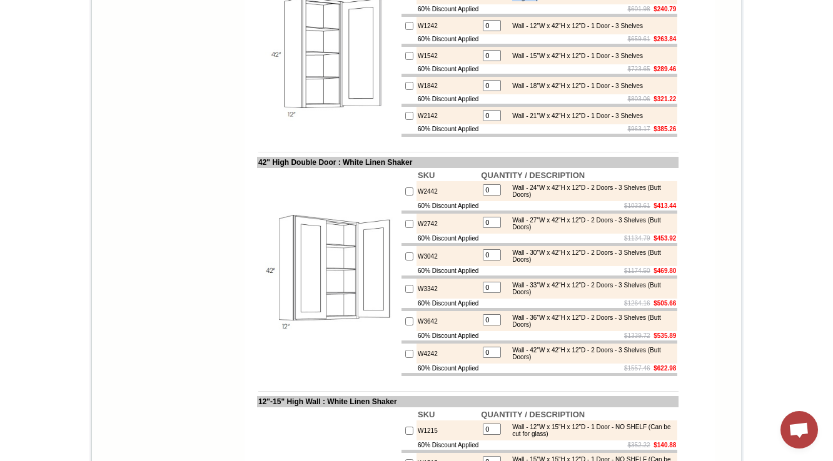
drag, startPoint x: 588, startPoint y: 93, endPoint x: 510, endPoint y: 98, distance: 77.7
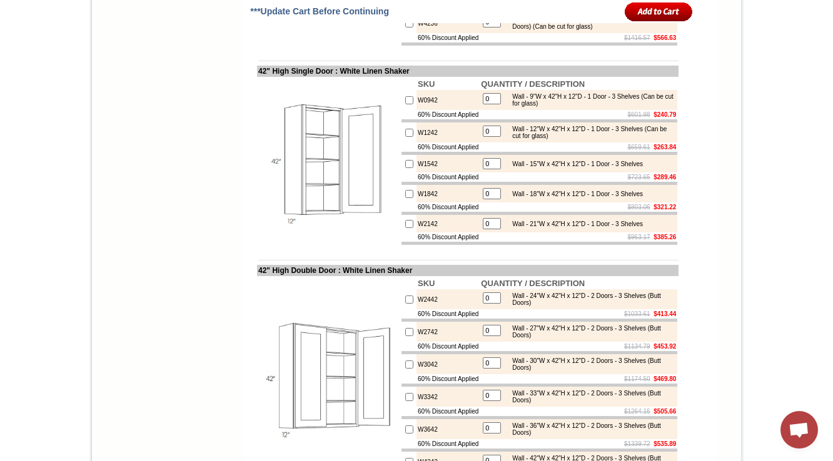
scroll to position [1582, 0]
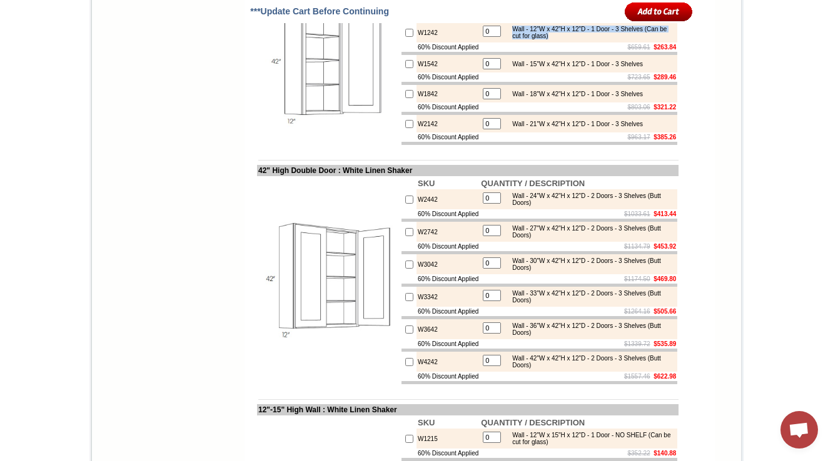
click at [585, 43] on td "0 Wall - 12"W x 42"H x 12"D - 1 Door - 3 Shelves (Can be cut for glass)" at bounding box center [579, 33] width 198 height 20
drag, startPoint x: 590, startPoint y: 98, endPoint x: 520, endPoint y: 100, distance: 69.4
click at [520, 7] on div "Wall - 9"W x 42"H x 12"D - 1 Door - 3 Shelves (Can be cut for glass)" at bounding box center [590, 0] width 168 height 14
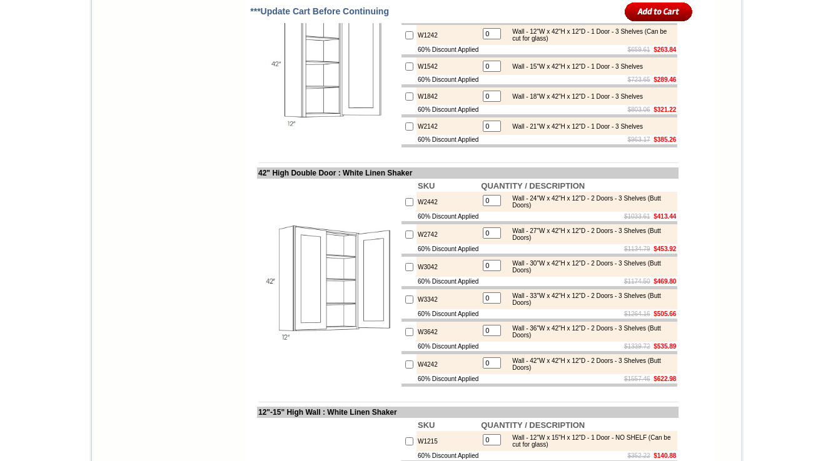
click at [555, 148] on td at bounding box center [539, 145] width 276 height 3
drag, startPoint x: 587, startPoint y: 139, endPoint x: 507, endPoint y: 134, distance: 80.1
click at [507, 42] on div "Wall - 12"W x 42"H x 12"D - 1 Door - 3 Shelves (Can be cut for glass)" at bounding box center [590, 35] width 168 height 14
copy div "(Can be cut for glass)"
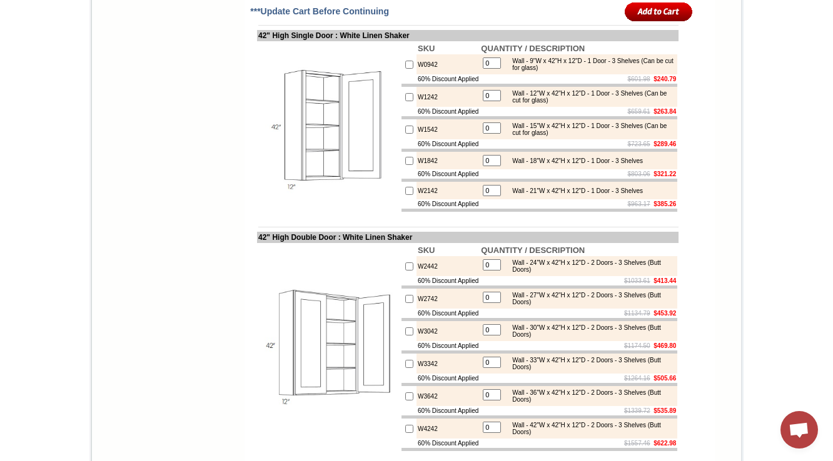
scroll to position [1567, 0]
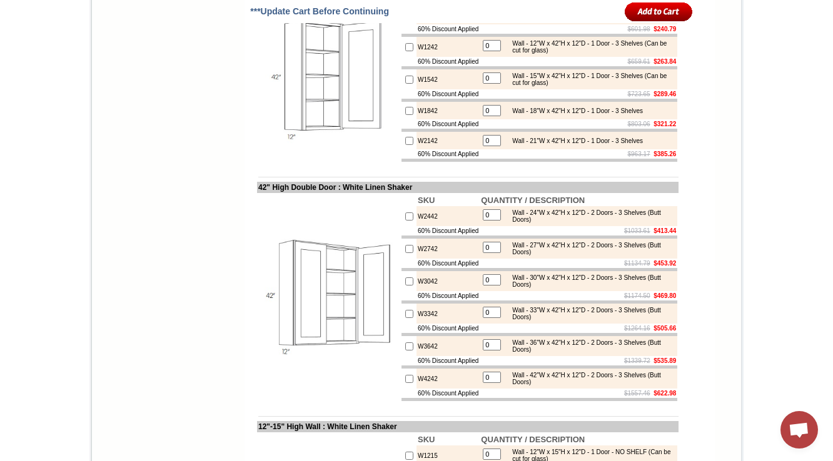
click at [570, 66] on td "$659.61 $263.84" at bounding box center [579, 61] width 198 height 9
drag, startPoint x: 588, startPoint y: 149, endPoint x: 511, endPoint y: 147, distance: 76.9
click at [511, 54] on div "Wall - 12"W x 42"H x 12"D - 1 Door - 3 Shelves (Can be cut for glass)" at bounding box center [590, 47] width 168 height 14
copy div "(Can be cut for glass)"
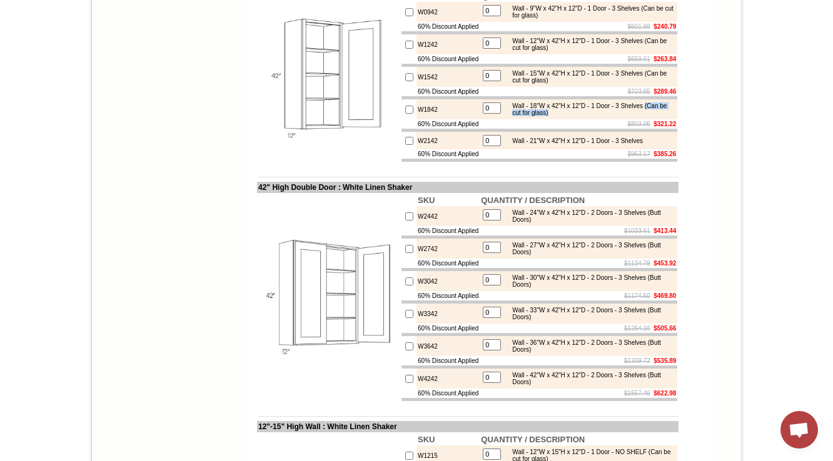
drag, startPoint x: 587, startPoint y: 218, endPoint x: 511, endPoint y: 218, distance: 76.3
click at [511, 116] on div "Wall - 18"W x 42"H x 12"D - 1 Door - 3 Shelves (Can be cut for glass)" at bounding box center [590, 110] width 168 height 14
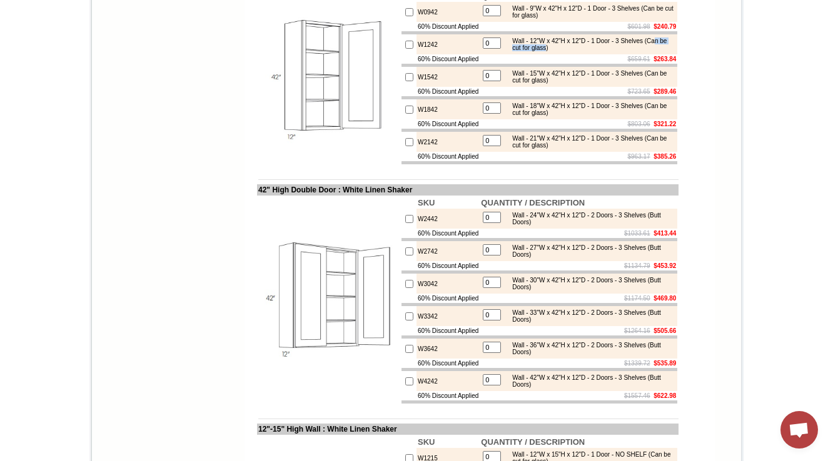
drag, startPoint x: 578, startPoint y: 148, endPoint x: 524, endPoint y: 150, distance: 54.5
click at [524, 51] on div "Wall - 12"W x 42"H x 12"D - 1 Door - 3 Shelves (Can be cut for glass)" at bounding box center [590, 45] width 168 height 14
drag, startPoint x: 591, startPoint y: 149, endPoint x: 512, endPoint y: 148, distance: 78.8
click at [512, 51] on div "Wall - 12"W x 42"H x 12"D - 1 Door - 3 Shelves (Can be cut for glass)" at bounding box center [590, 45] width 168 height 14
copy div "(Can be cut for glass)"
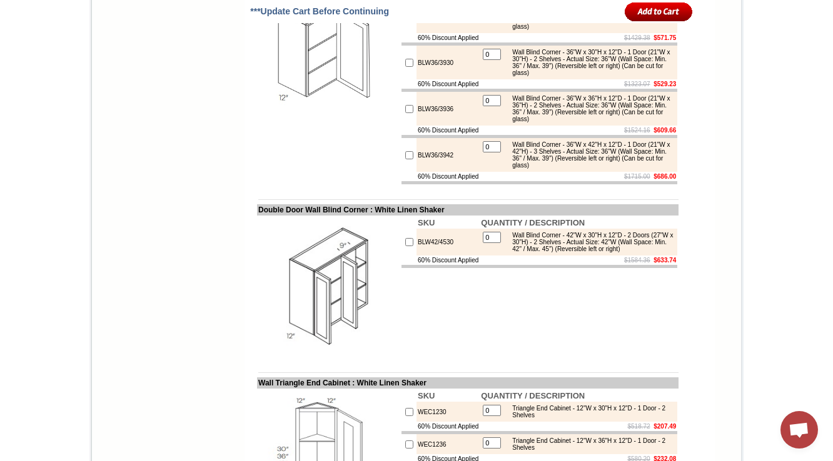
scroll to position [4519, 0]
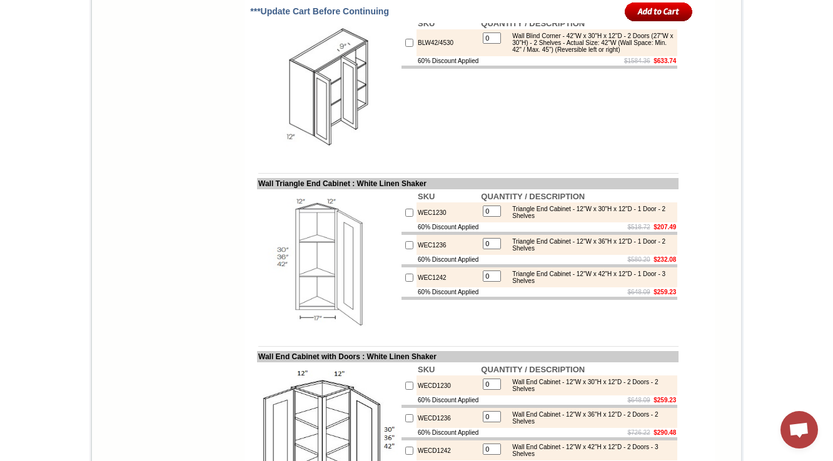
drag, startPoint x: 618, startPoint y: 233, endPoint x: 541, endPoint y: 233, distance: 77.5
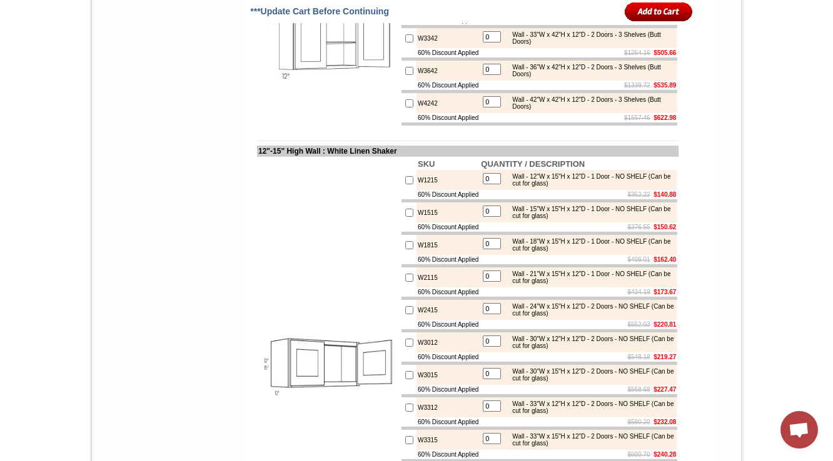
scroll to position [1854, 0]
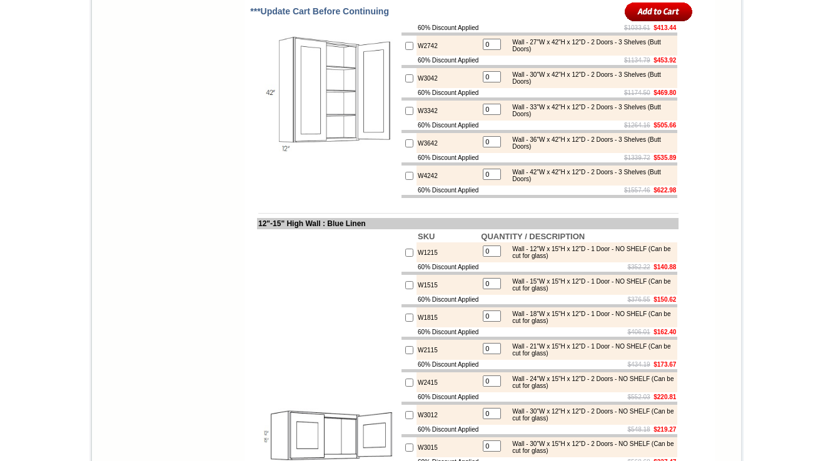
scroll to position [1799, 0]
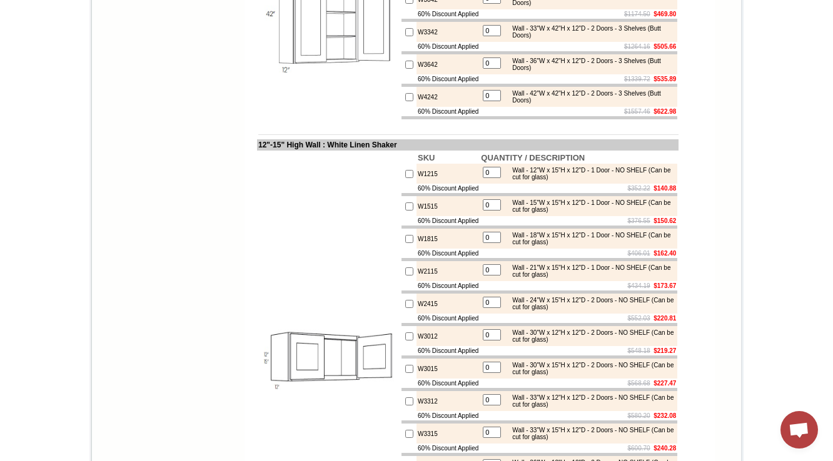
drag, startPoint x: 628, startPoint y: 85, endPoint x: 555, endPoint y: 87, distance: 73.8
copy div "(Can be cut for glass)"
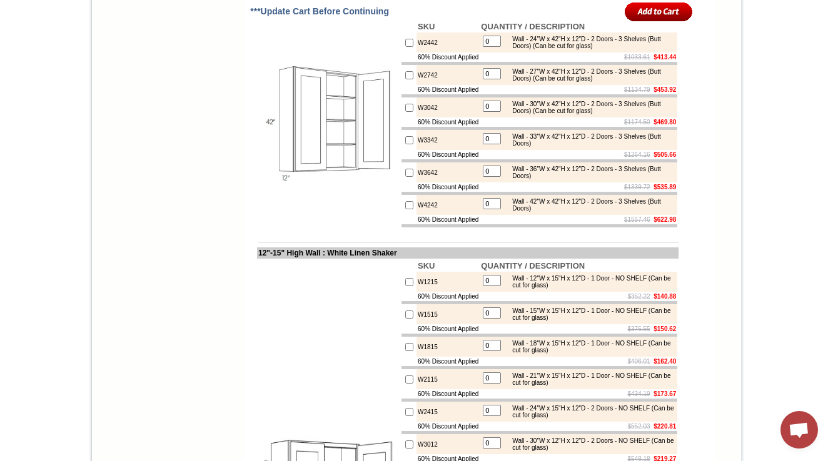
scroll to position [1790, 0]
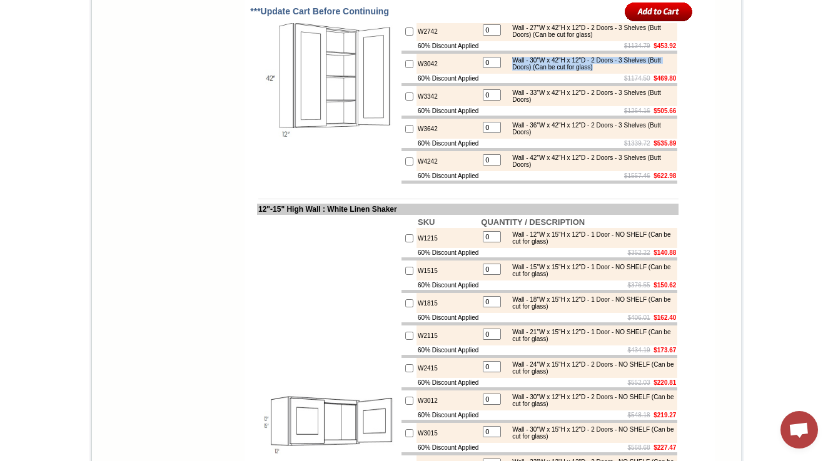
drag, startPoint x: 752, startPoint y: 108, endPoint x: 725, endPoint y: 134, distance: 37.1
drag, startPoint x: 631, startPoint y: 190, endPoint x: 550, endPoint y: 188, distance: 80.7
click at [550, 74] on td "0 Wall - 30"W x 42"H x 12"D - 2 Doors - 3 Shelves (Butt Doors) (Can be cut for …" at bounding box center [579, 64] width 198 height 20
copy tbody "Wall - 30"W x 42"H x 12"D - 2 Doors - 3 Shelves (Butt Doors)"
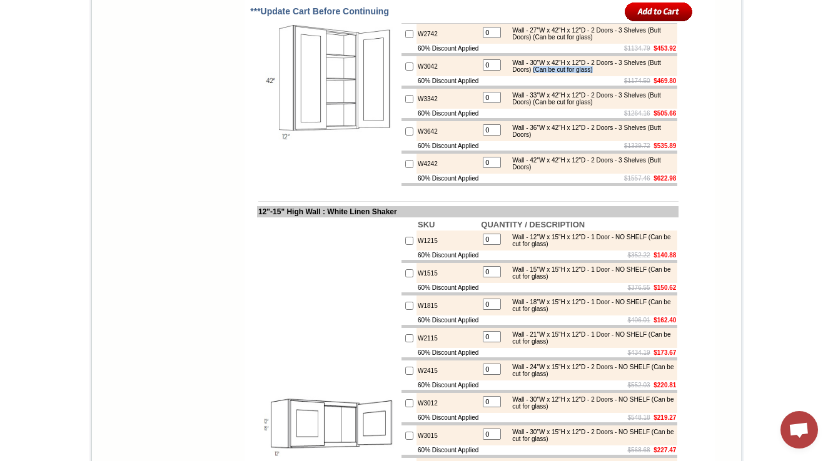
drag, startPoint x: 618, startPoint y: 190, endPoint x: 555, endPoint y: 188, distance: 62.6
click at [555, 73] on div "Wall - 30"W x 42"H x 12"D - 2 Doors - 3 Shelves (Butt Doors) (Can be cut for gl…" at bounding box center [590, 66] width 168 height 14
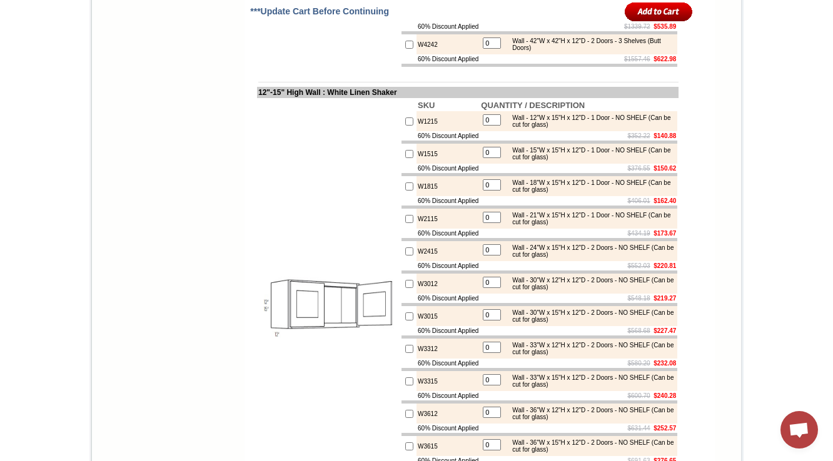
scroll to position [1911, 0]
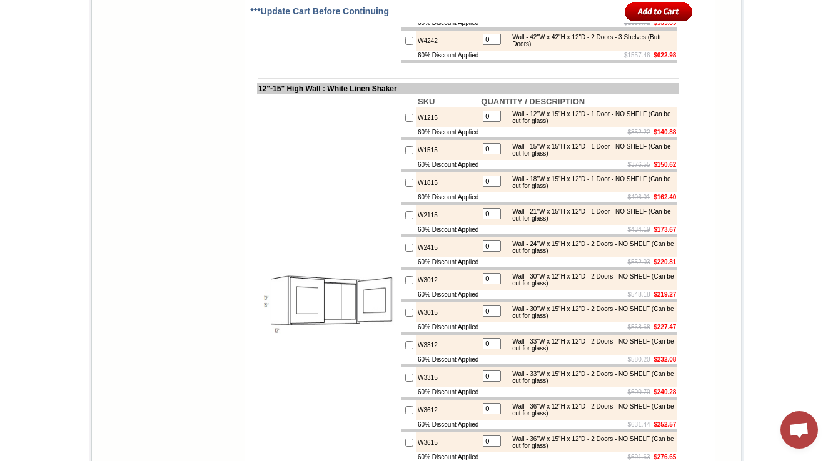
click at [624, 26] on s "$1339.72" at bounding box center [637, 22] width 26 height 7
drag, startPoint x: 627, startPoint y: 133, endPoint x: 554, endPoint y: 139, distance: 73.4
click at [554, 16] on td "Wall - 36"W x 42"H x 12"D - 2 Doors - 3 Shelves (Butt Doors) (Can be cut for gl…" at bounding box center [589, 8] width 169 height 15
copy div "(Can be cut for glass)"
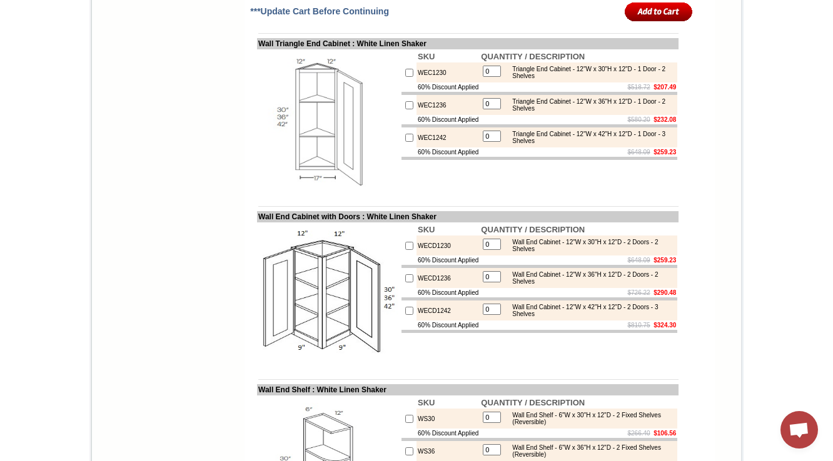
scroll to position [4706, 0]
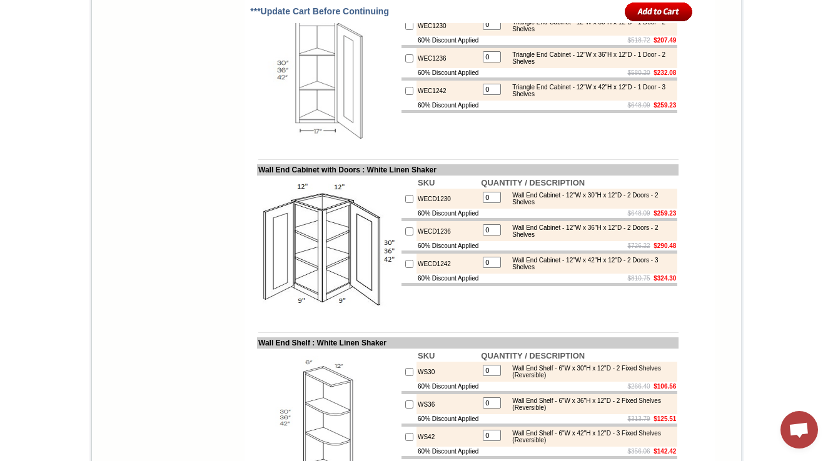
drag, startPoint x: 620, startPoint y: 98, endPoint x: 275, endPoint y: 201, distance: 359.6
copy div "Can be cut for glass)"
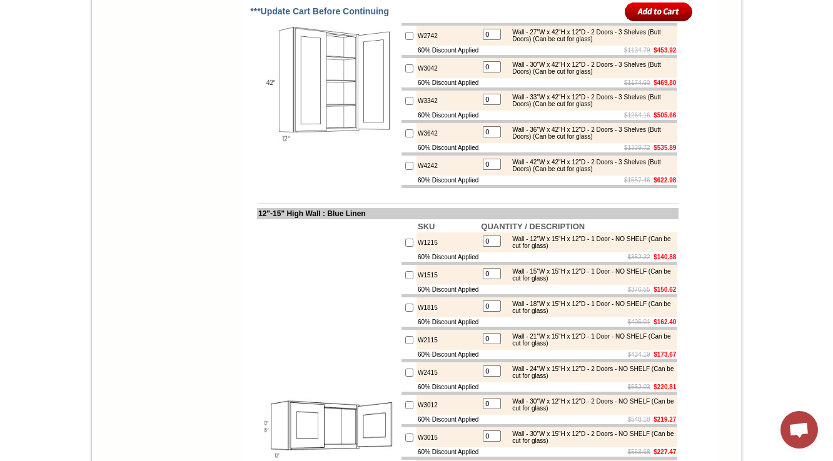
scroll to position [4549, 0]
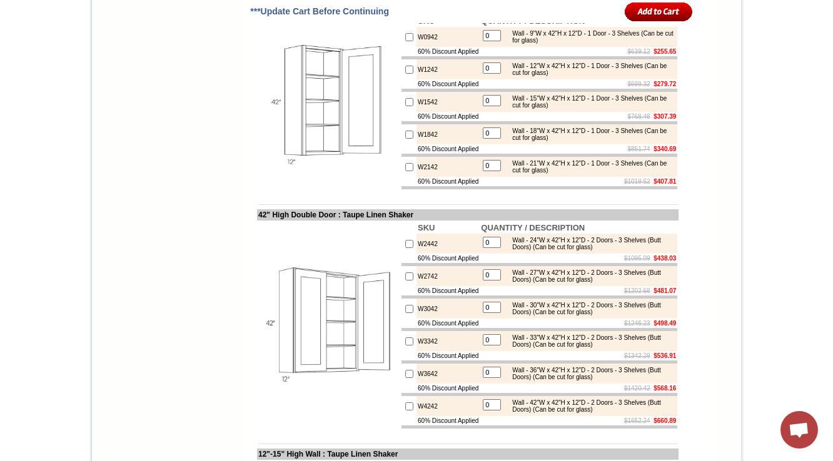
scroll to position [4557, 0]
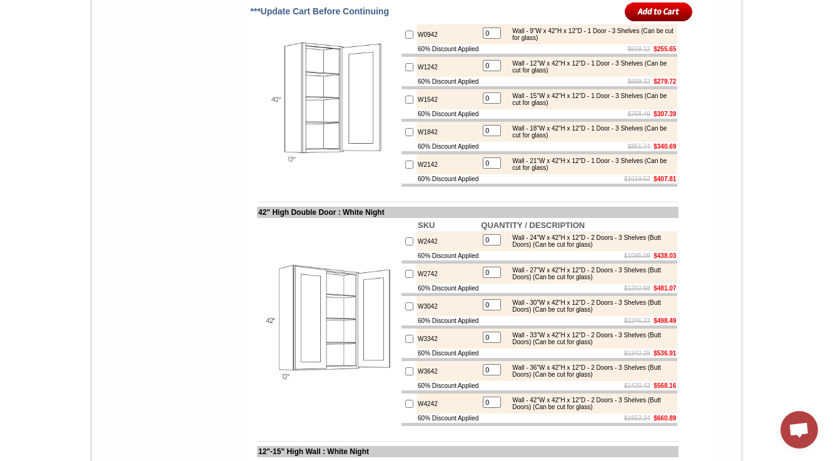
scroll to position [4549, 0]
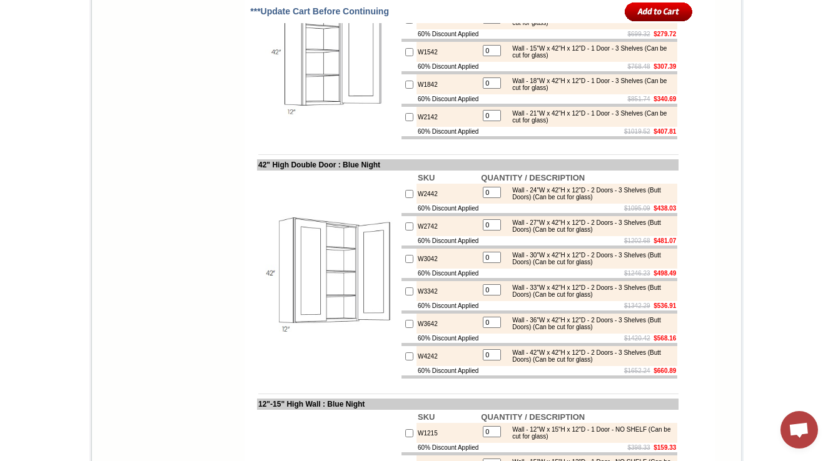
scroll to position [4549, 0]
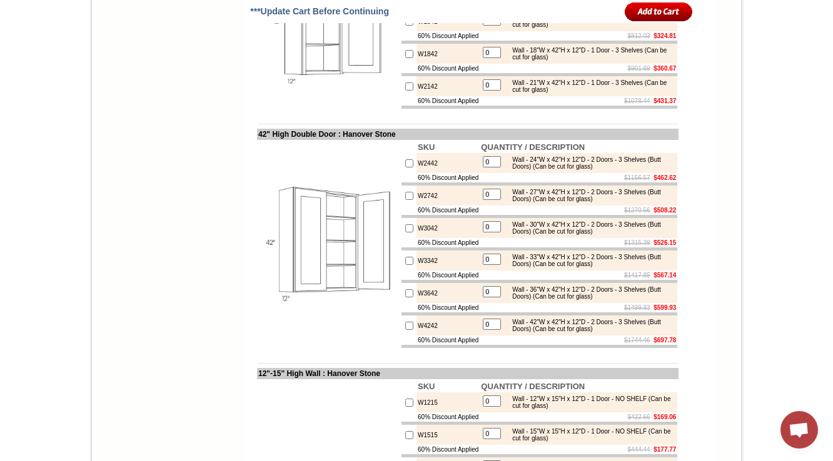
scroll to position [4557, 0]
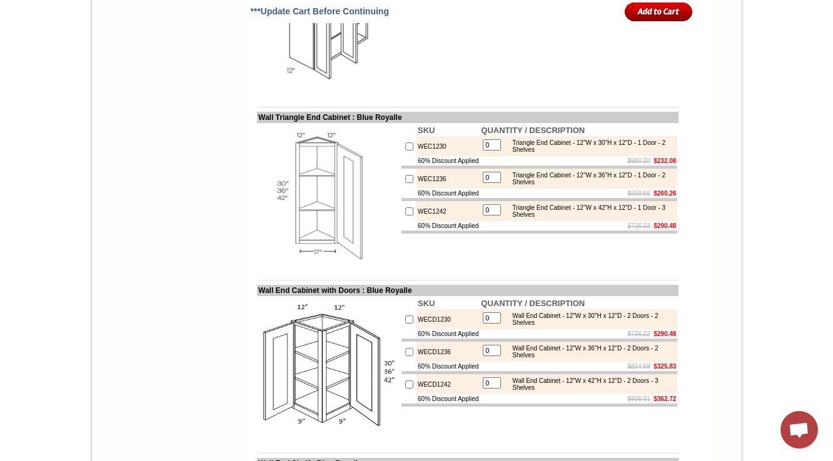
scroll to position [4496, 0]
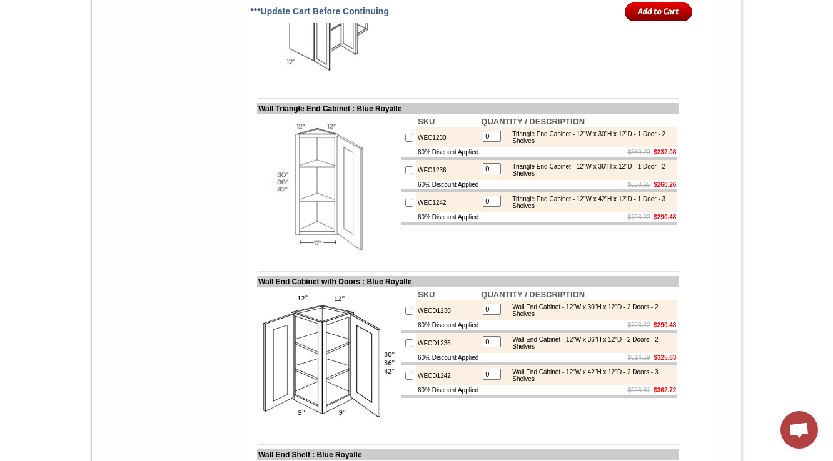
drag, startPoint x: 448, startPoint y: 283, endPoint x: 400, endPoint y: 287, distance: 48.3
copy tr "BLW42/4530"
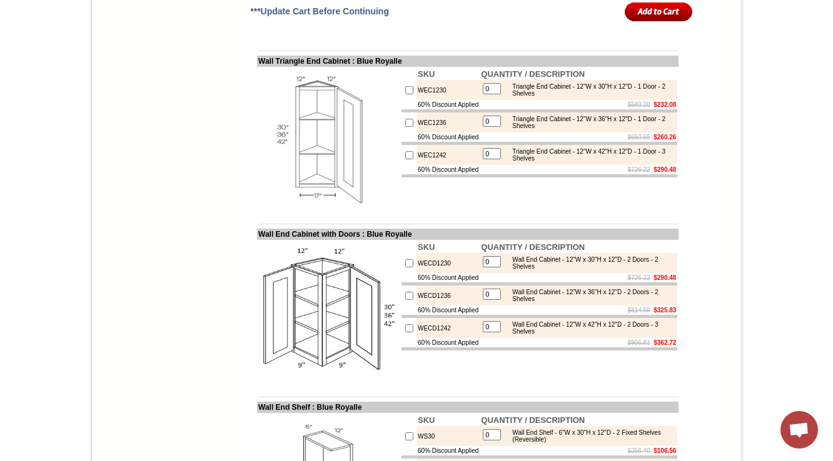
scroll to position [4546, 0]
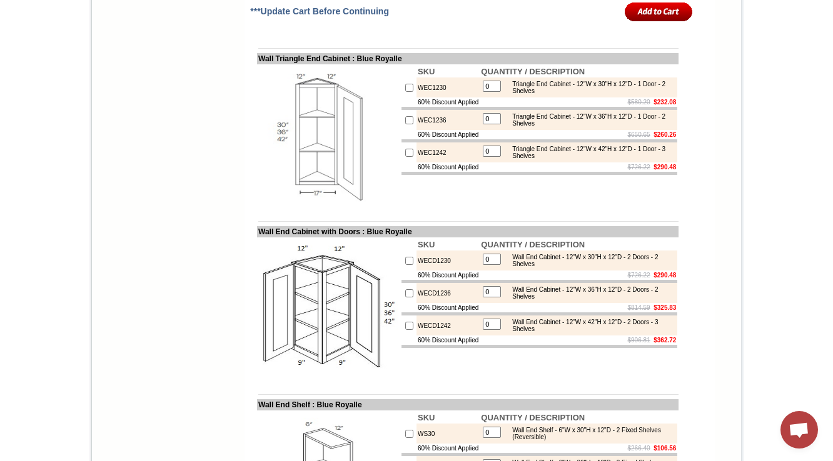
drag, startPoint x: 511, startPoint y: 124, endPoint x: 610, endPoint y: 146, distance: 101.3
copy div "Wall Blind Corner - 36"W x 42"H x 12"D - 1 Door (21"W x 42"H) - 3 Shelves - Act…"
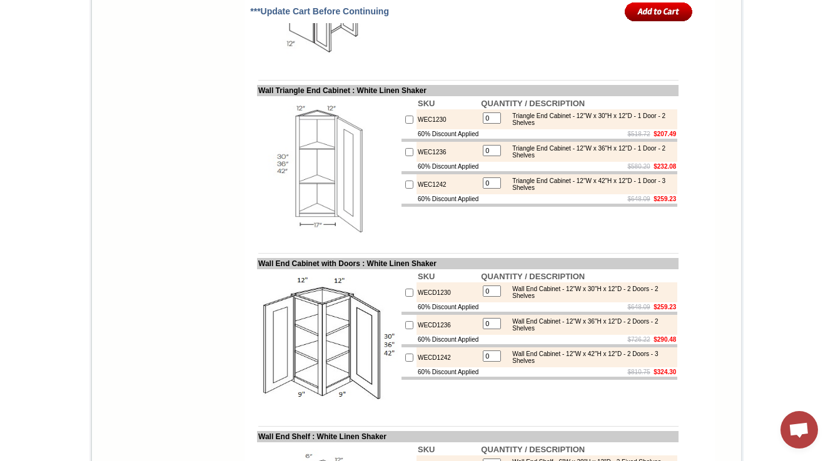
scroll to position [4656, 0]
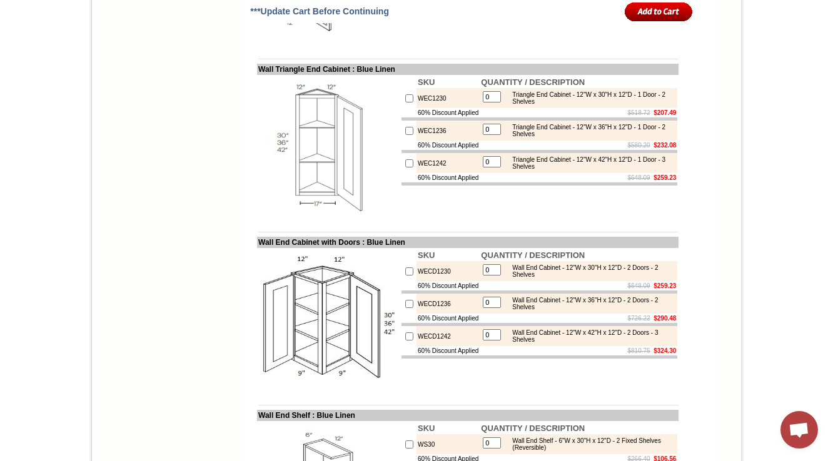
drag, startPoint x: 453, startPoint y: 230, endPoint x: 396, endPoint y: 232, distance: 56.3
copy tr "BLW42/4530"
drag, startPoint x: 658, startPoint y: 243, endPoint x: 590, endPoint y: 248, distance: 67.7
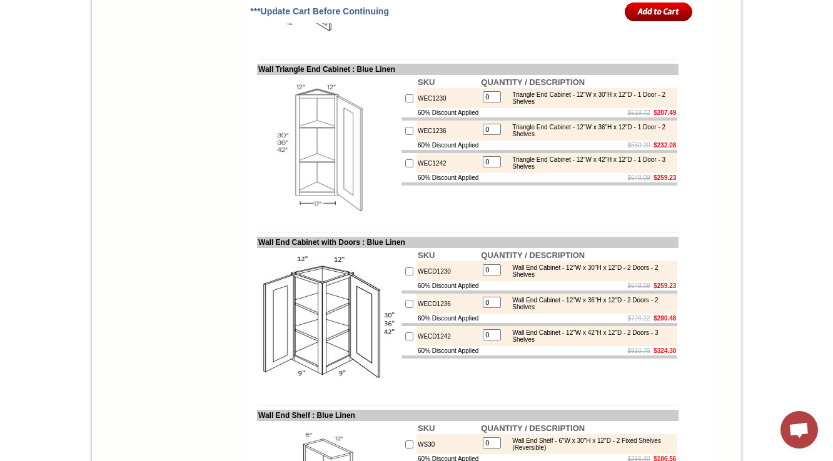
copy div "(Can be cut for glass)"
